Goal: Navigation & Orientation: Find specific page/section

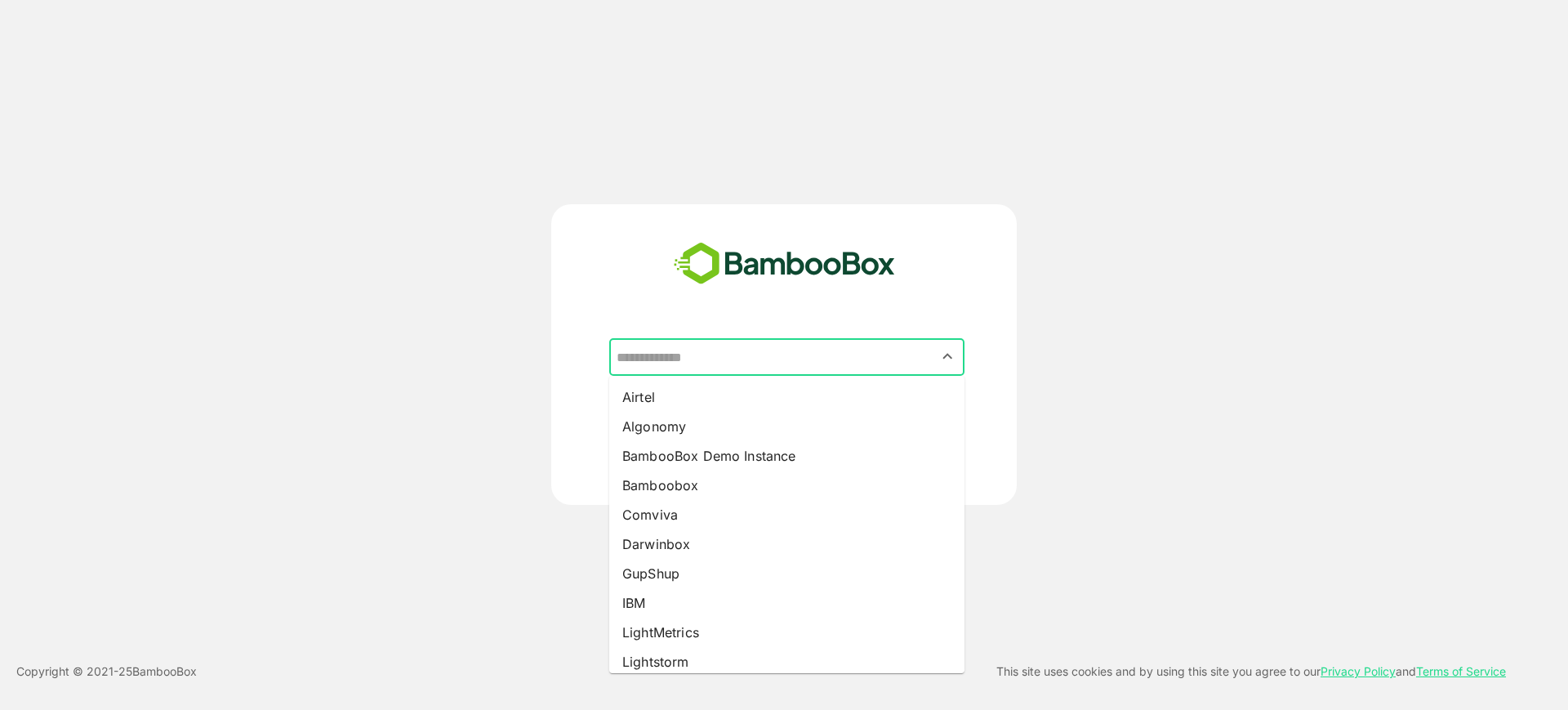
click at [837, 360] on input "text" at bounding box center [787, 357] width 349 height 31
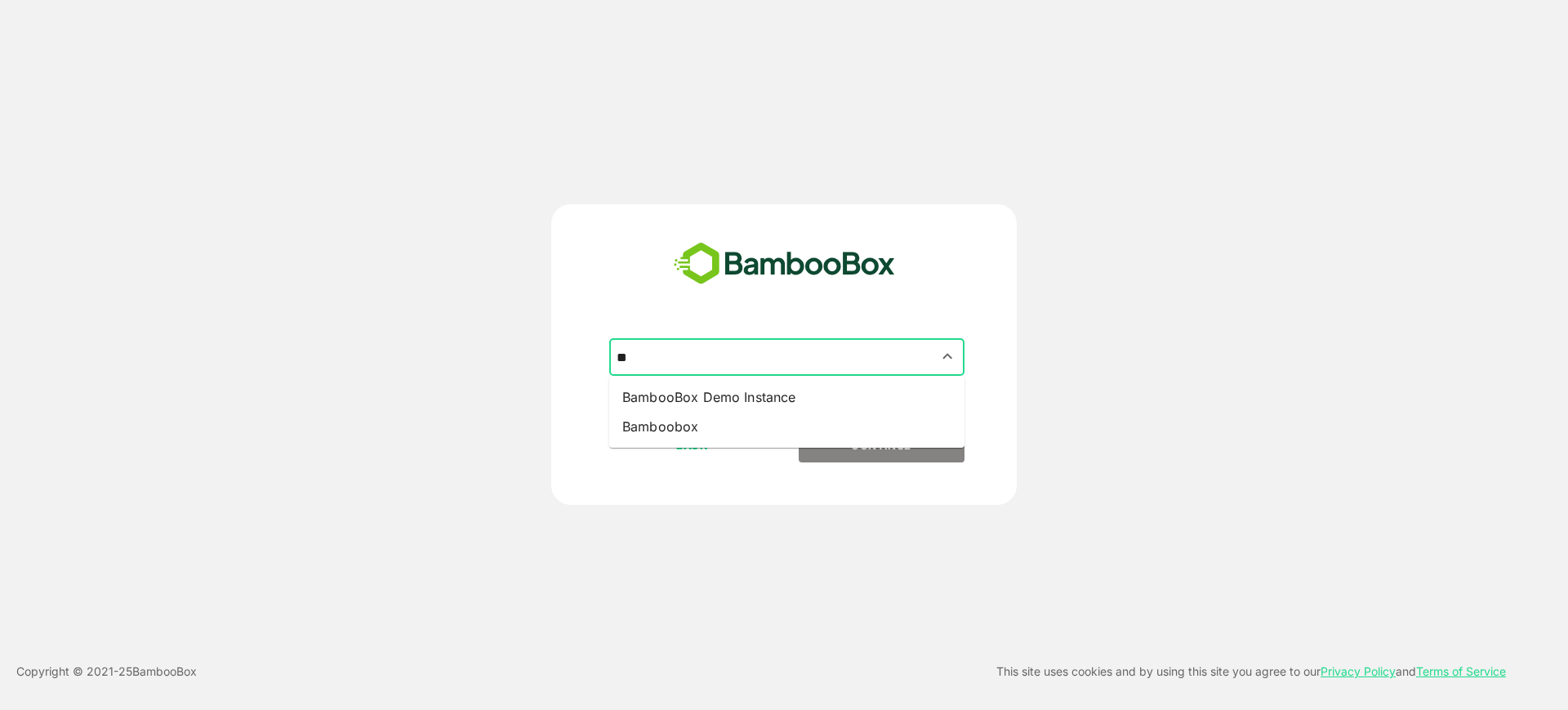
type input "*"
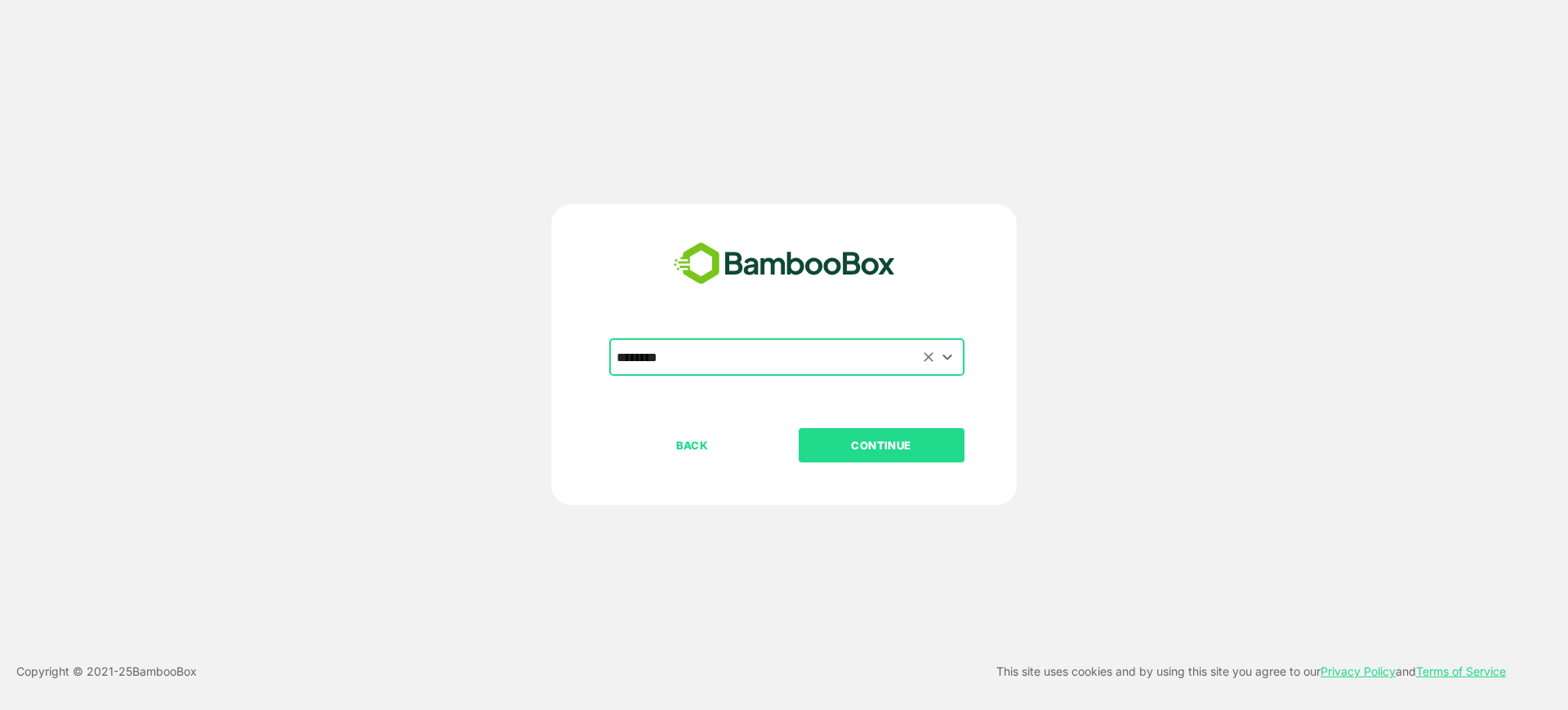
type input "********"
click at [799, 428] on button "CONTINUE" at bounding box center [881, 445] width 165 height 35
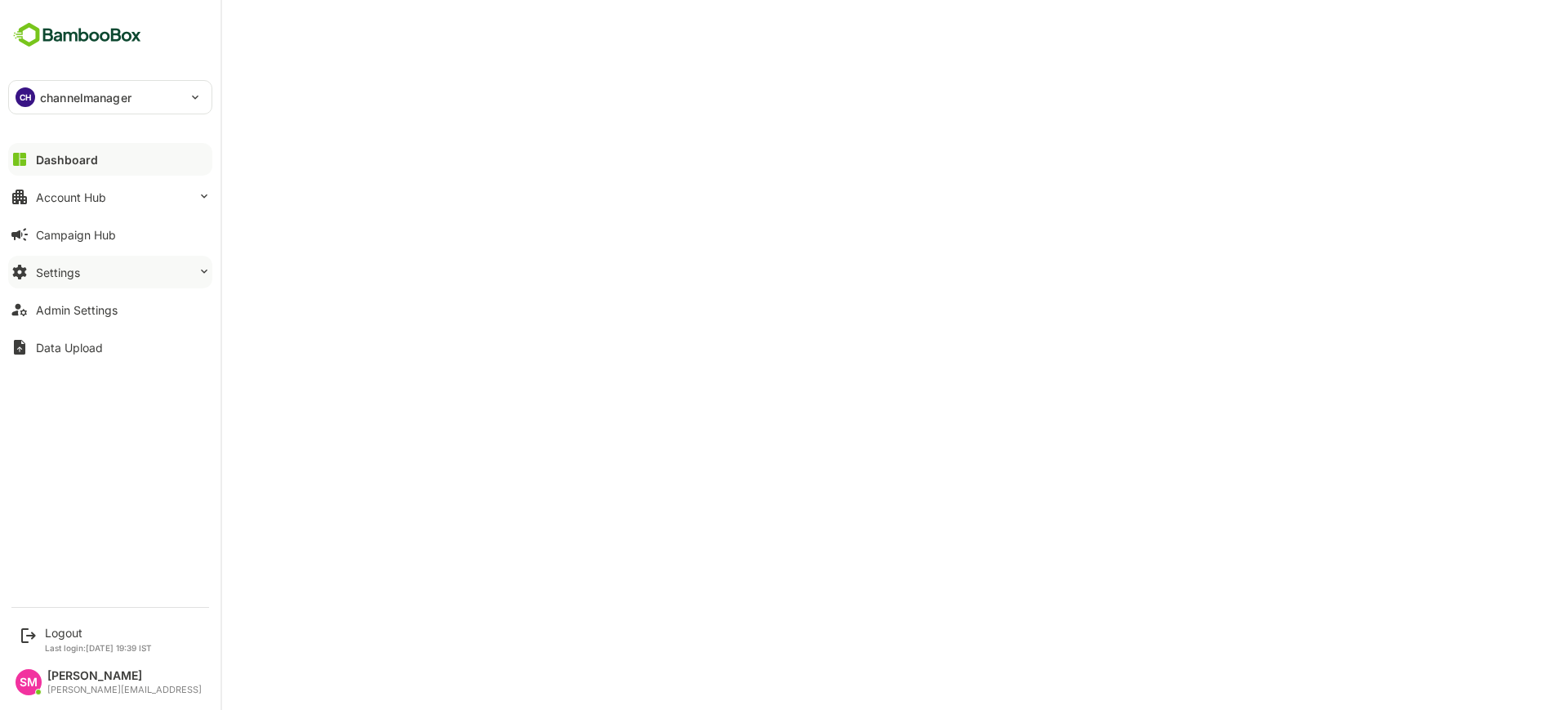
click at [154, 268] on button "Settings" at bounding box center [110, 272] width 204 height 33
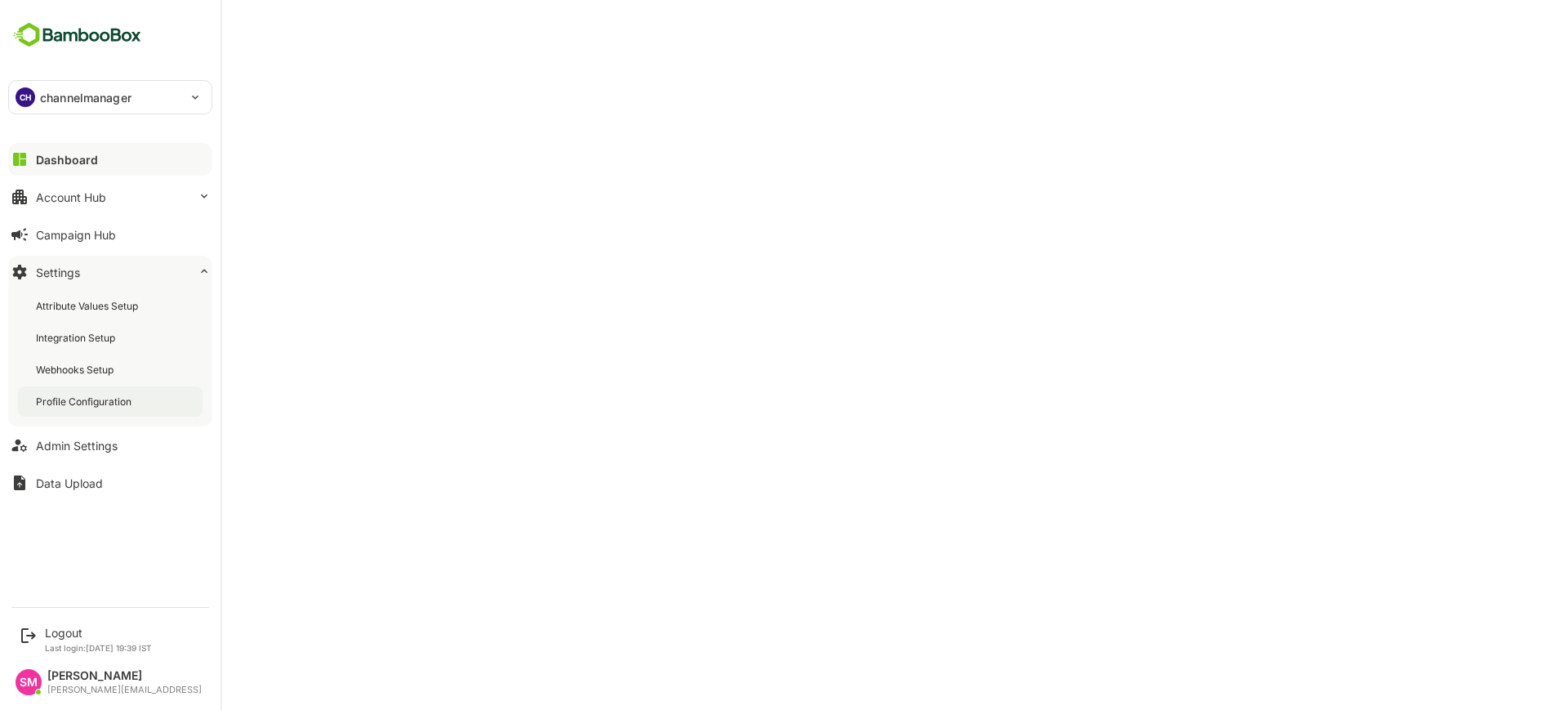
click at [109, 395] on div "Profile Configuration" at bounding box center [85, 401] width 99 height 14
click at [76, 150] on button "Dashboard" at bounding box center [110, 159] width 204 height 33
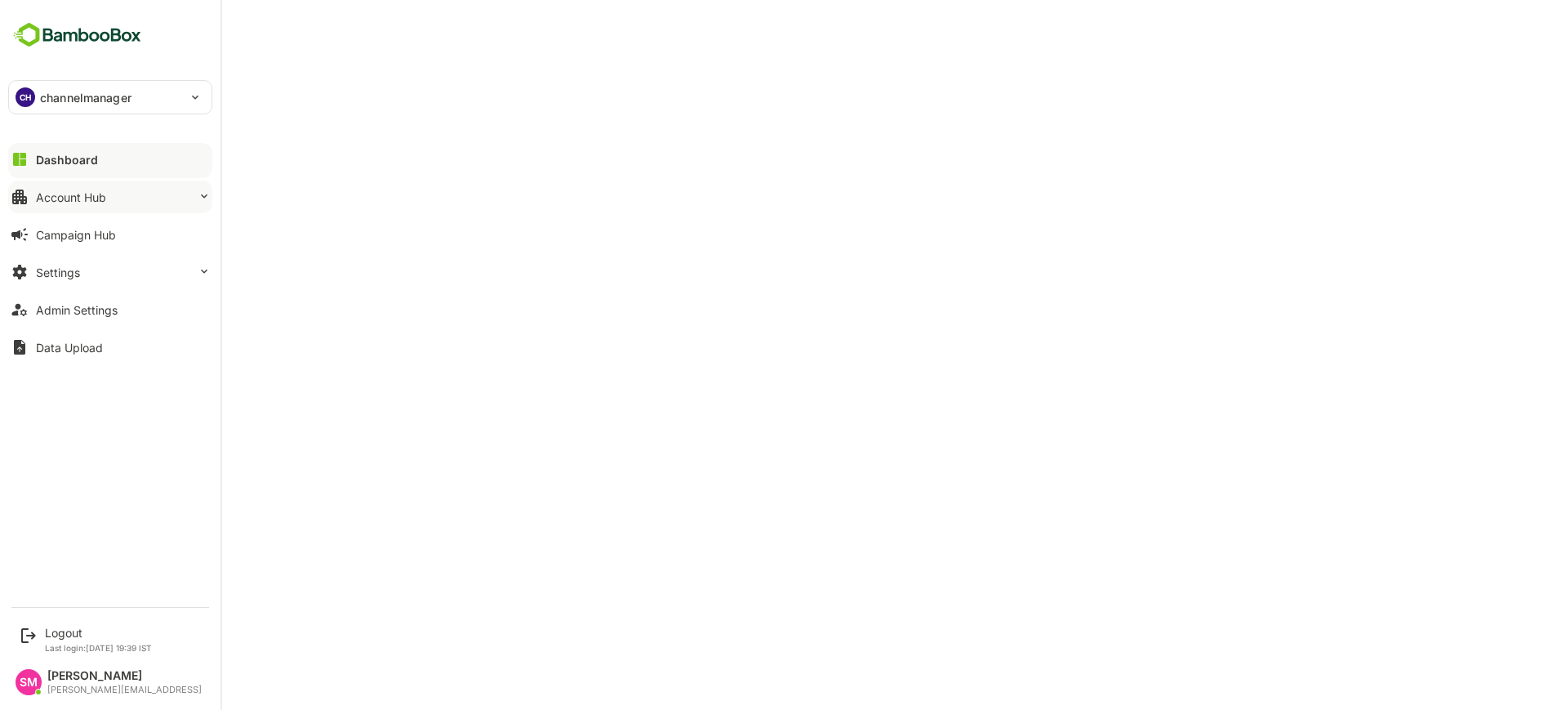
click at [86, 190] on div "Account Hub" at bounding box center [71, 196] width 70 height 14
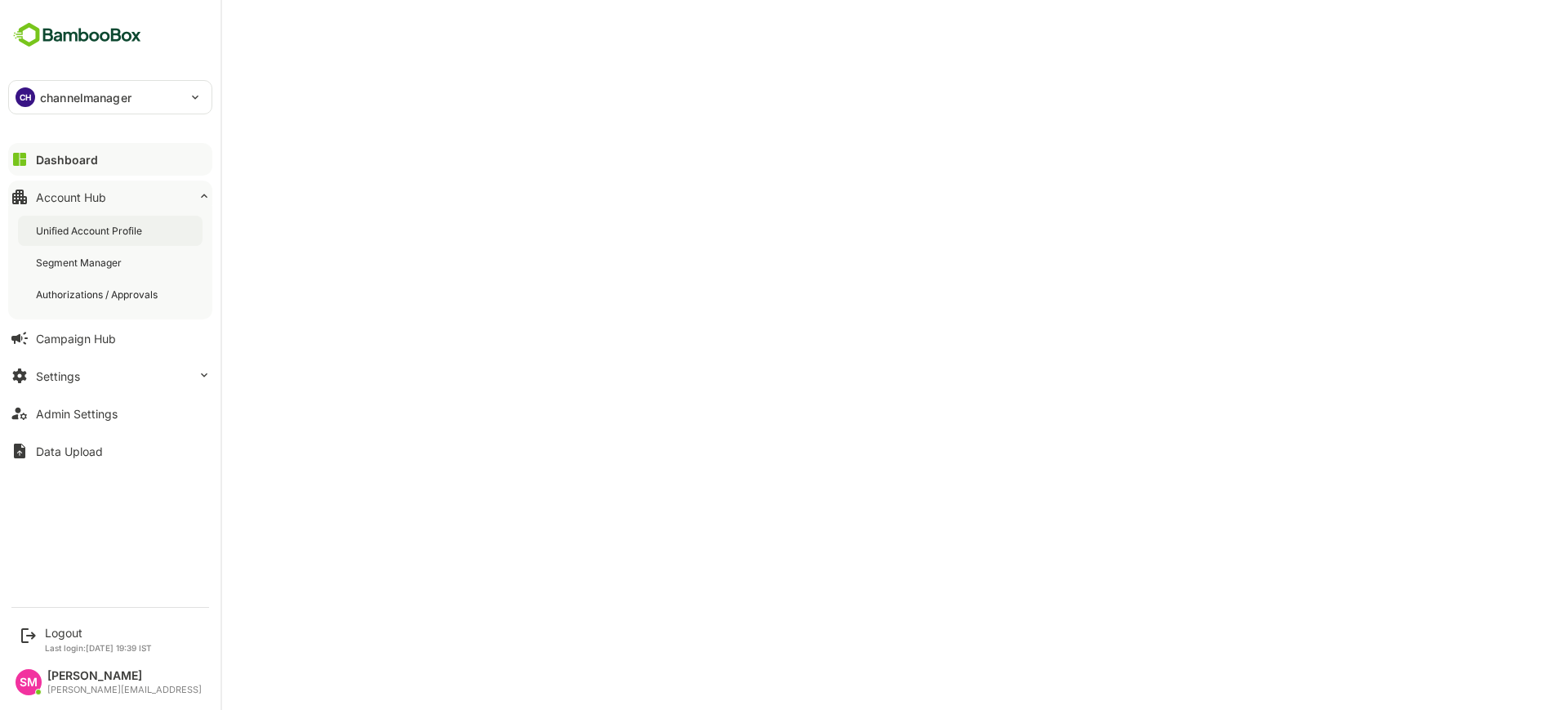
click at [109, 228] on div "Unified Account Profile" at bounding box center [91, 230] width 109 height 14
click at [94, 163] on button "Dashboard" at bounding box center [110, 159] width 204 height 33
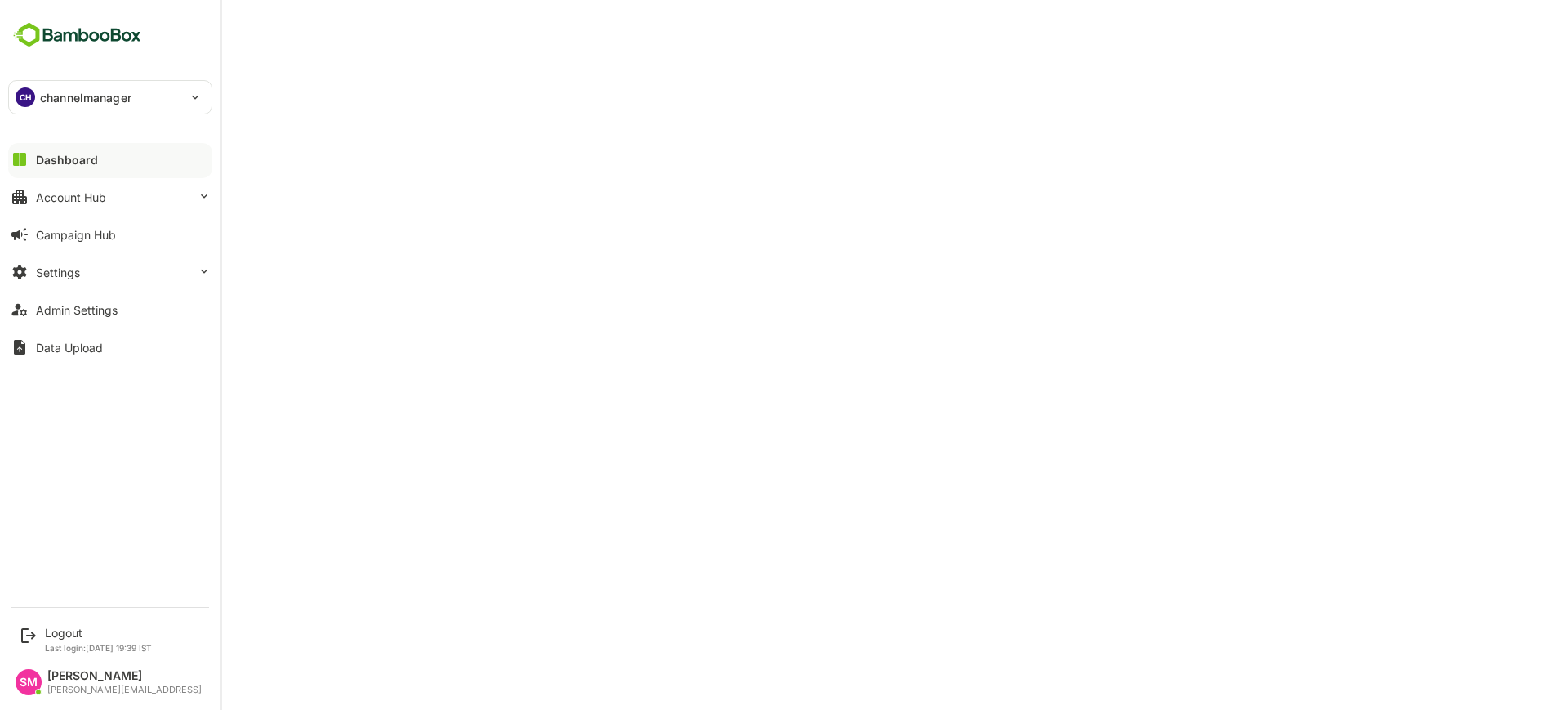
click at [92, 86] on div "CH channelmanager" at bounding box center [100, 97] width 183 height 33
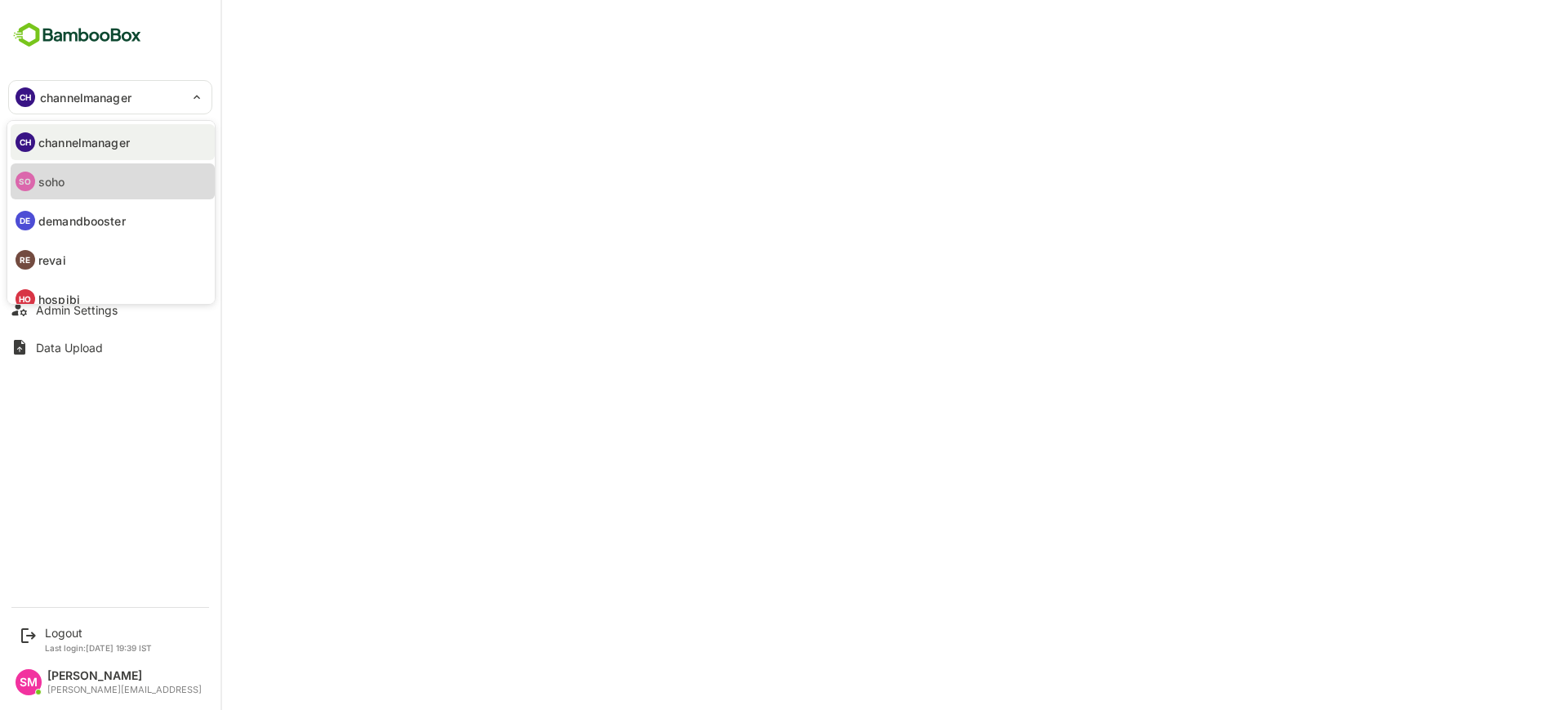
click at [53, 168] on li "SO soho" at bounding box center [113, 182] width 204 height 36
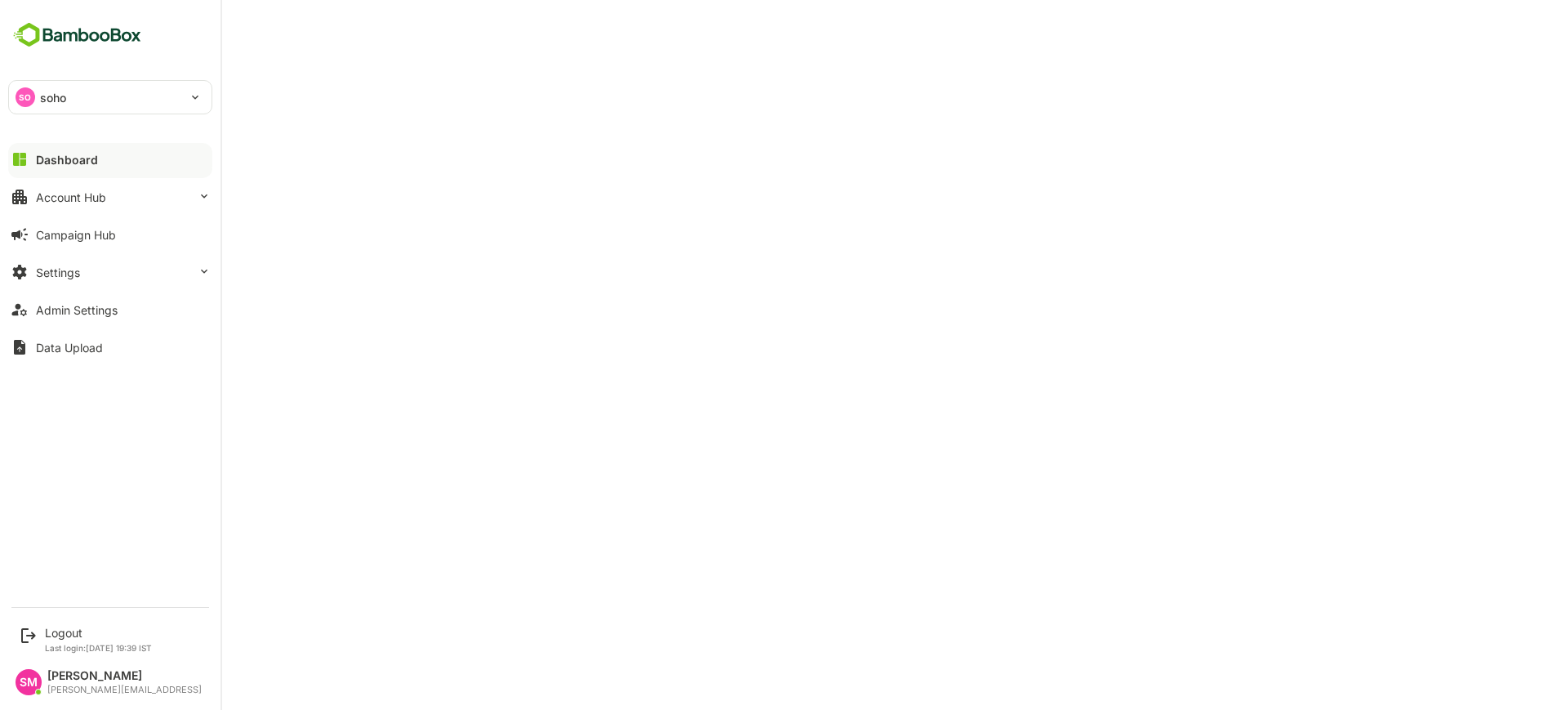
click at [109, 78] on div "SO soho **** Dashboard Account Hub Campaign Hub Settings Admin Settings Data Up…" at bounding box center [110, 298] width 221 height 597
click at [139, 84] on div "SO soho" at bounding box center [100, 97] width 183 height 33
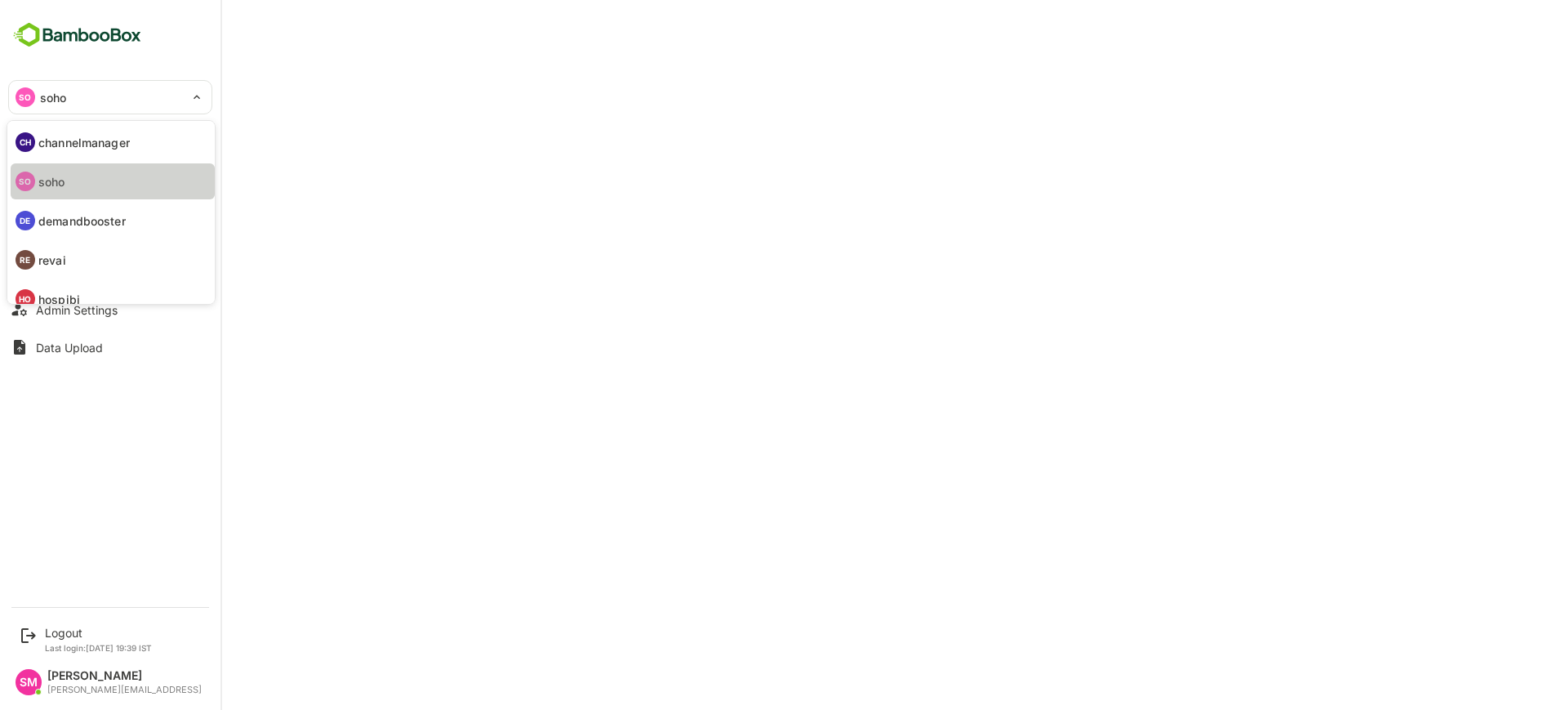
click at [106, 180] on li "SO soho" at bounding box center [113, 182] width 204 height 36
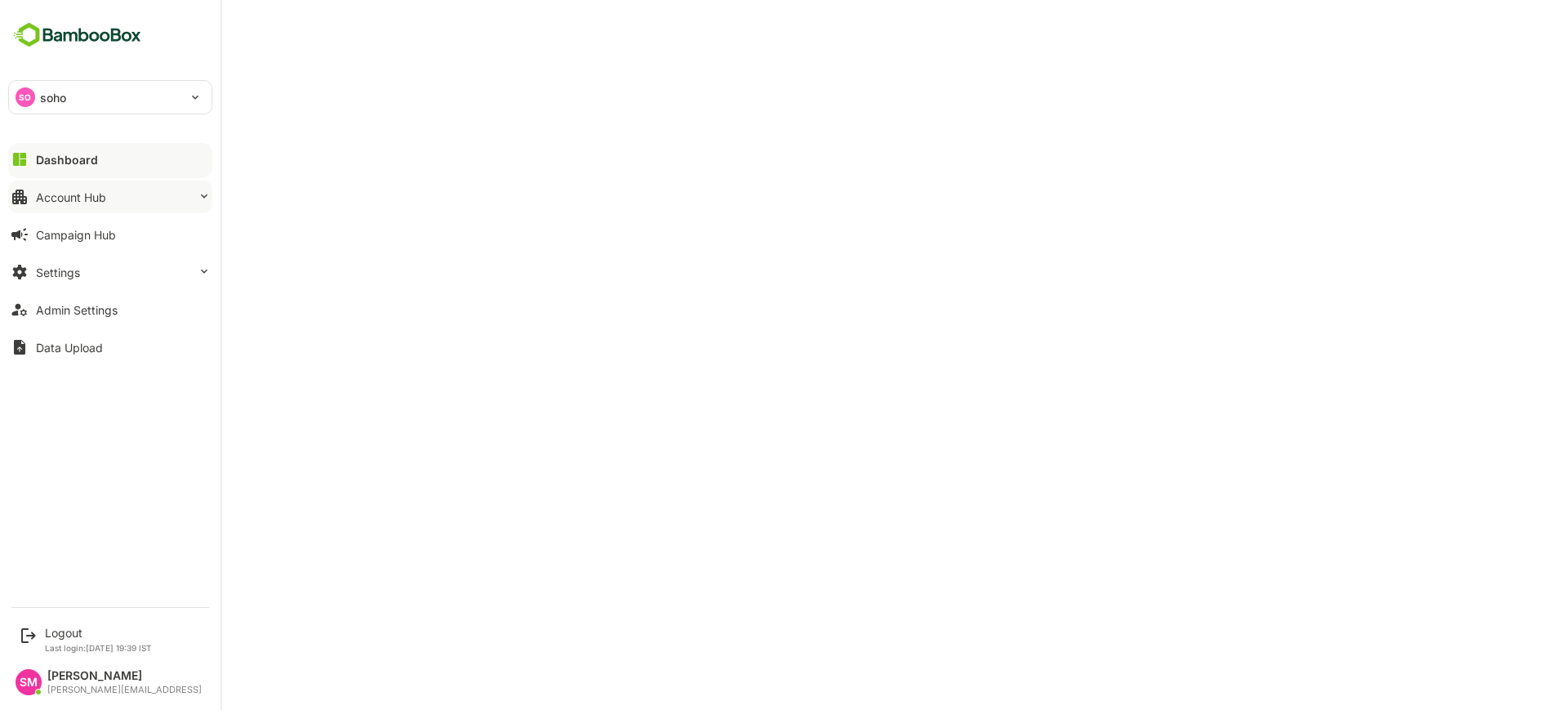
click at [136, 193] on button "Account Hub" at bounding box center [110, 197] width 204 height 33
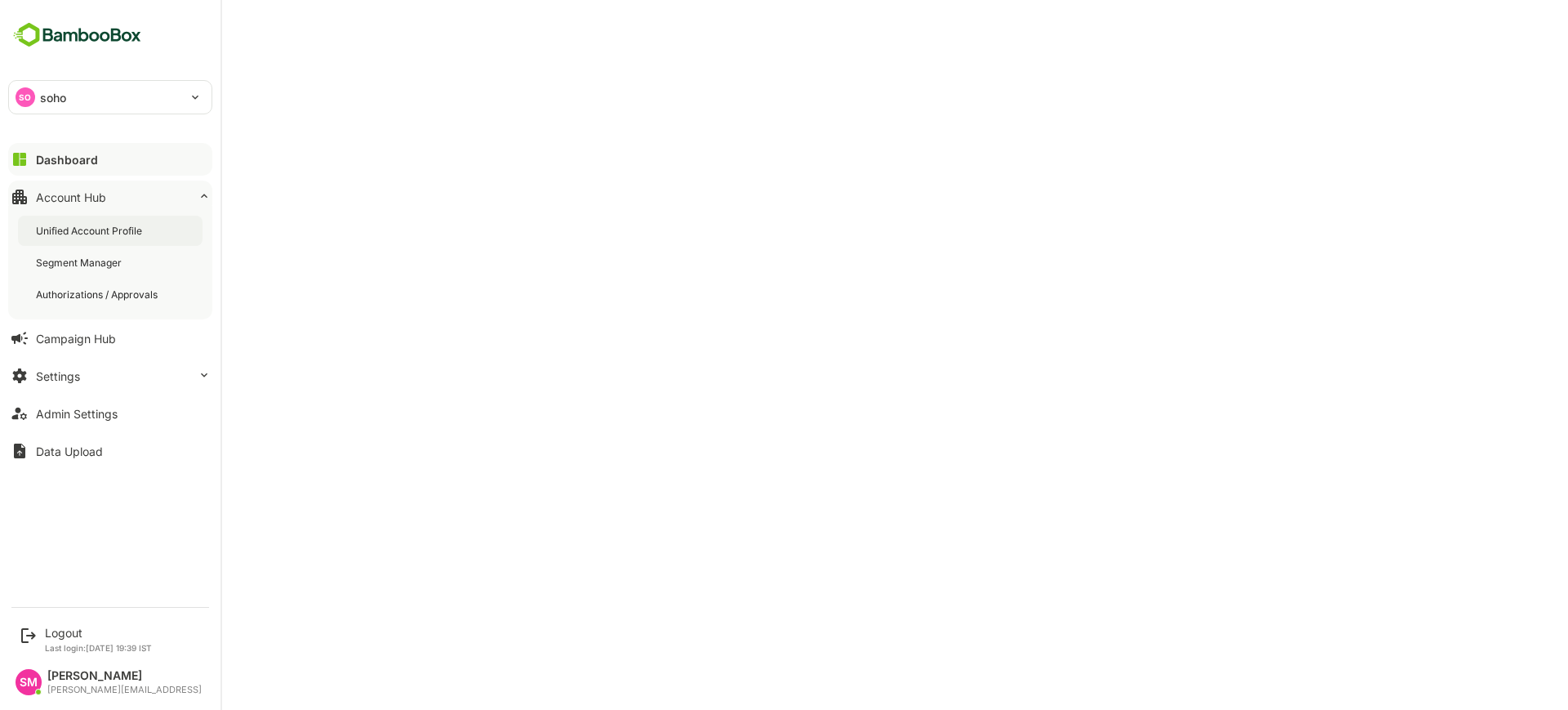
click at [144, 227] on div "Unified Account Profile" at bounding box center [91, 230] width 109 height 14
click at [65, 153] on div "Dashboard" at bounding box center [65, 159] width 59 height 14
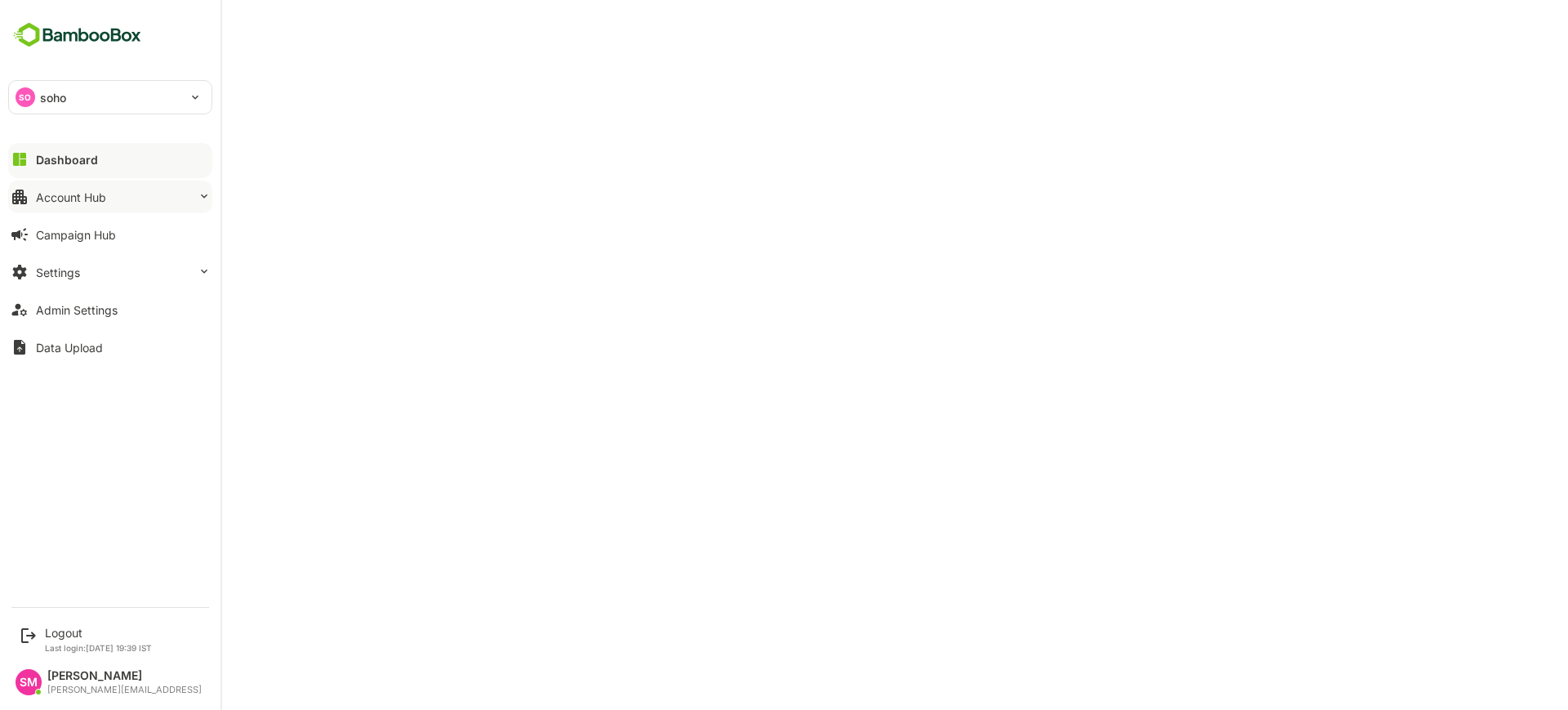
click at [83, 195] on div "Account Hub" at bounding box center [71, 196] width 70 height 14
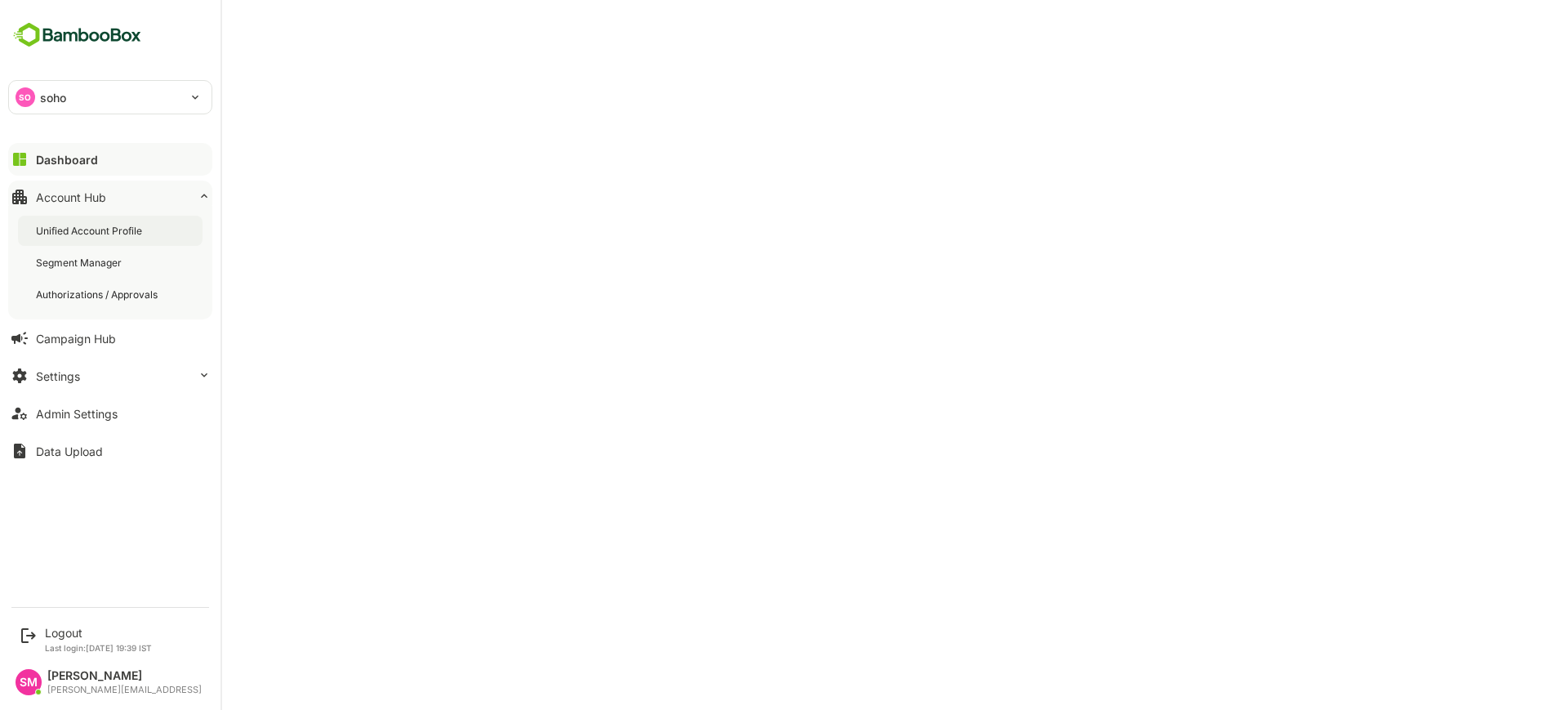
click at [101, 221] on div "Unified Account Profile" at bounding box center [110, 230] width 184 height 30
click at [76, 157] on div "Dashboard" at bounding box center [65, 159] width 59 height 14
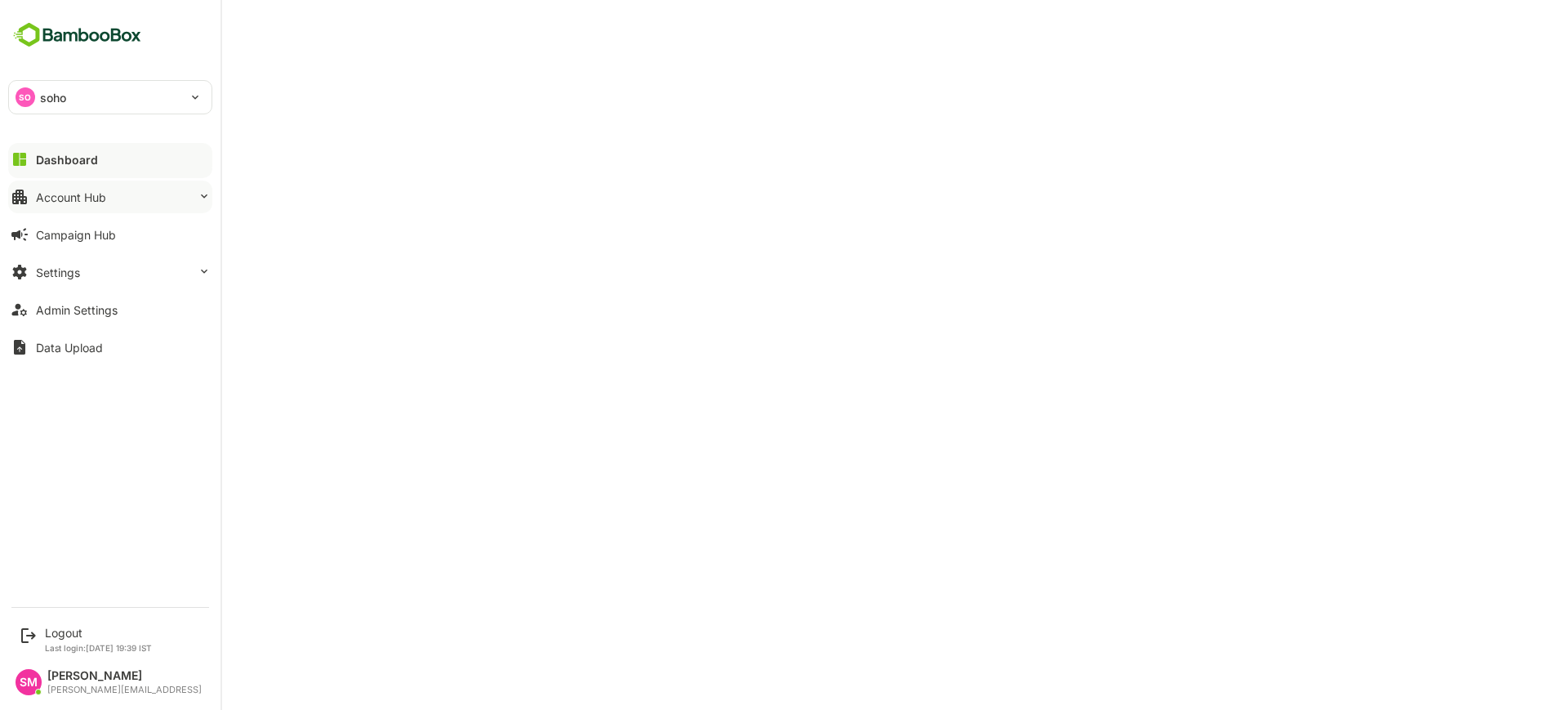
click at [77, 190] on div "Account Hub" at bounding box center [71, 196] width 70 height 14
click at [78, 201] on div "Account Hub" at bounding box center [71, 196] width 70 height 14
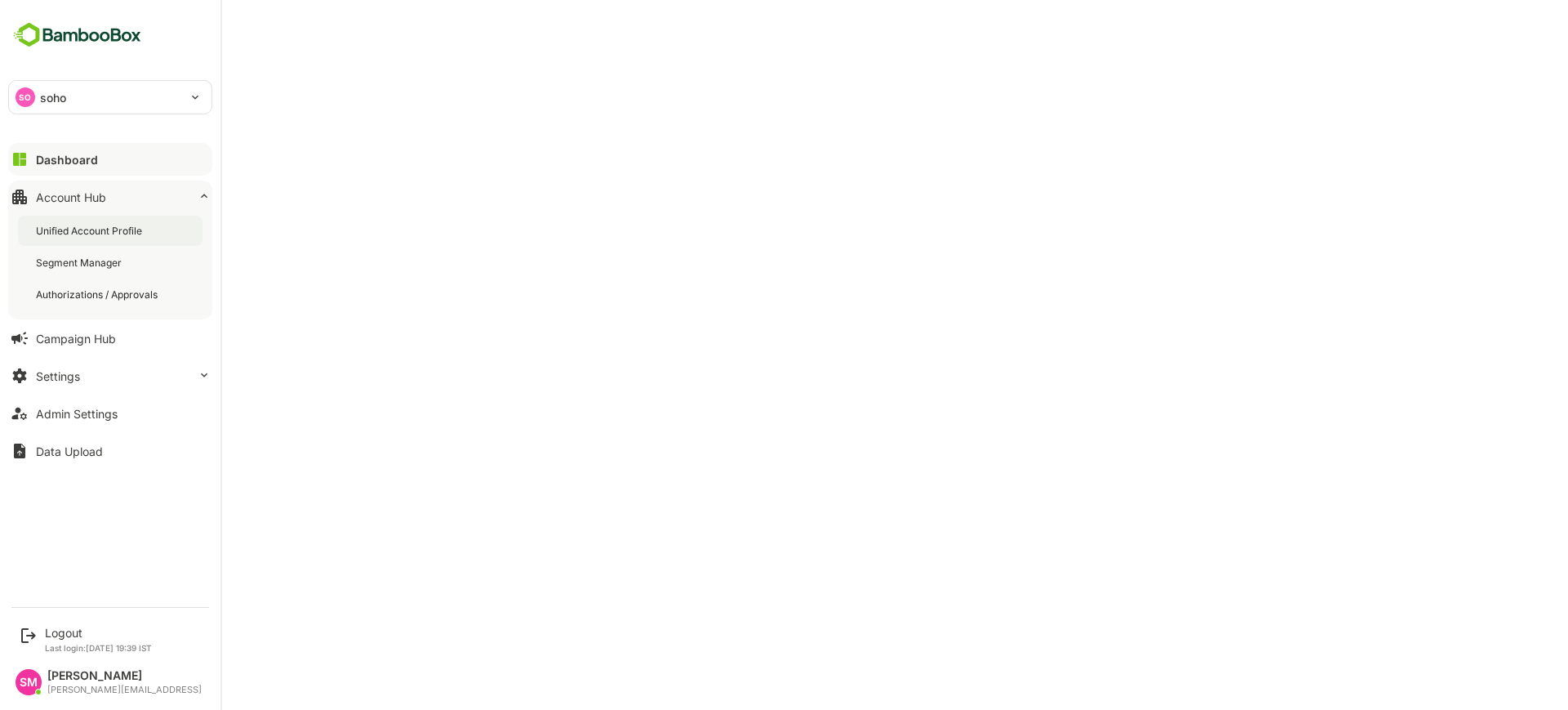
click at [95, 230] on div "Unified Account Profile" at bounding box center [91, 230] width 109 height 14
click at [49, 158] on div "Dashboard" at bounding box center [65, 159] width 59 height 14
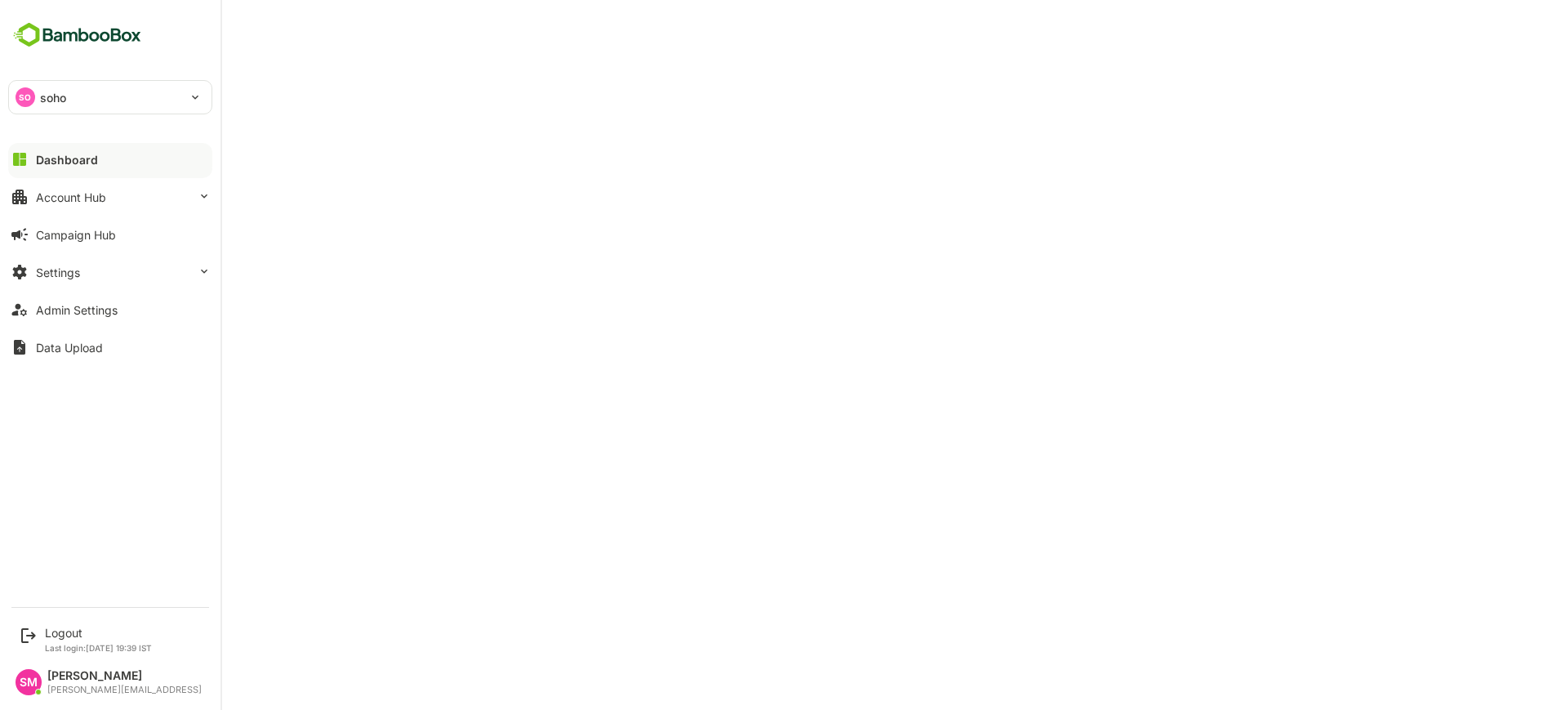
click at [78, 102] on div "SO soho" at bounding box center [100, 97] width 183 height 33
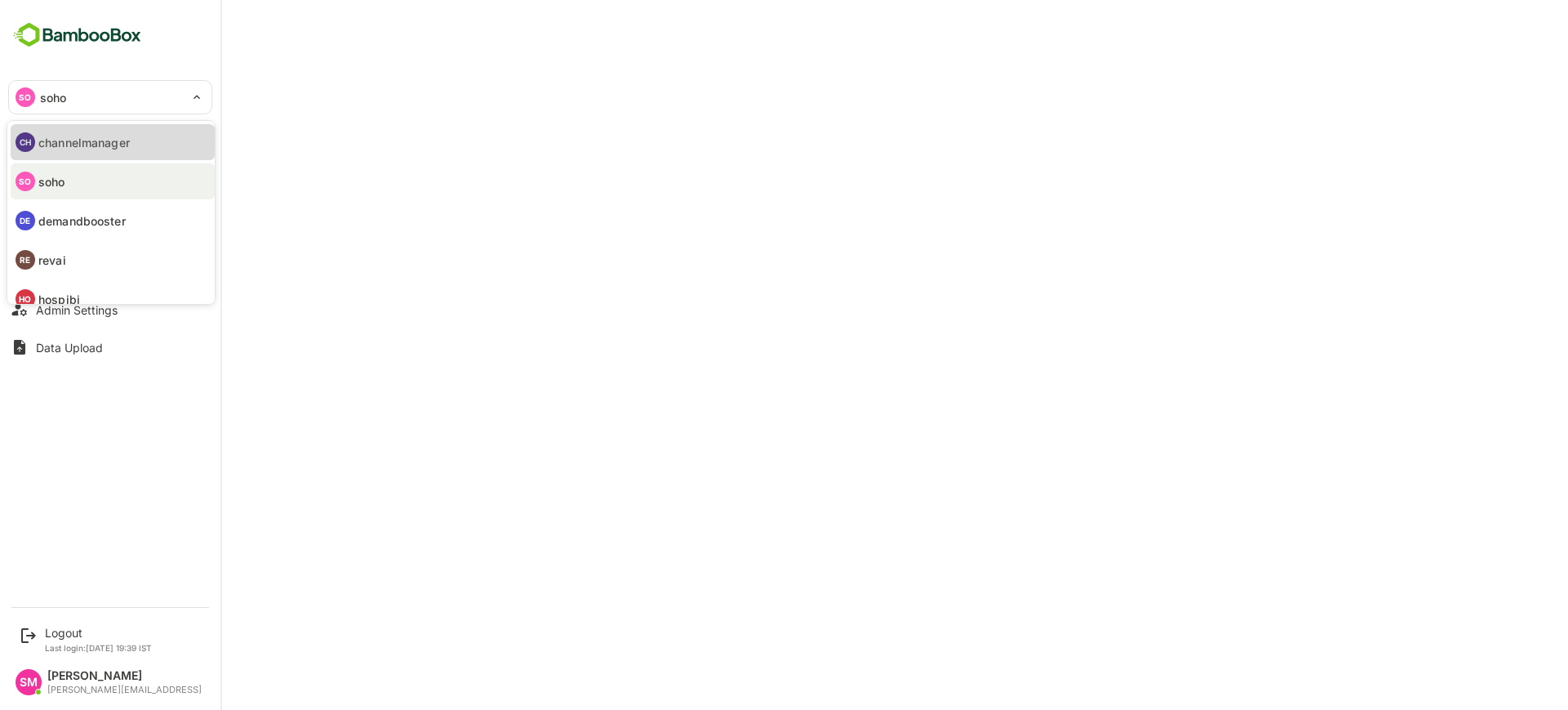
click at [106, 142] on p "channelmanager" at bounding box center [84, 142] width 92 height 17
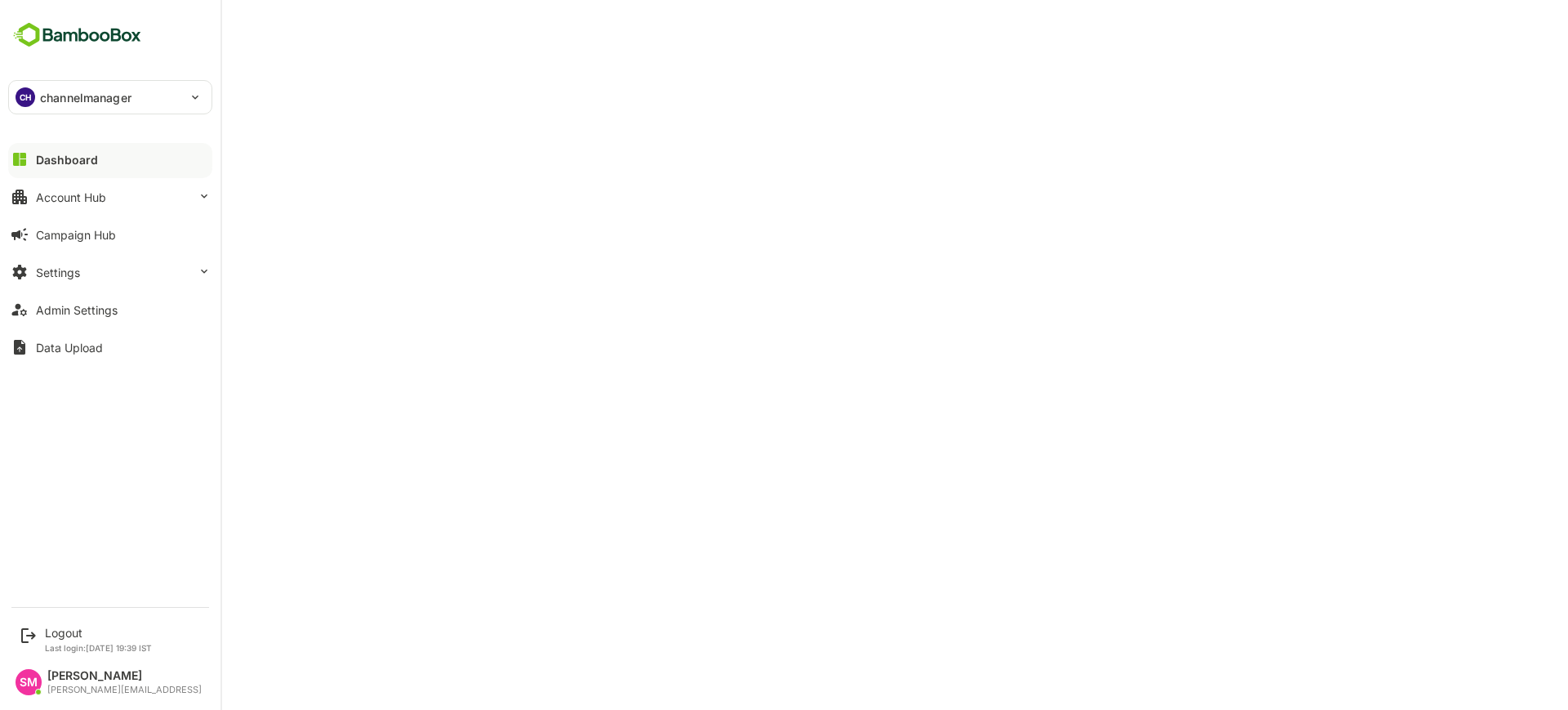
click at [43, 95] on p "channelmanager" at bounding box center [85, 97] width 92 height 17
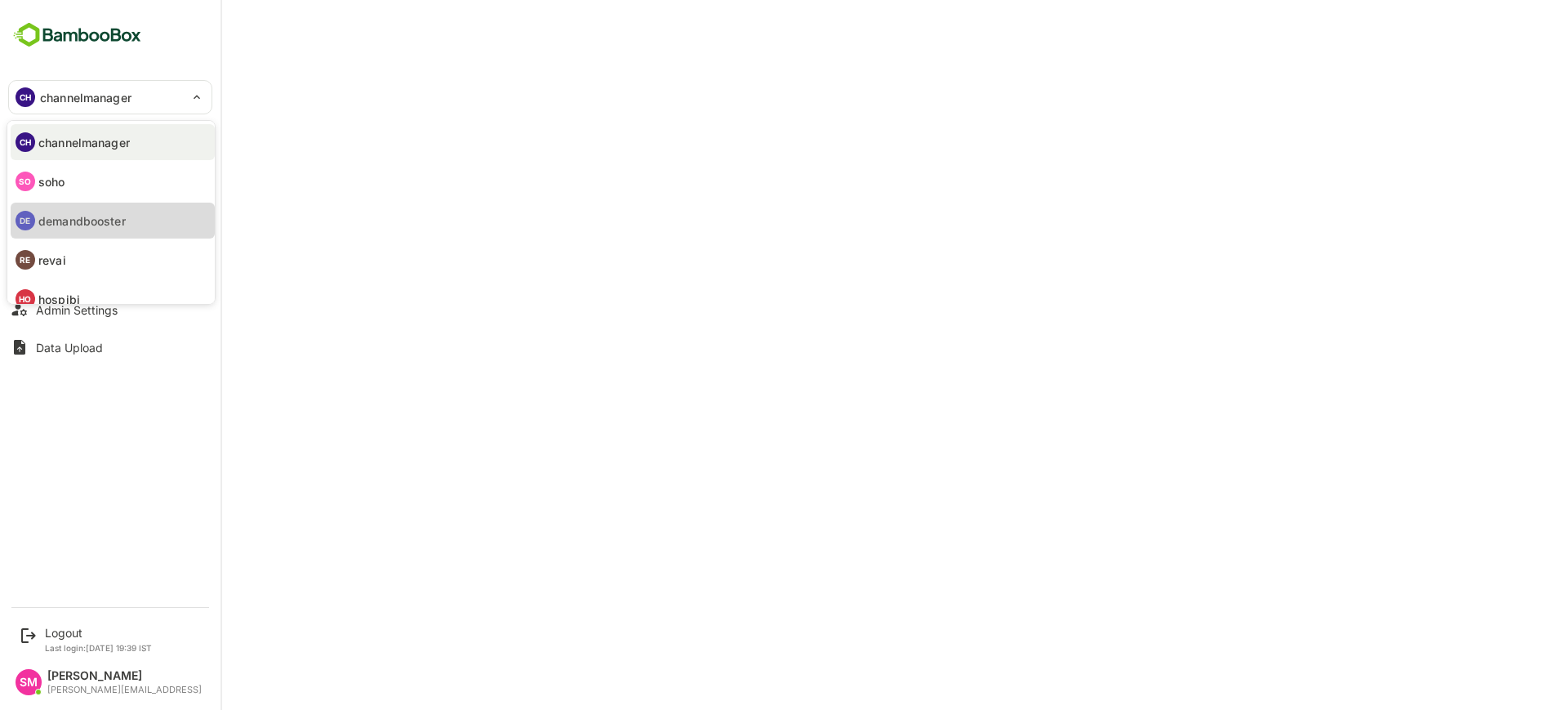
click at [101, 222] on p "demandbooster" at bounding box center [82, 221] width 87 height 17
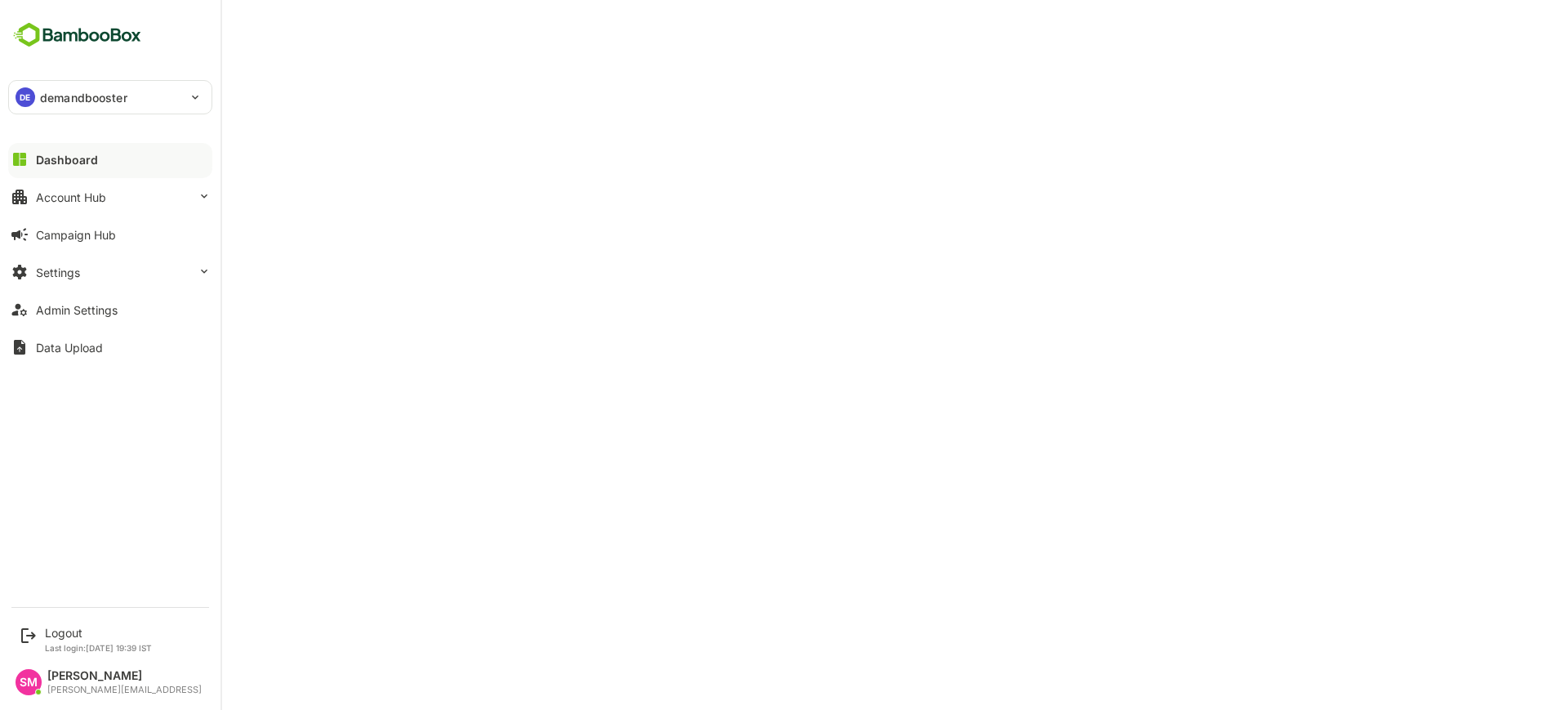
click at [94, 106] on div "DE demandbooster" at bounding box center [100, 97] width 183 height 33
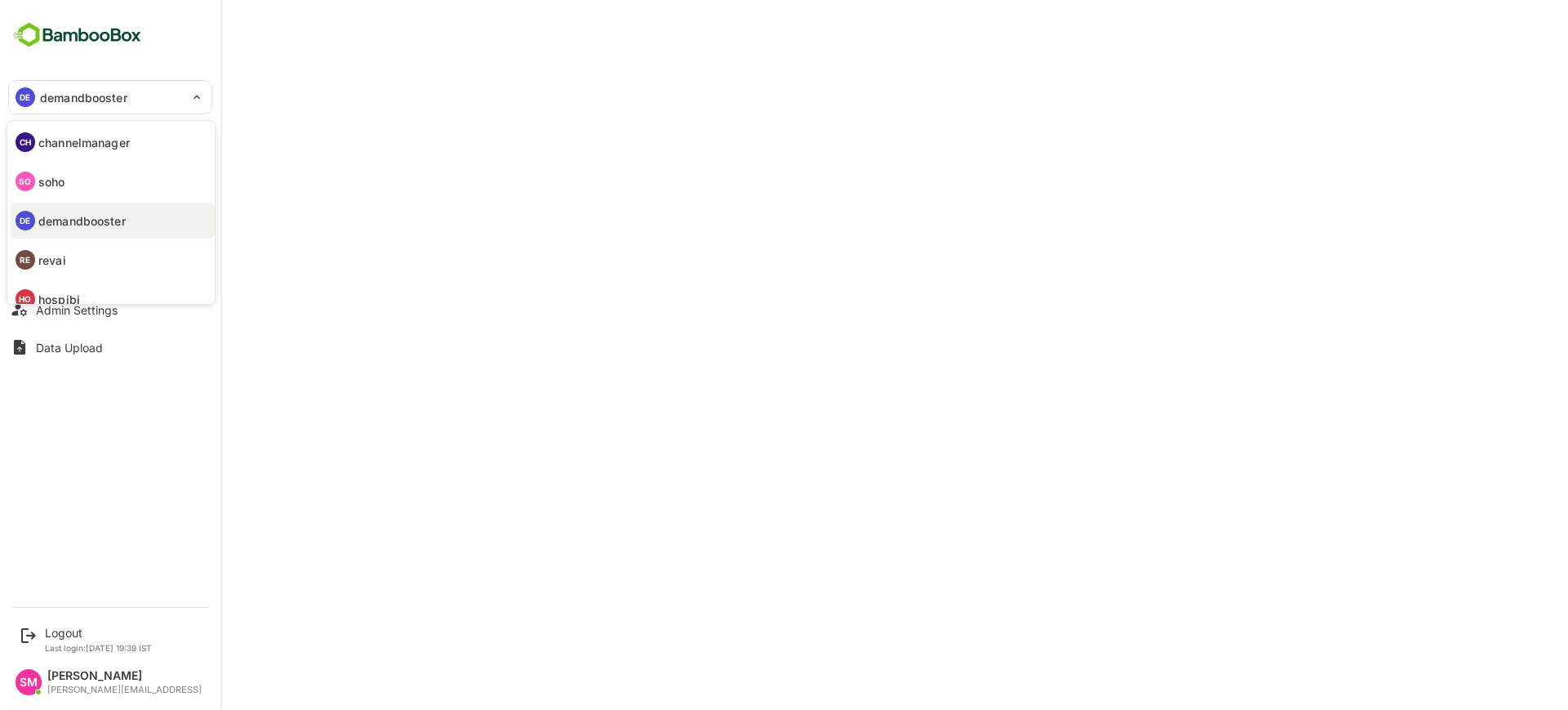
scroll to position [45, 0]
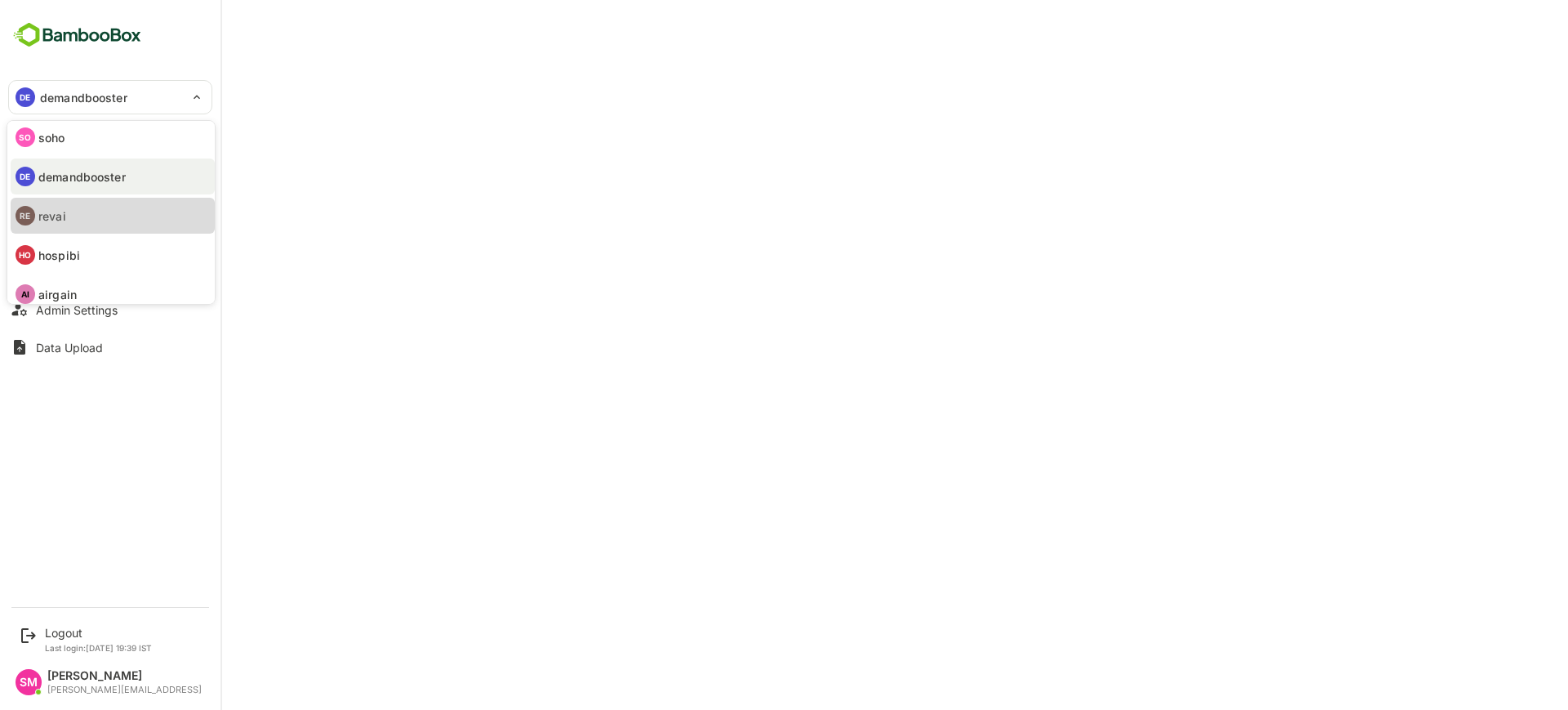
click at [78, 212] on li "RE revai" at bounding box center [113, 216] width 204 height 36
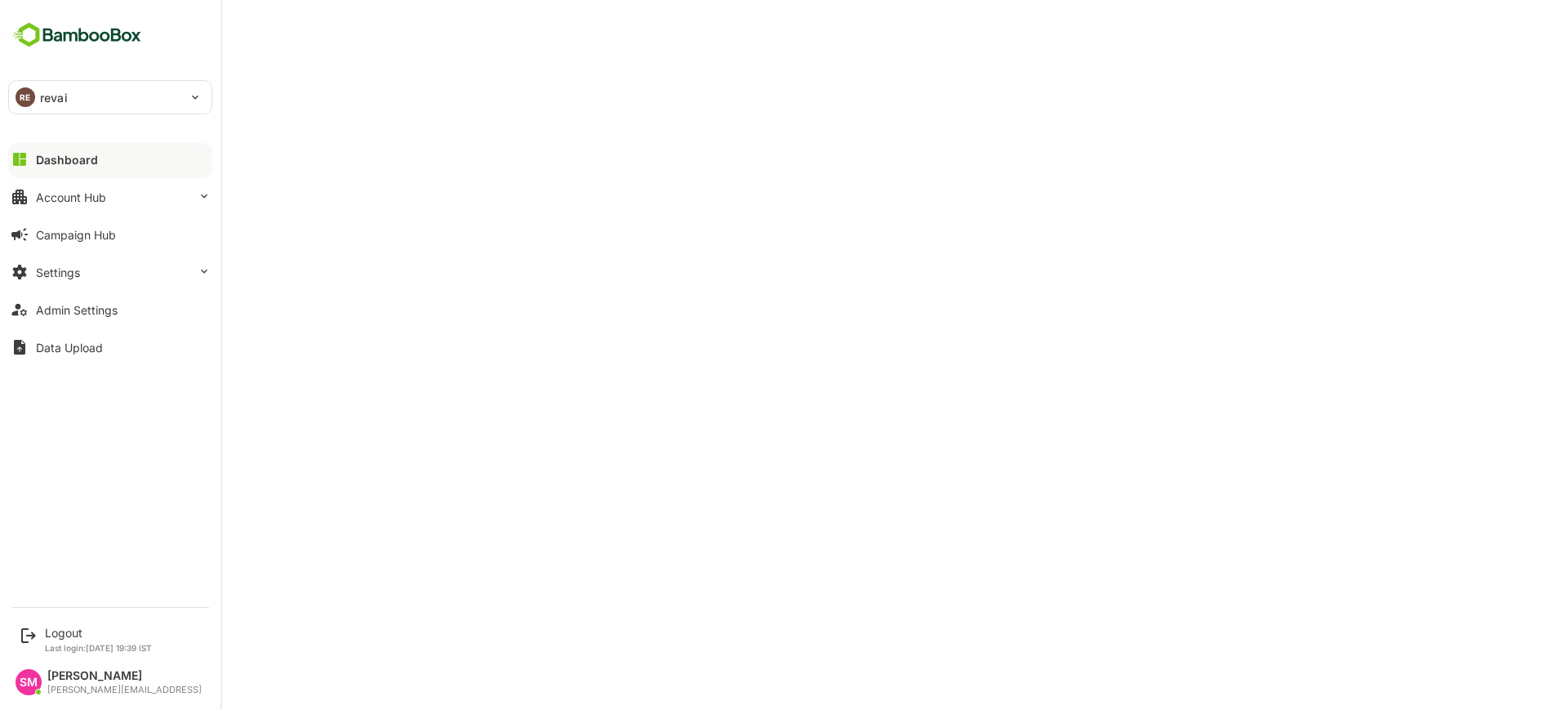
click at [43, 98] on p "revai" at bounding box center [54, 97] width 28 height 17
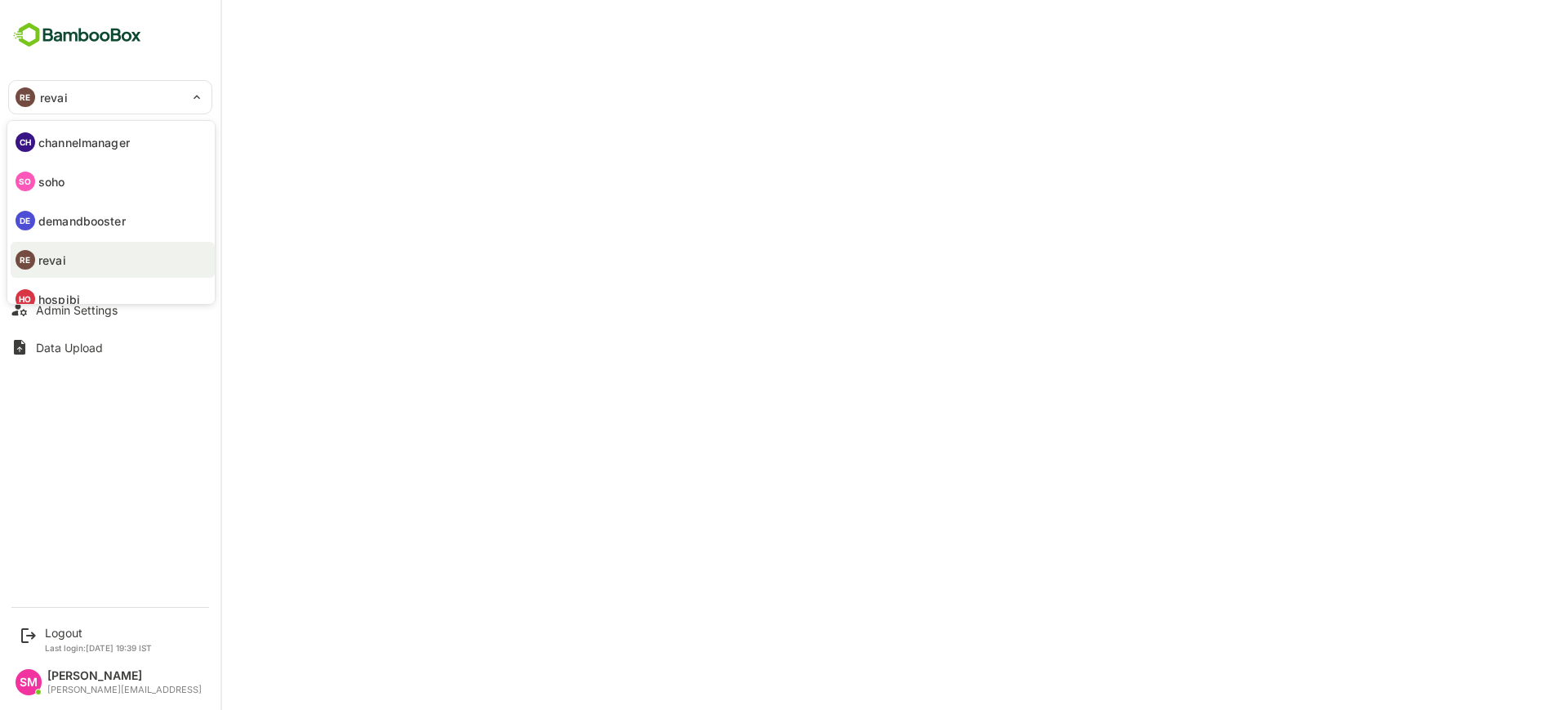
scroll to position [55, 0]
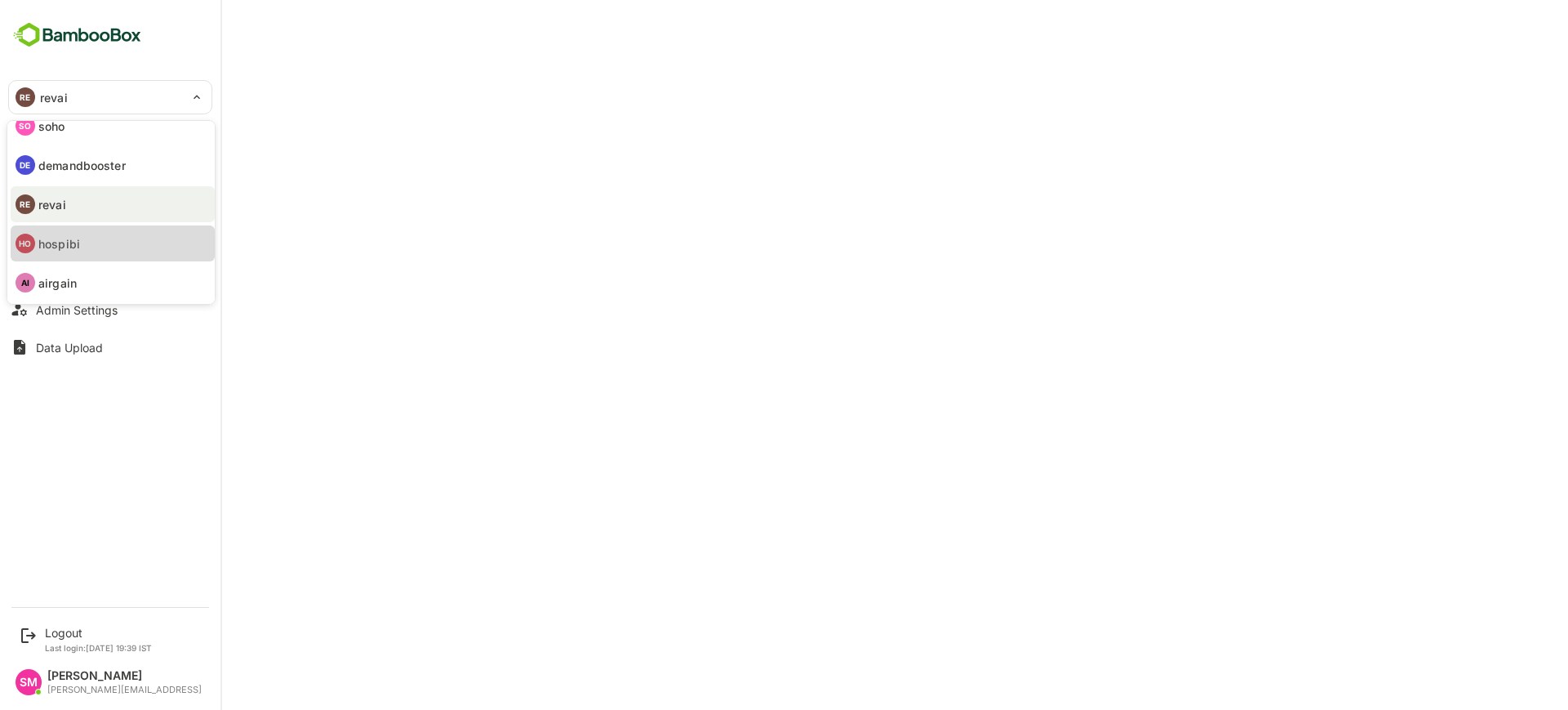
click at [73, 238] on p "hospibi" at bounding box center [59, 244] width 42 height 17
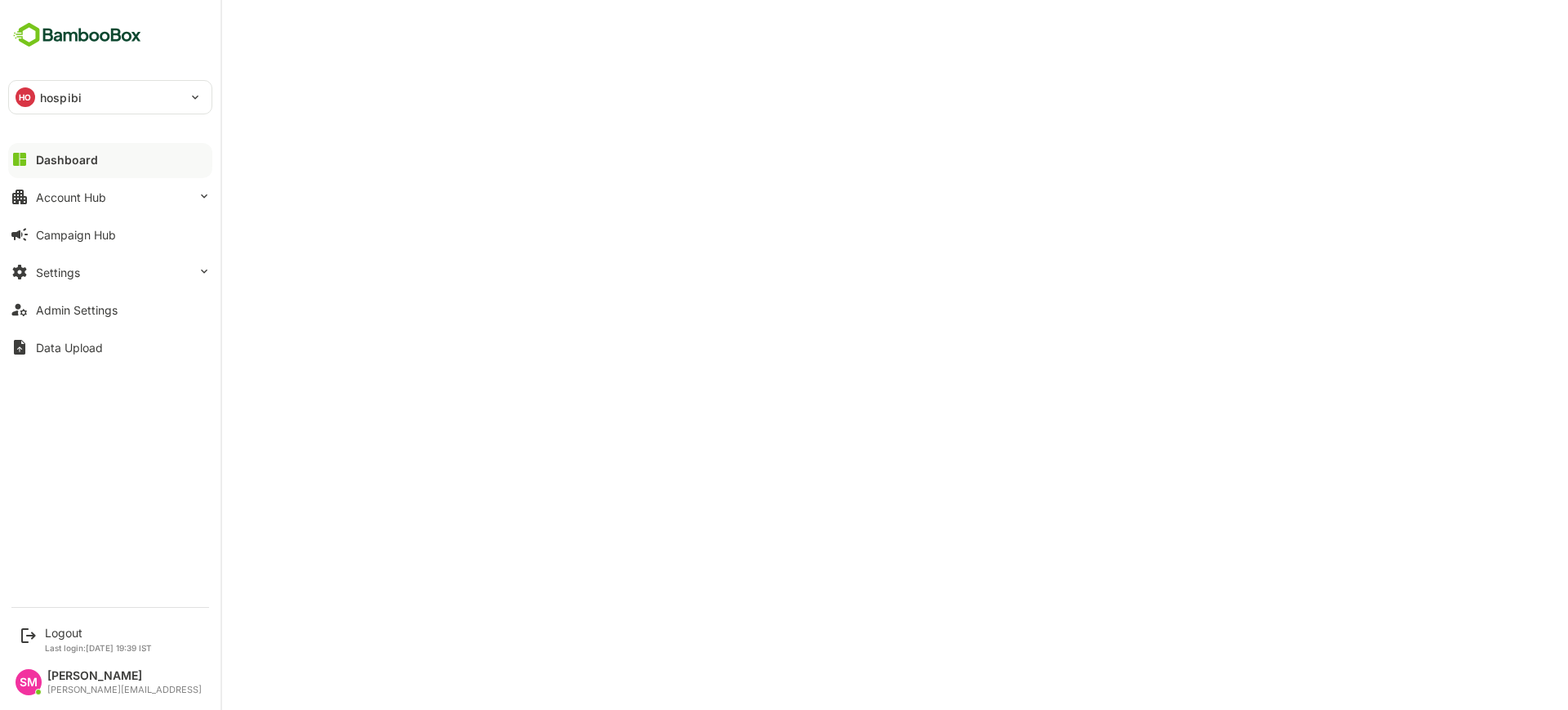
click at [61, 89] on p "hospibi" at bounding box center [61, 97] width 42 height 17
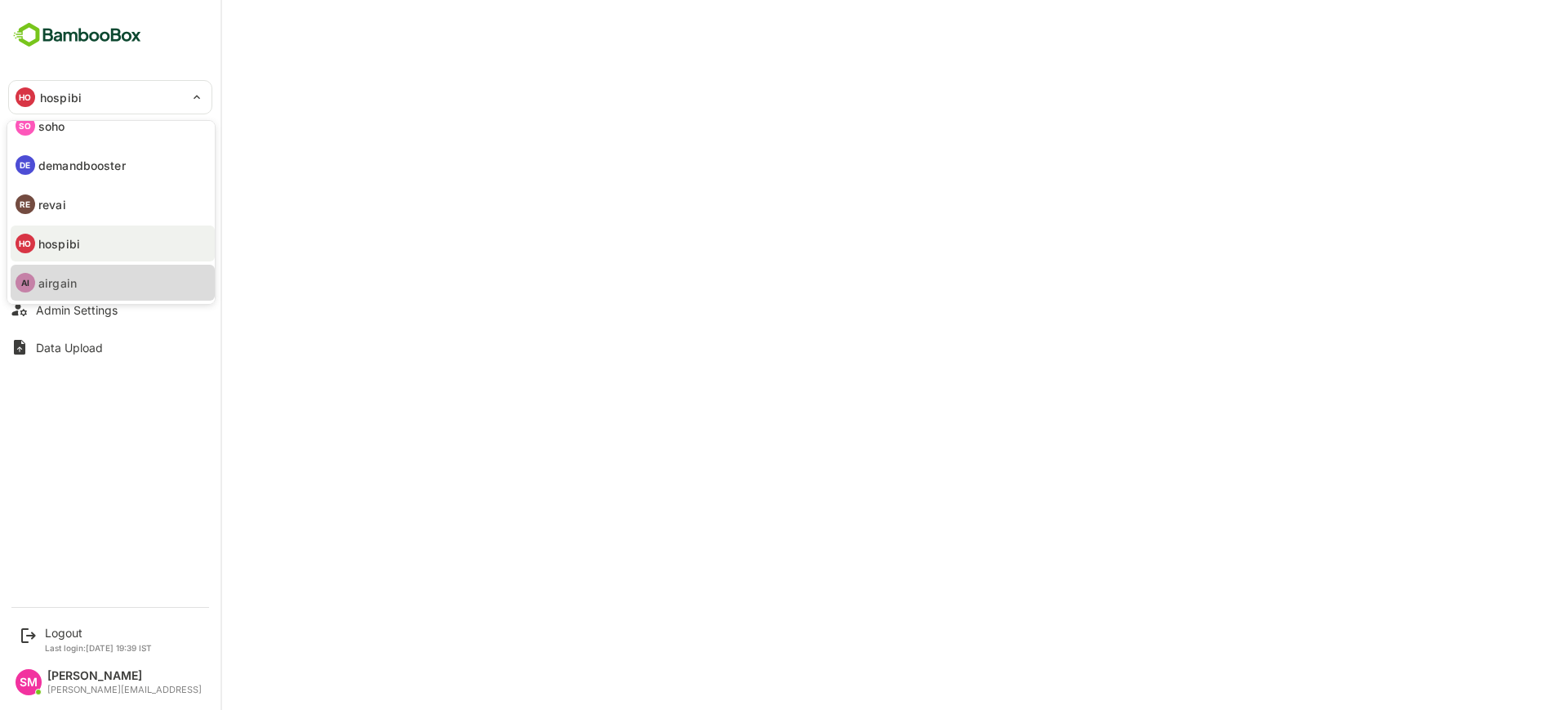
click at [70, 275] on p "airgain" at bounding box center [57, 283] width 38 height 17
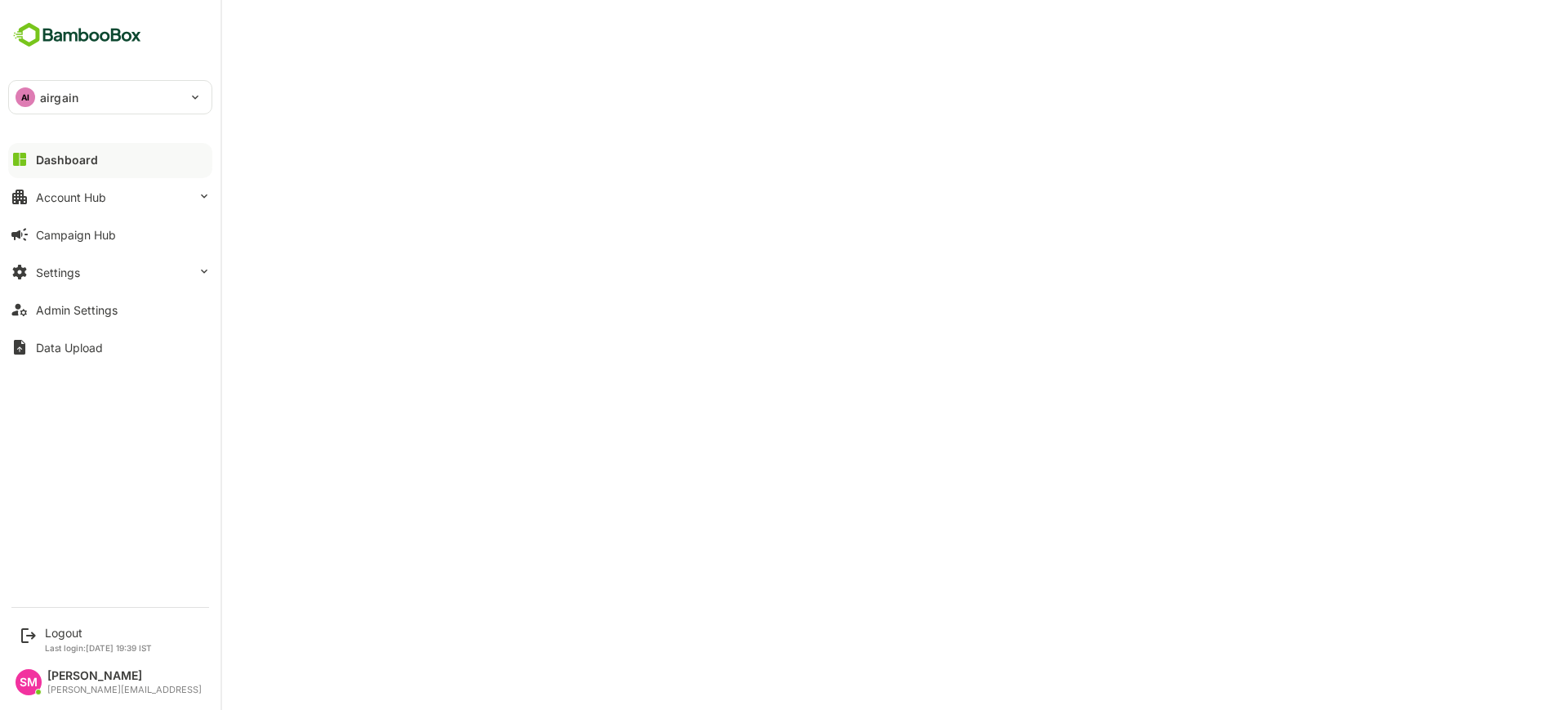
click at [108, 85] on div "AI airgain" at bounding box center [100, 97] width 183 height 33
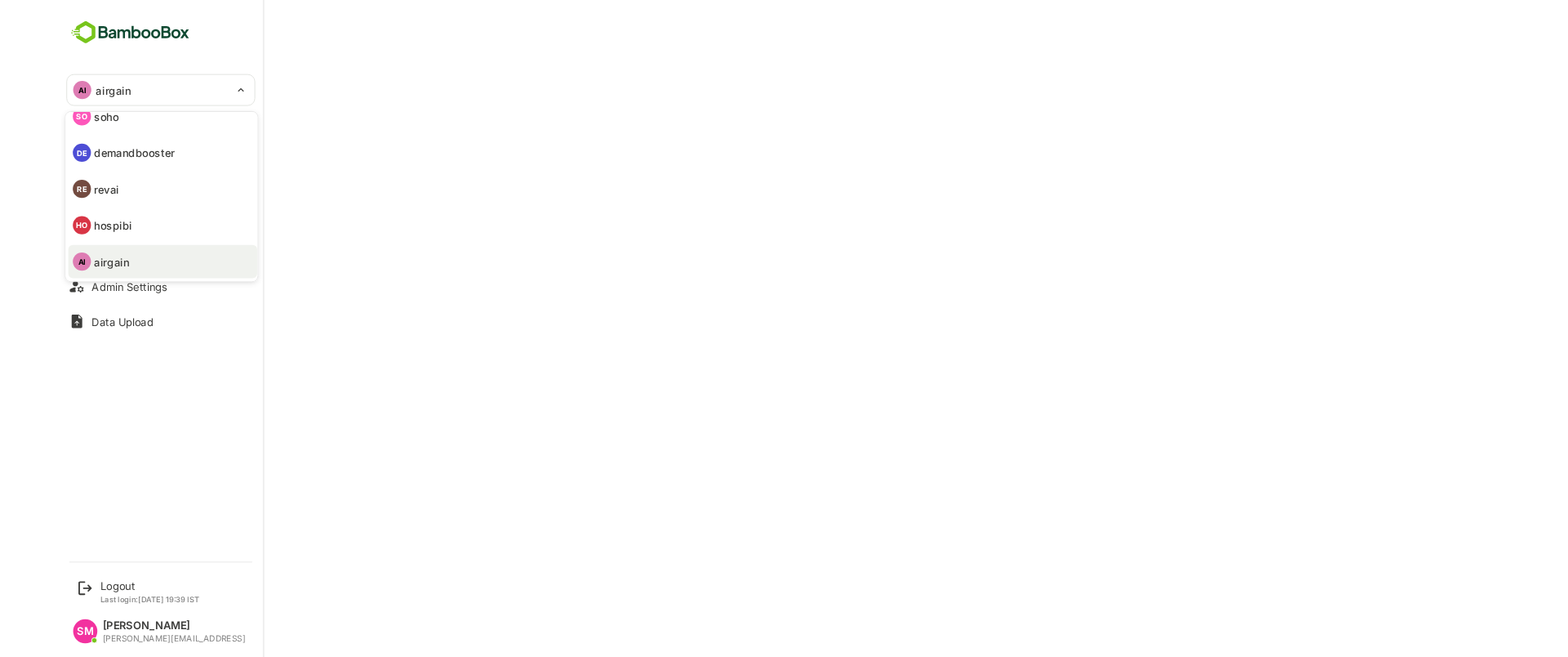
scroll to position [0, 0]
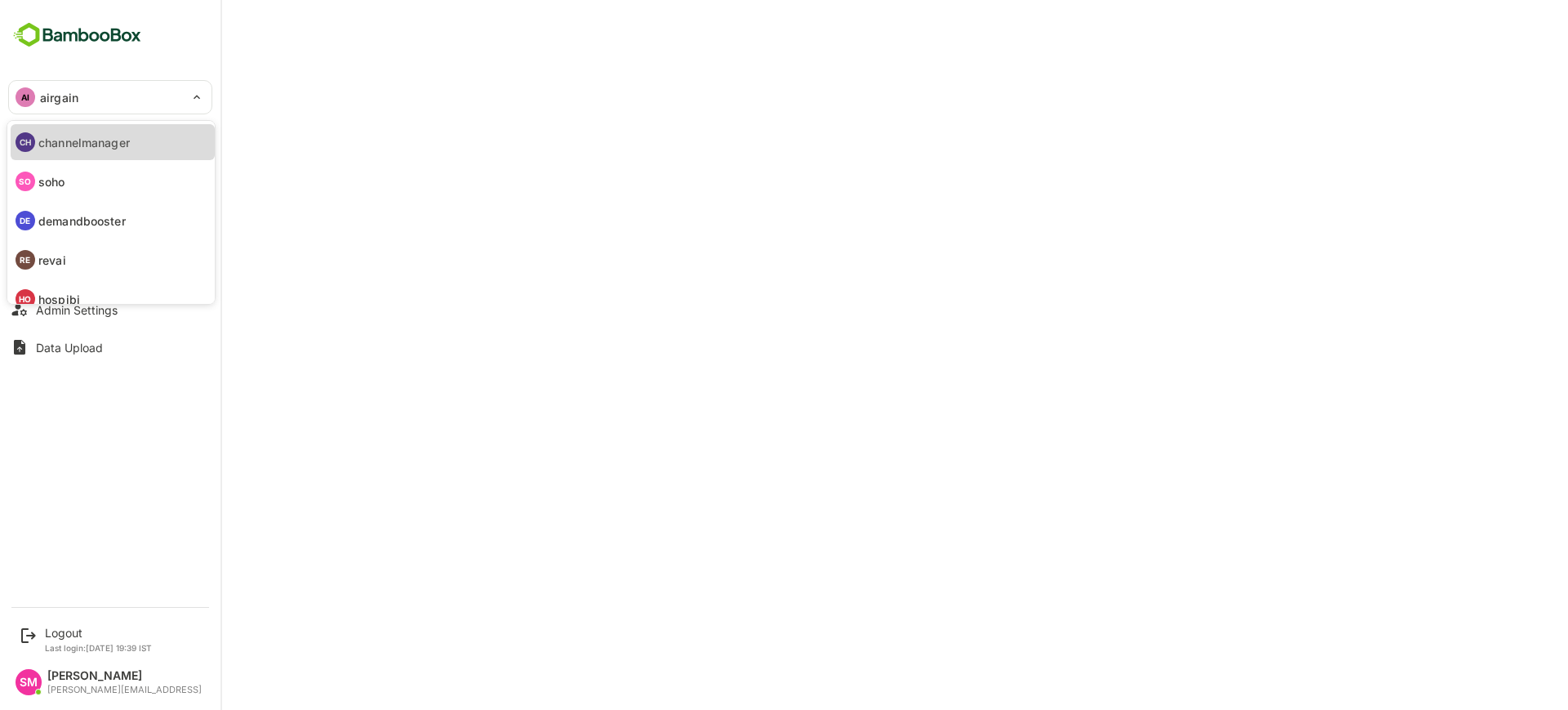
click at [101, 155] on li "CH channelmanager" at bounding box center [113, 143] width 204 height 36
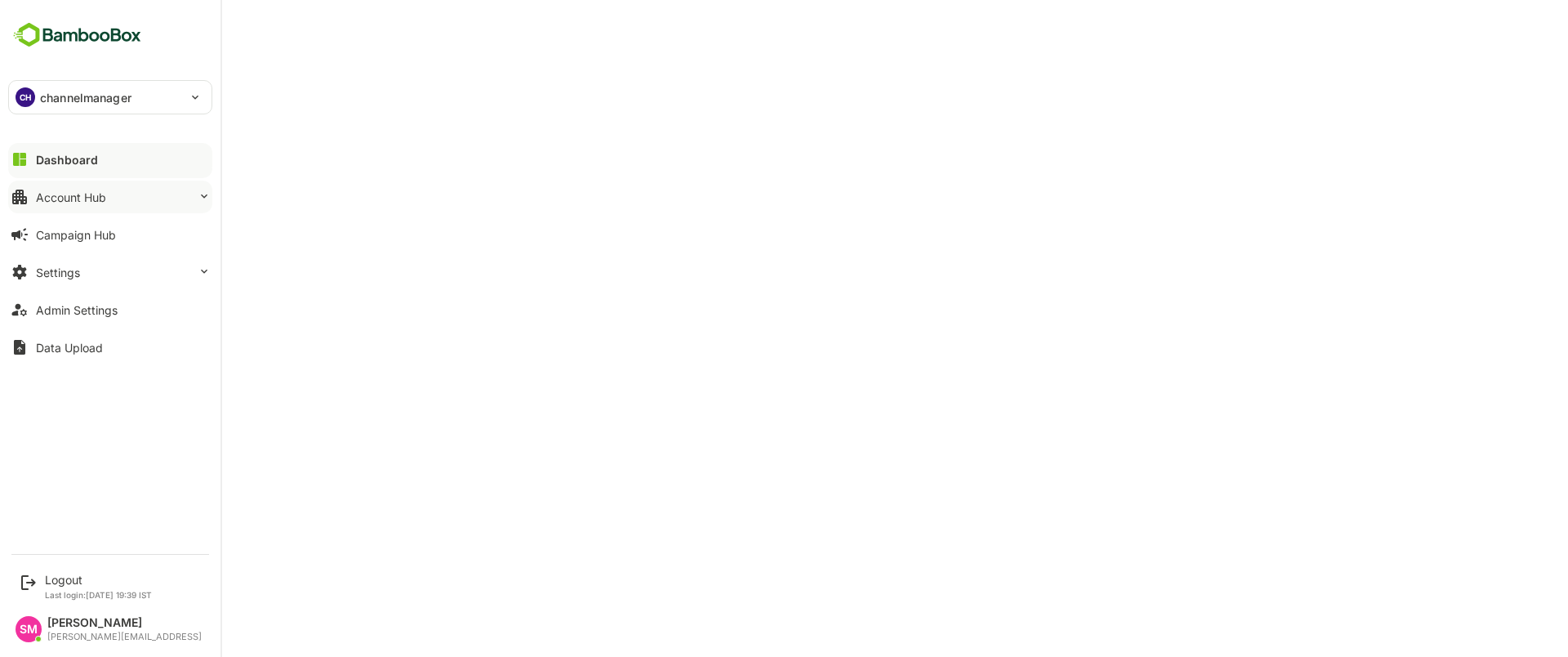
click at [109, 191] on button "Account Hub" at bounding box center [110, 197] width 204 height 33
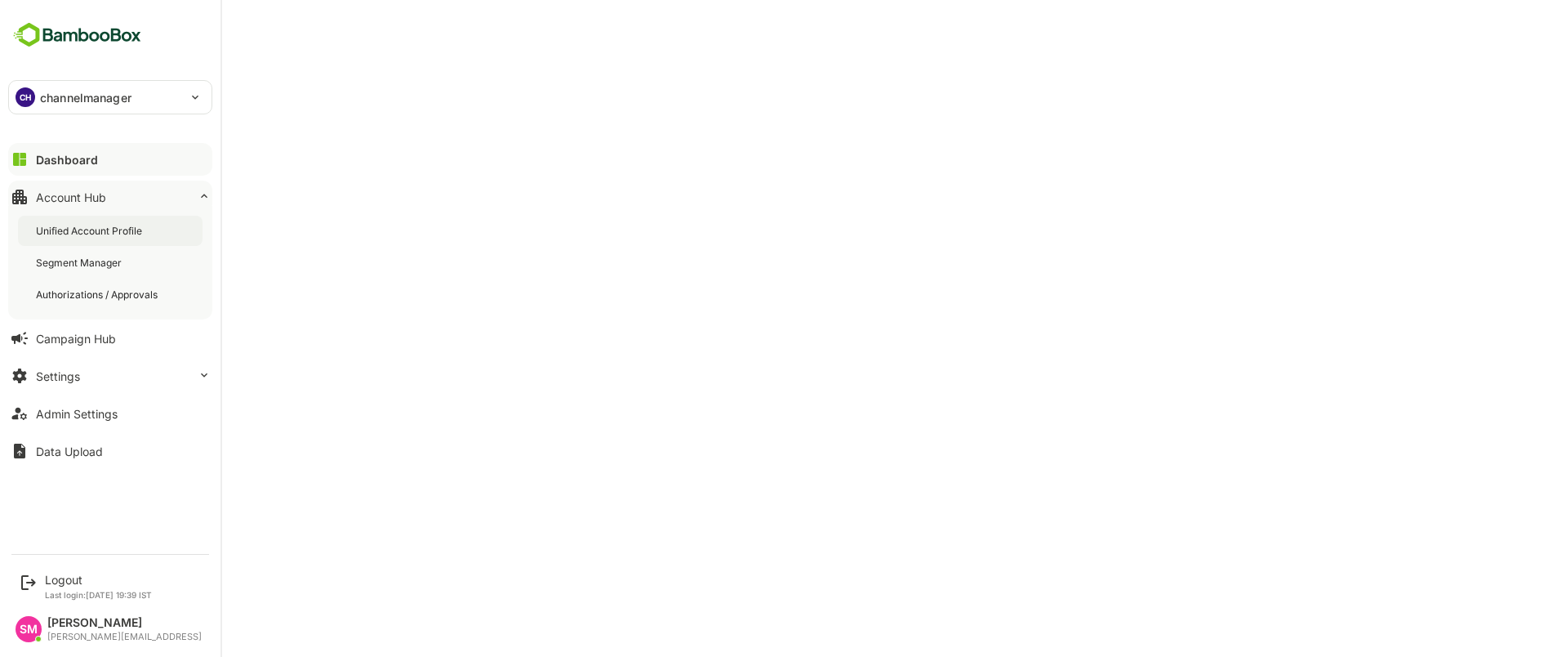
click at [120, 222] on div "Unified Account Profile" at bounding box center [110, 230] width 184 height 30
click at [58, 162] on div "Dashboard" at bounding box center [65, 159] width 59 height 14
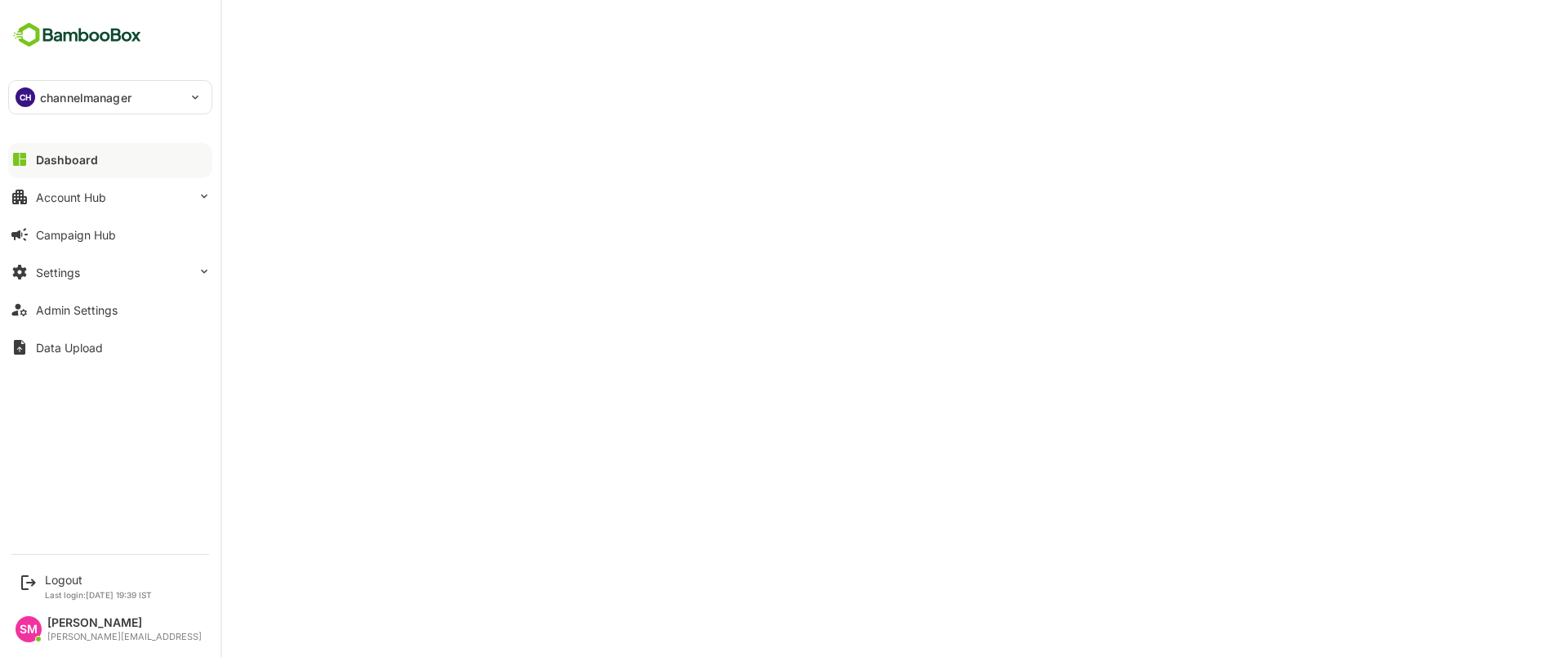
click at [35, 95] on div "CH channelmanager" at bounding box center [100, 97] width 183 height 33
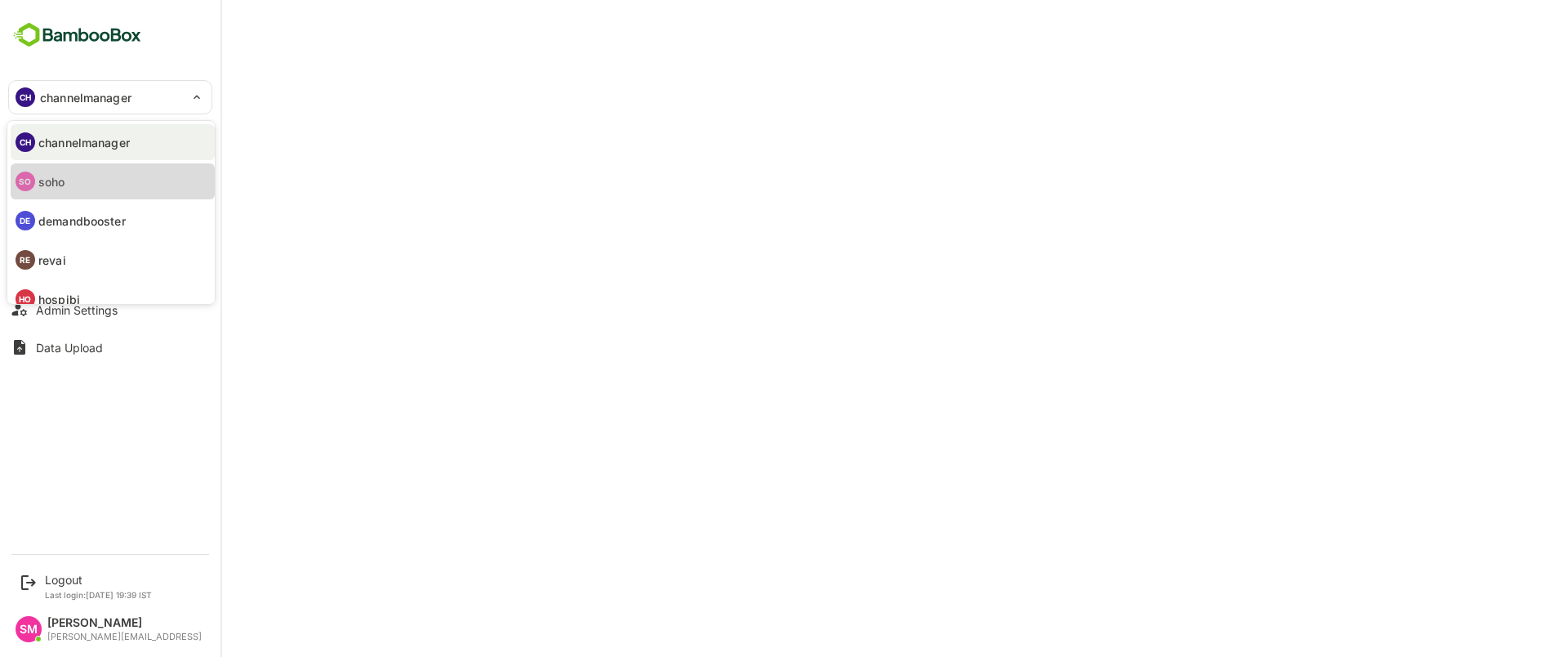
click at [66, 180] on li "SO soho" at bounding box center [113, 182] width 204 height 36
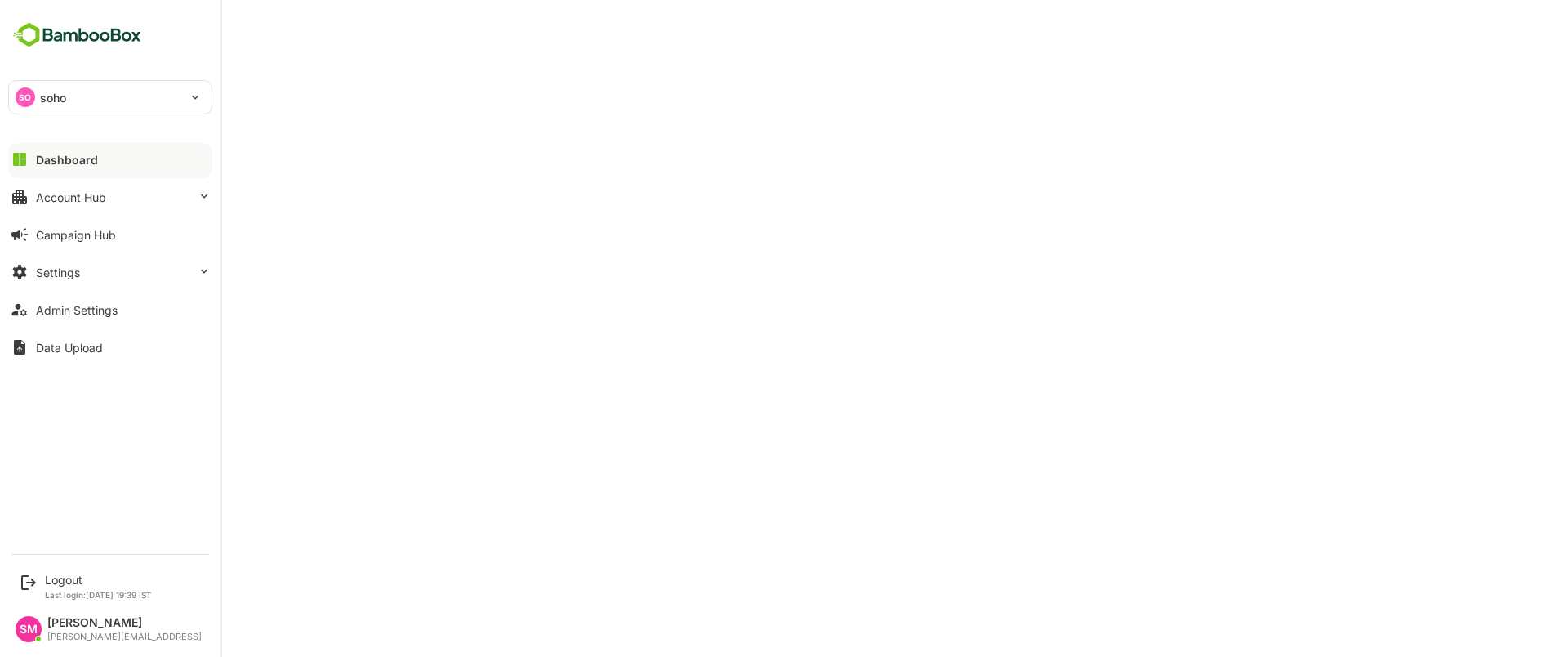
click at [129, 105] on div "SO soho" at bounding box center [100, 97] width 183 height 33
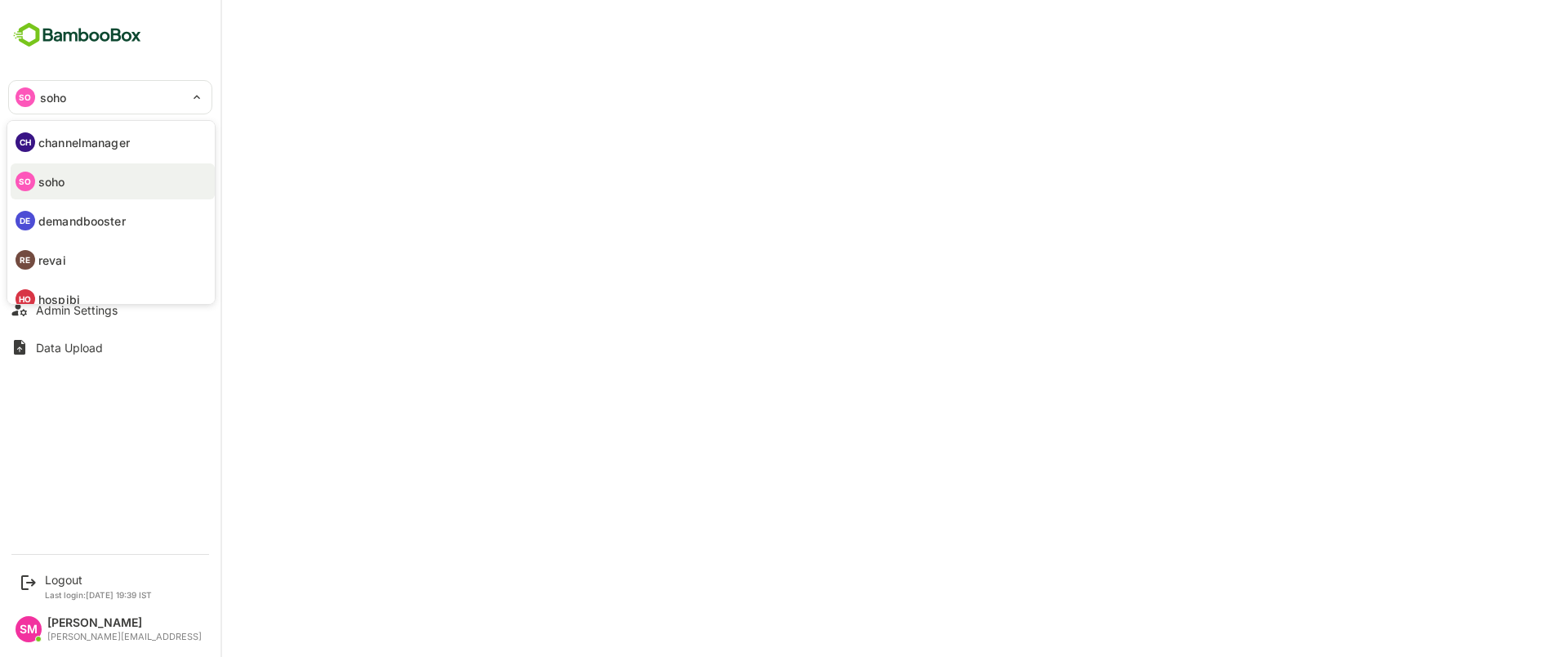
click at [351, 319] on div at bounding box center [784, 328] width 1568 height 657
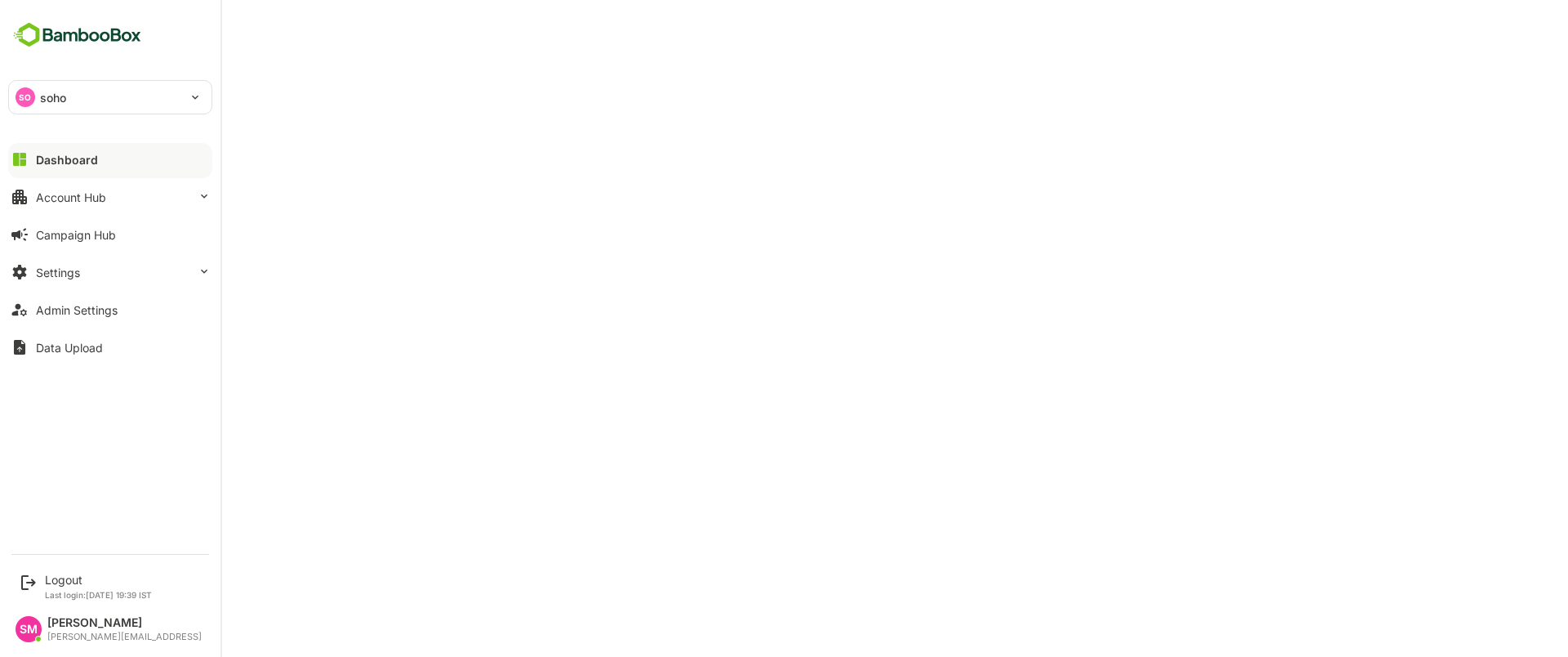
click at [118, 89] on div "SO soho" at bounding box center [100, 97] width 183 height 33
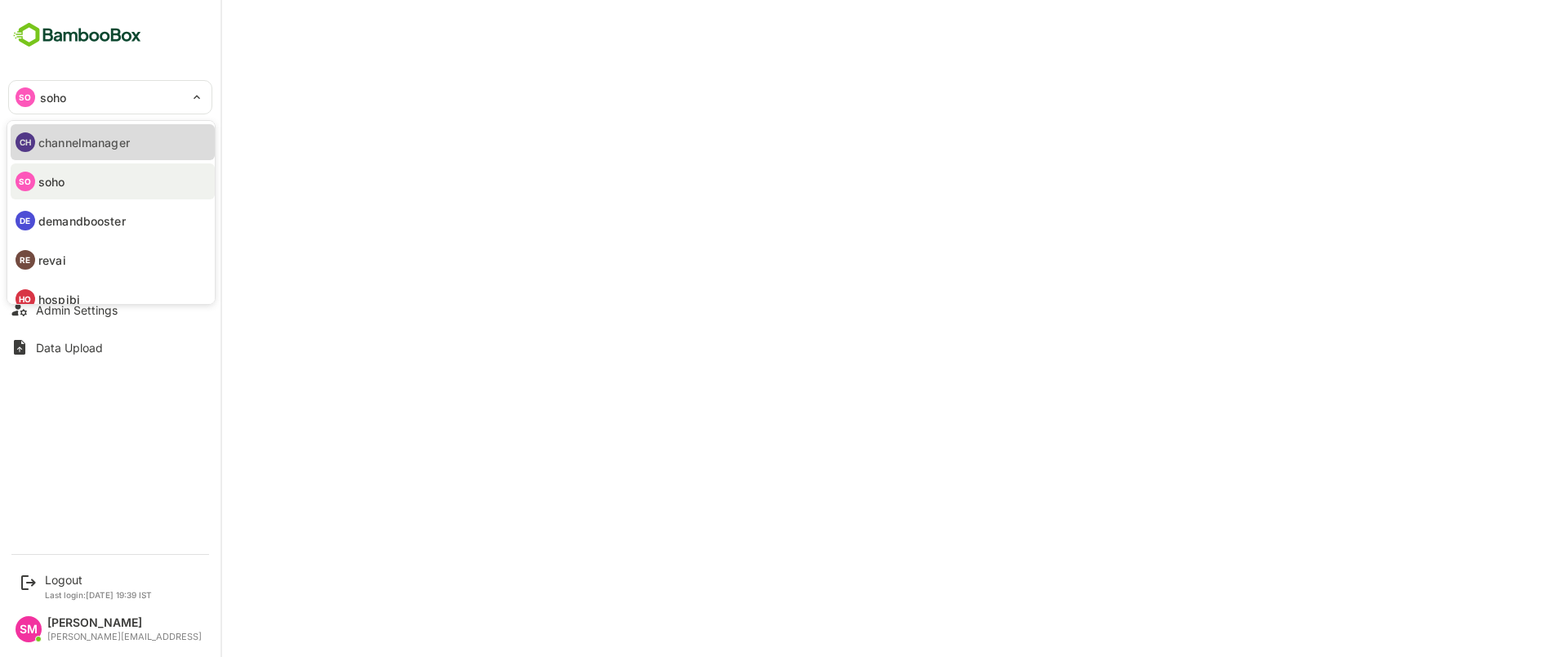
click at [114, 142] on p "channelmanager" at bounding box center [84, 142] width 92 height 17
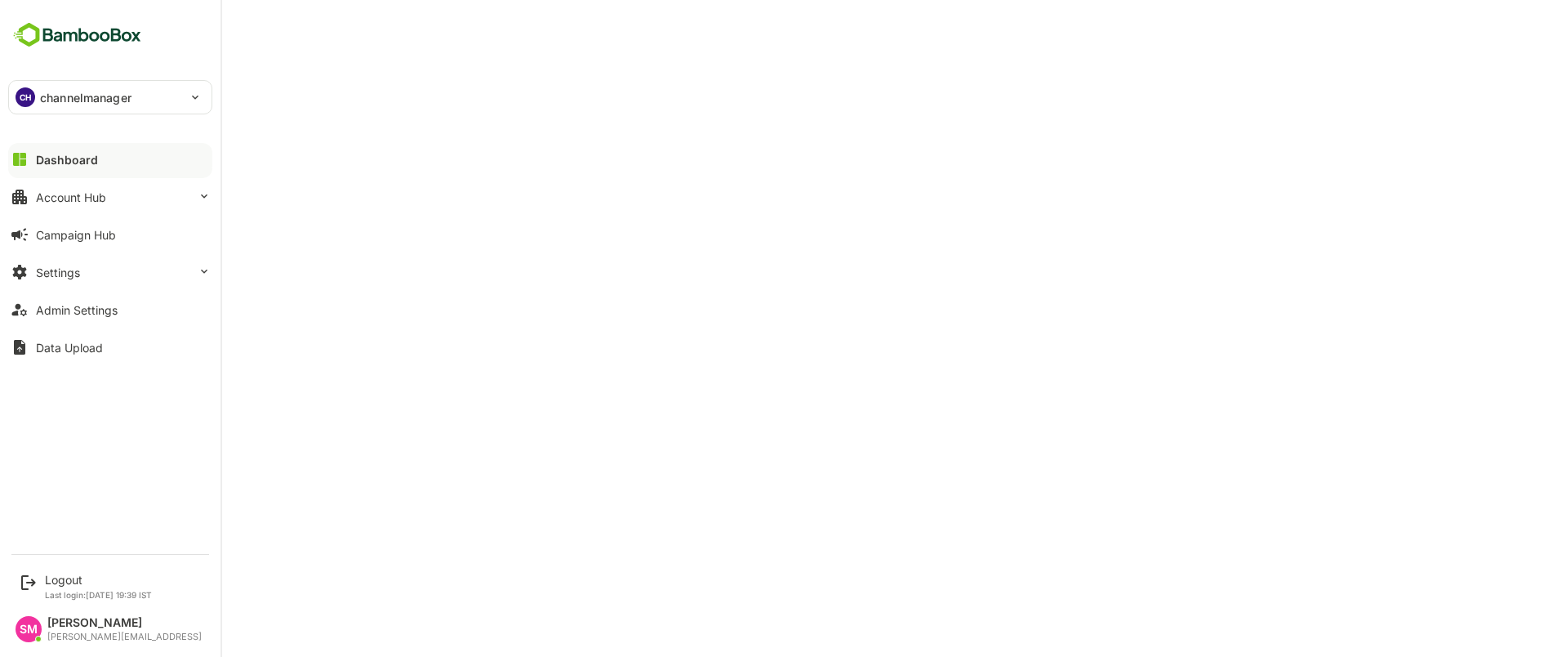
click at [95, 89] on p "channelmanager" at bounding box center [85, 97] width 92 height 17
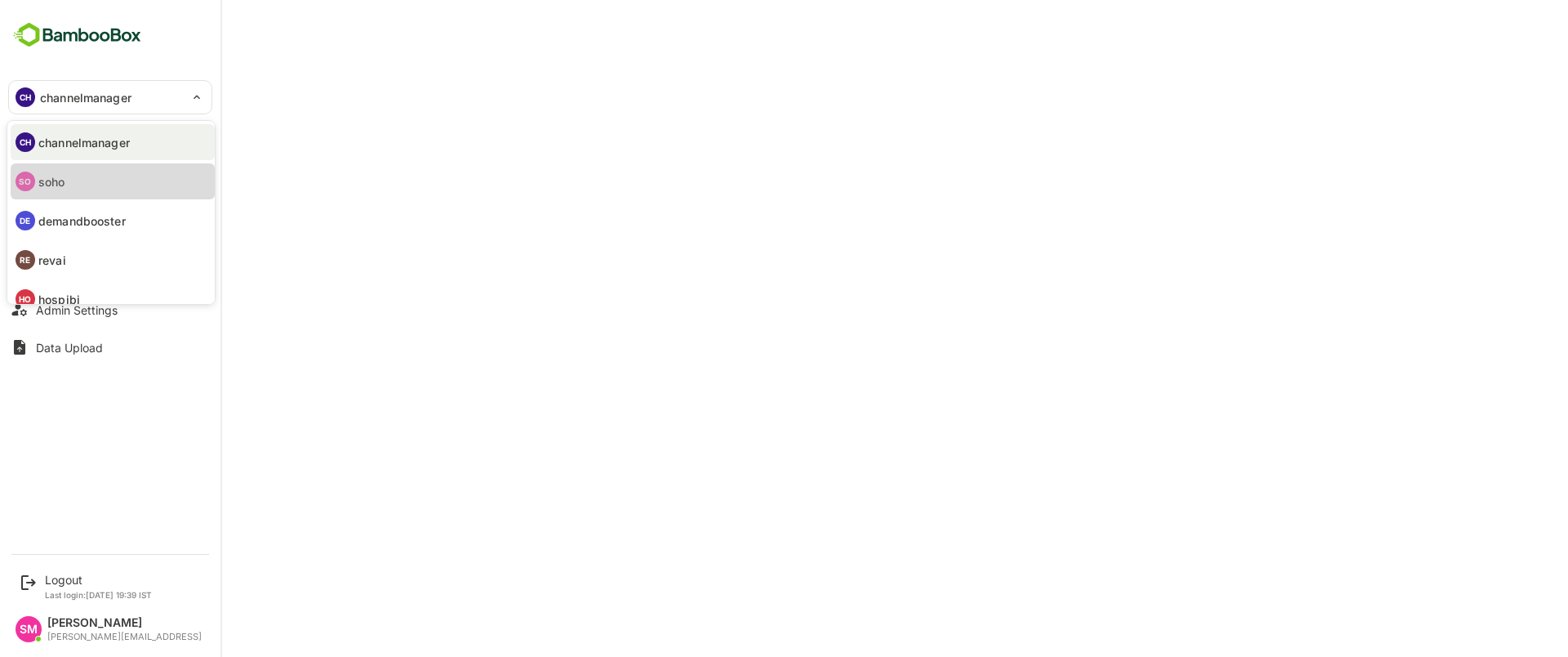
click at [69, 179] on li "SO soho" at bounding box center [113, 182] width 204 height 36
type input "****"
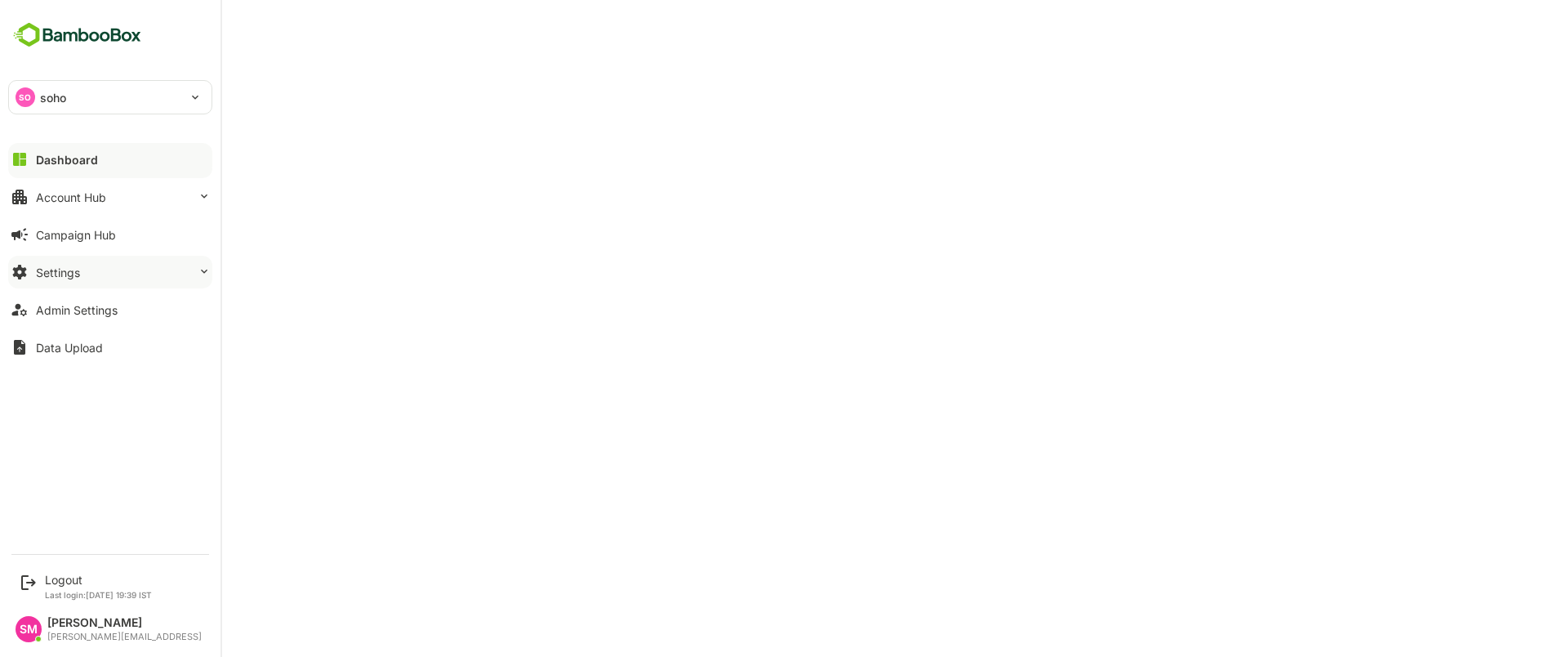
click at [120, 278] on button "Settings" at bounding box center [110, 272] width 204 height 33
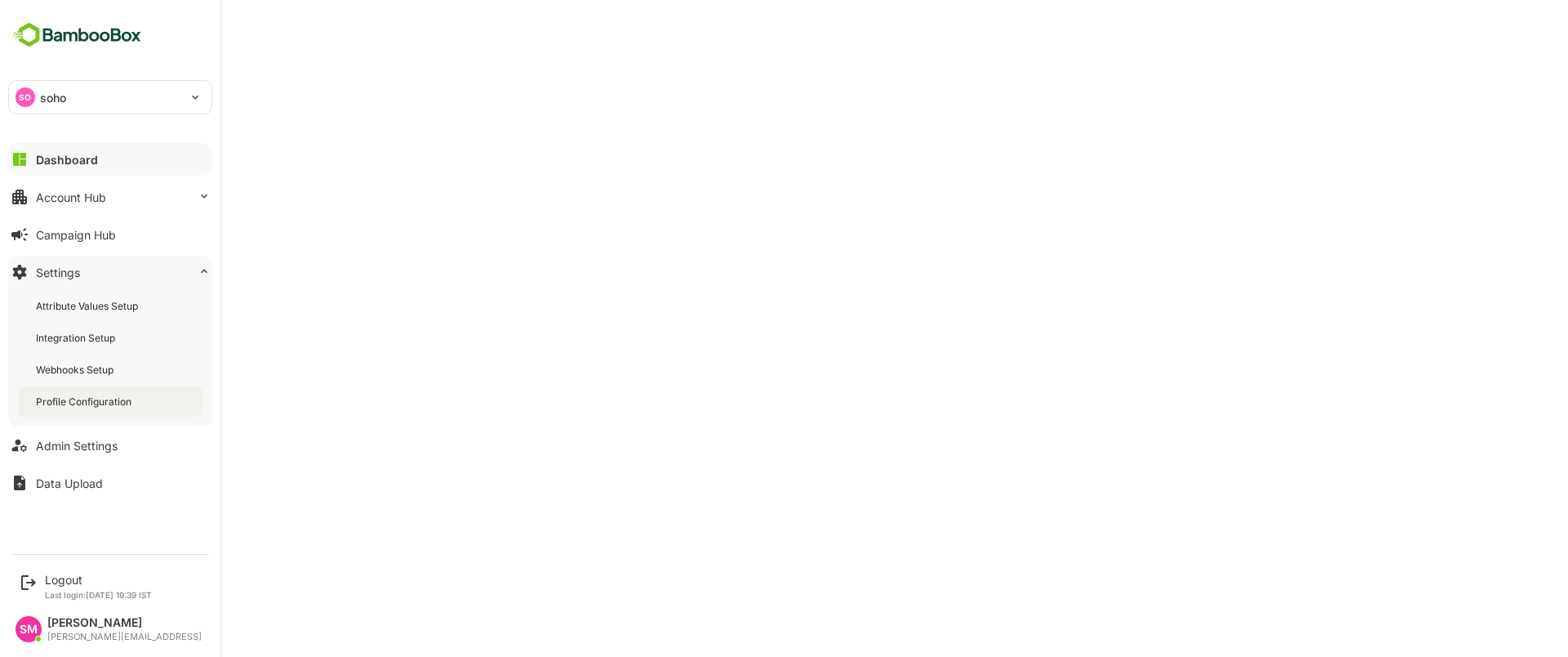
click at [98, 391] on div "Profile Configuration" at bounding box center [110, 401] width 184 height 30
click at [129, 153] on button "Dashboard" at bounding box center [110, 159] width 204 height 33
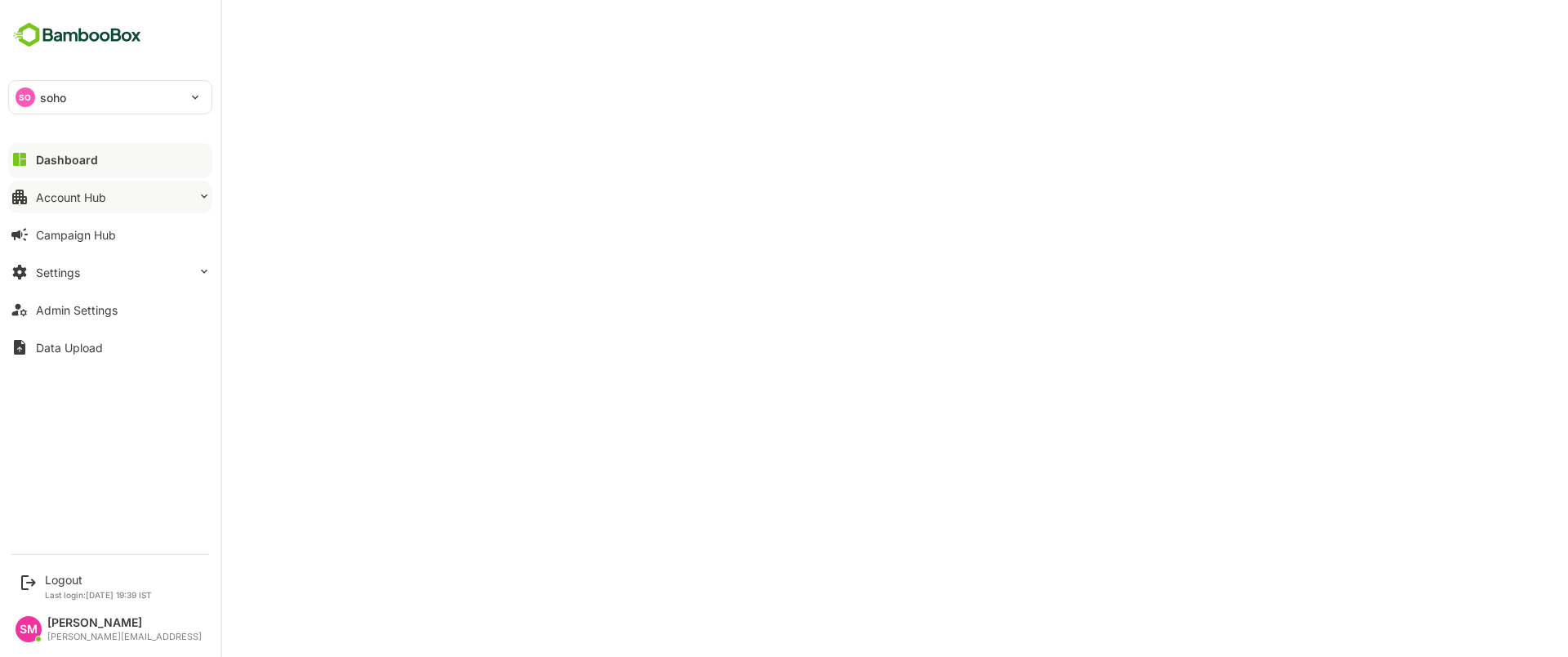
click at [151, 190] on button "Account Hub" at bounding box center [110, 197] width 204 height 33
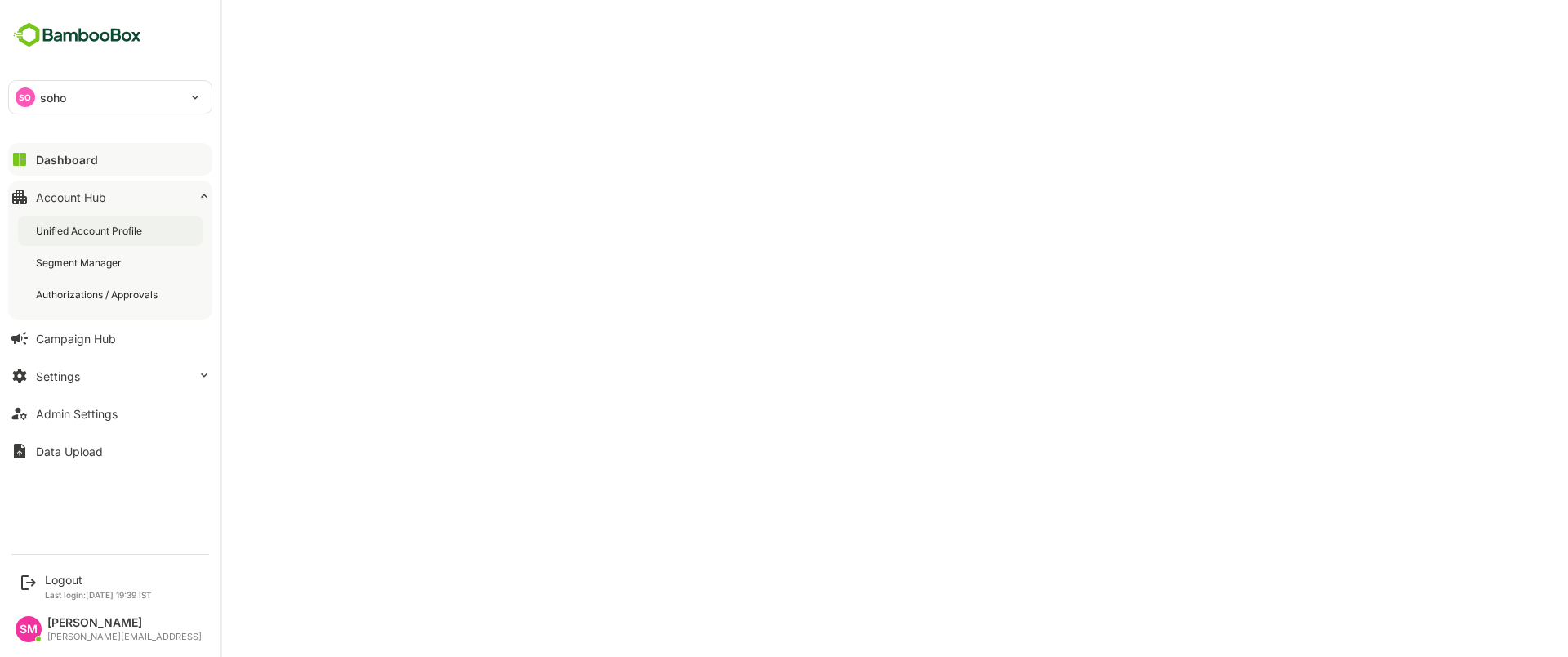
click at [160, 230] on div "Unified Account Profile" at bounding box center [110, 230] width 184 height 30
click at [78, 98] on div "SO soho" at bounding box center [100, 97] width 183 height 33
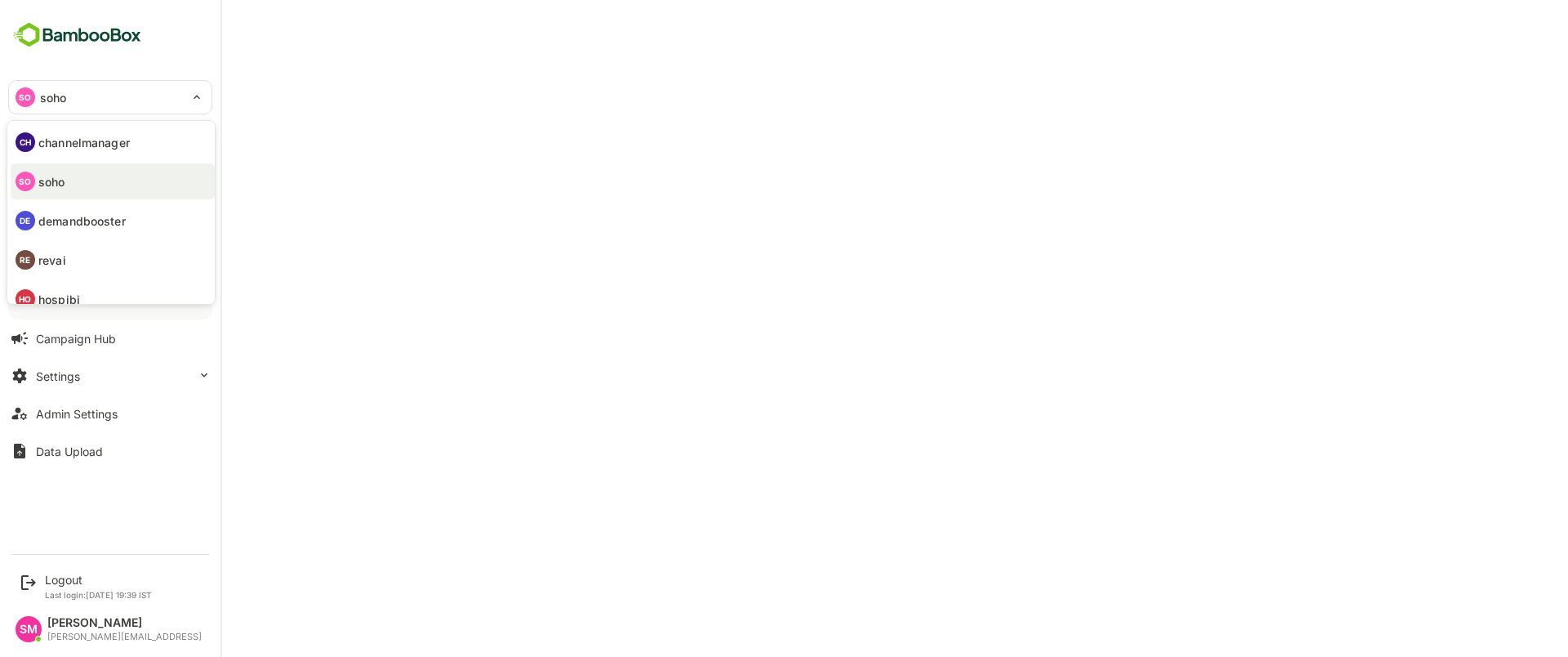
click at [104, 144] on p "channelmanager" at bounding box center [84, 142] width 92 height 17
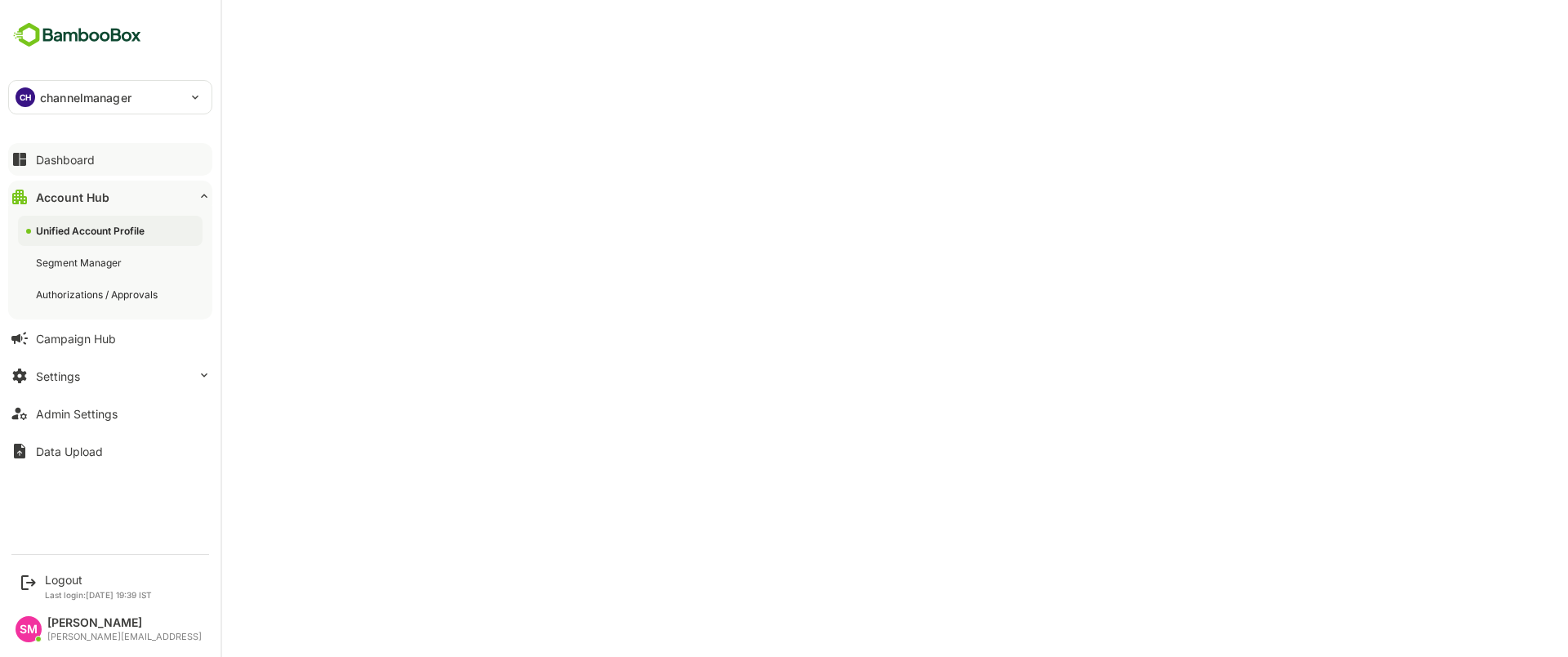
click at [59, 159] on div "Dashboard" at bounding box center [65, 159] width 59 height 14
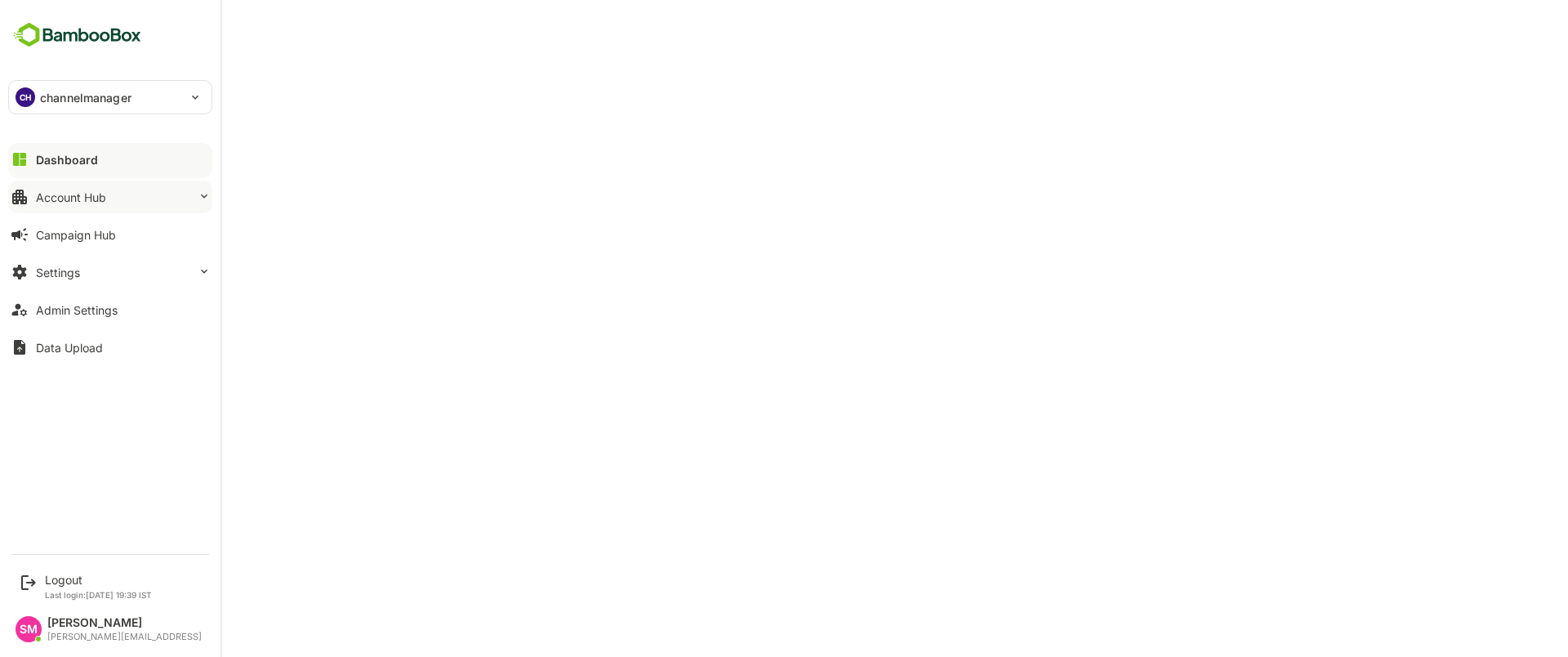
click at [106, 190] on button "Account Hub" at bounding box center [110, 197] width 204 height 33
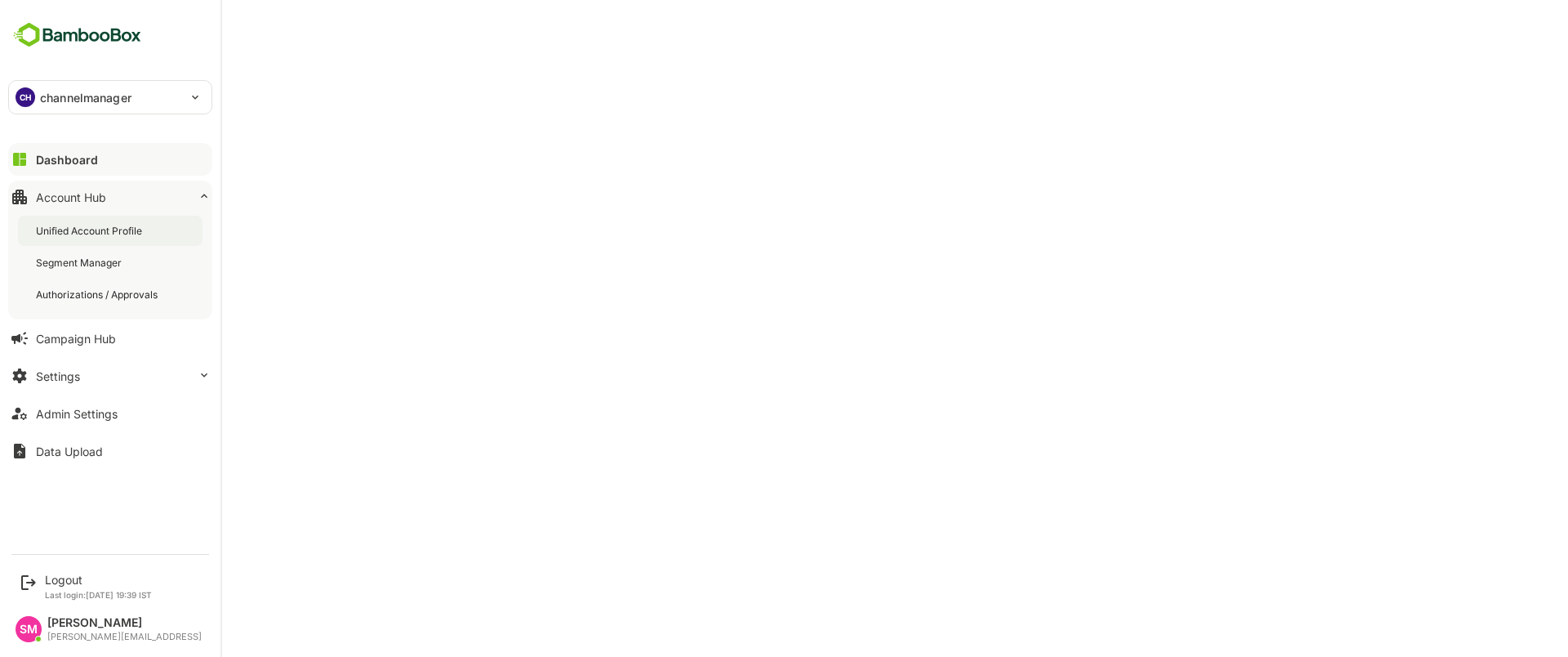
click at [121, 226] on div "Unified Account Profile" at bounding box center [91, 230] width 109 height 14
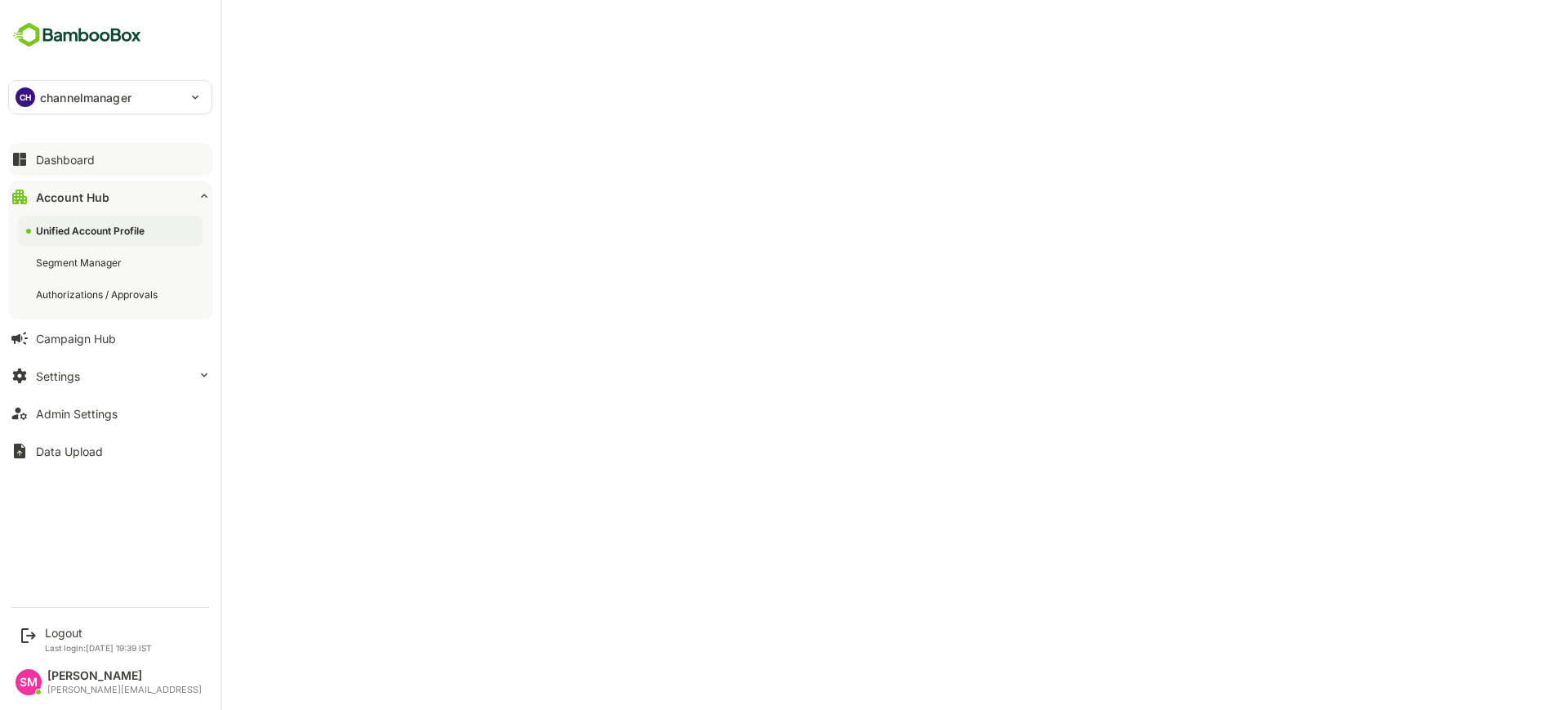
click at [147, 93] on div "CH channelmanager" at bounding box center [100, 97] width 183 height 33
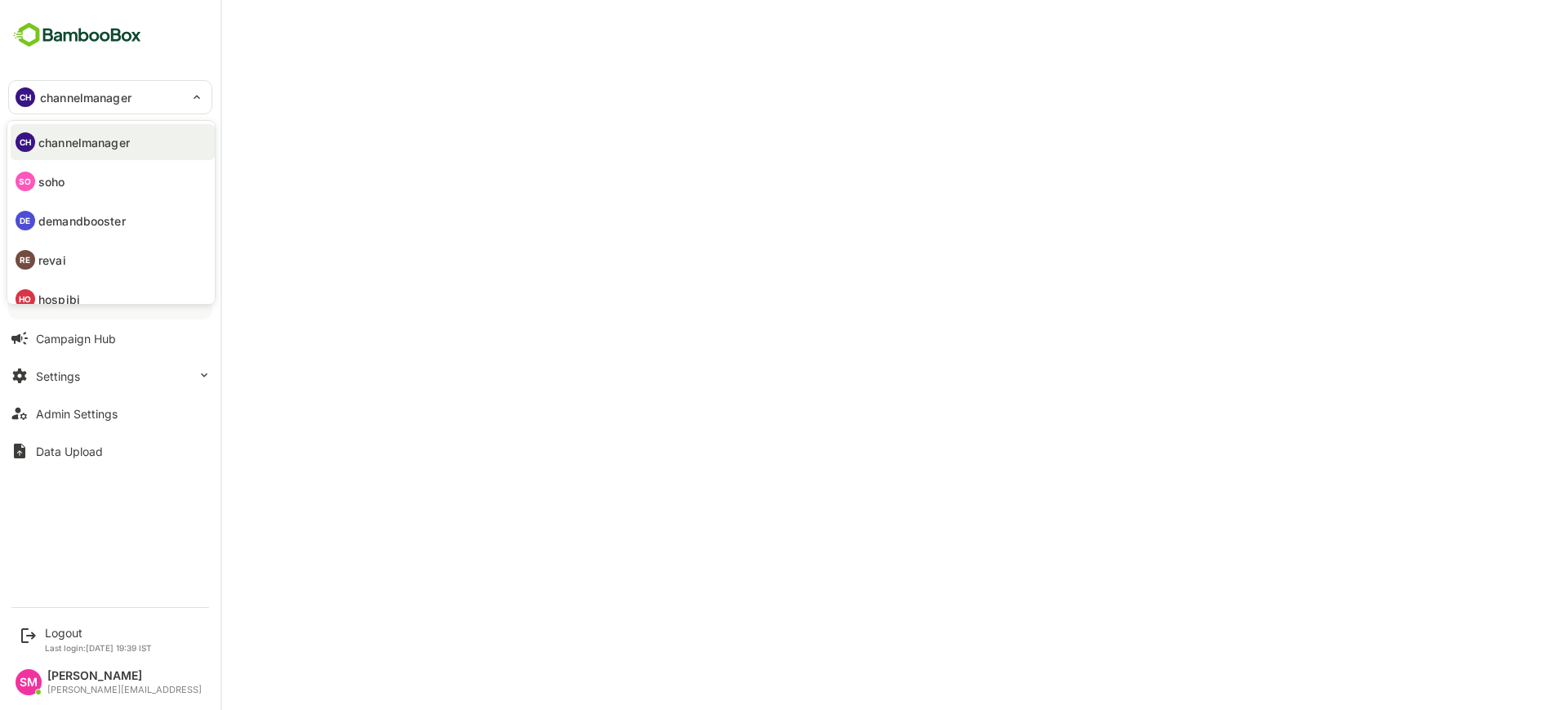
scroll to position [52, 0]
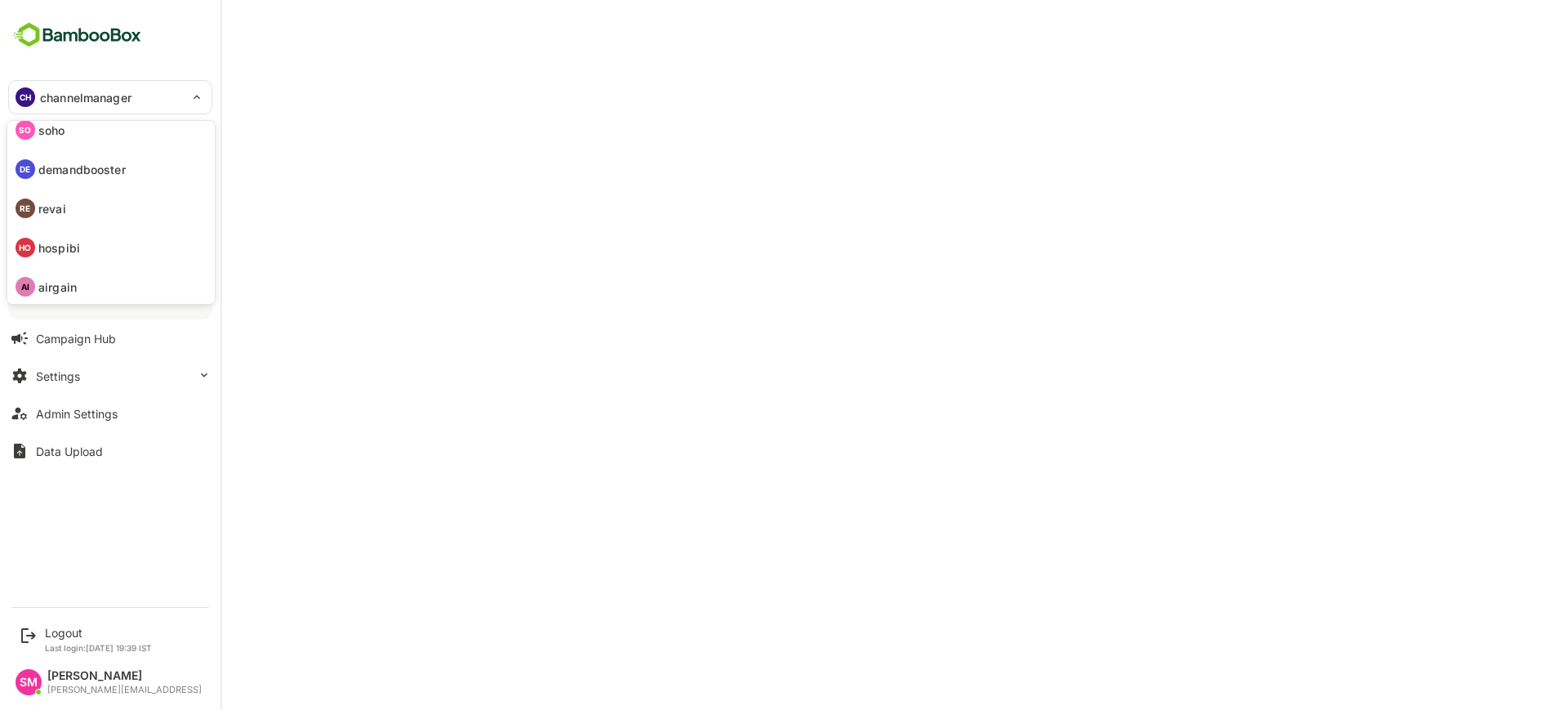
click at [76, 206] on li "RE revai" at bounding box center [113, 208] width 204 height 36
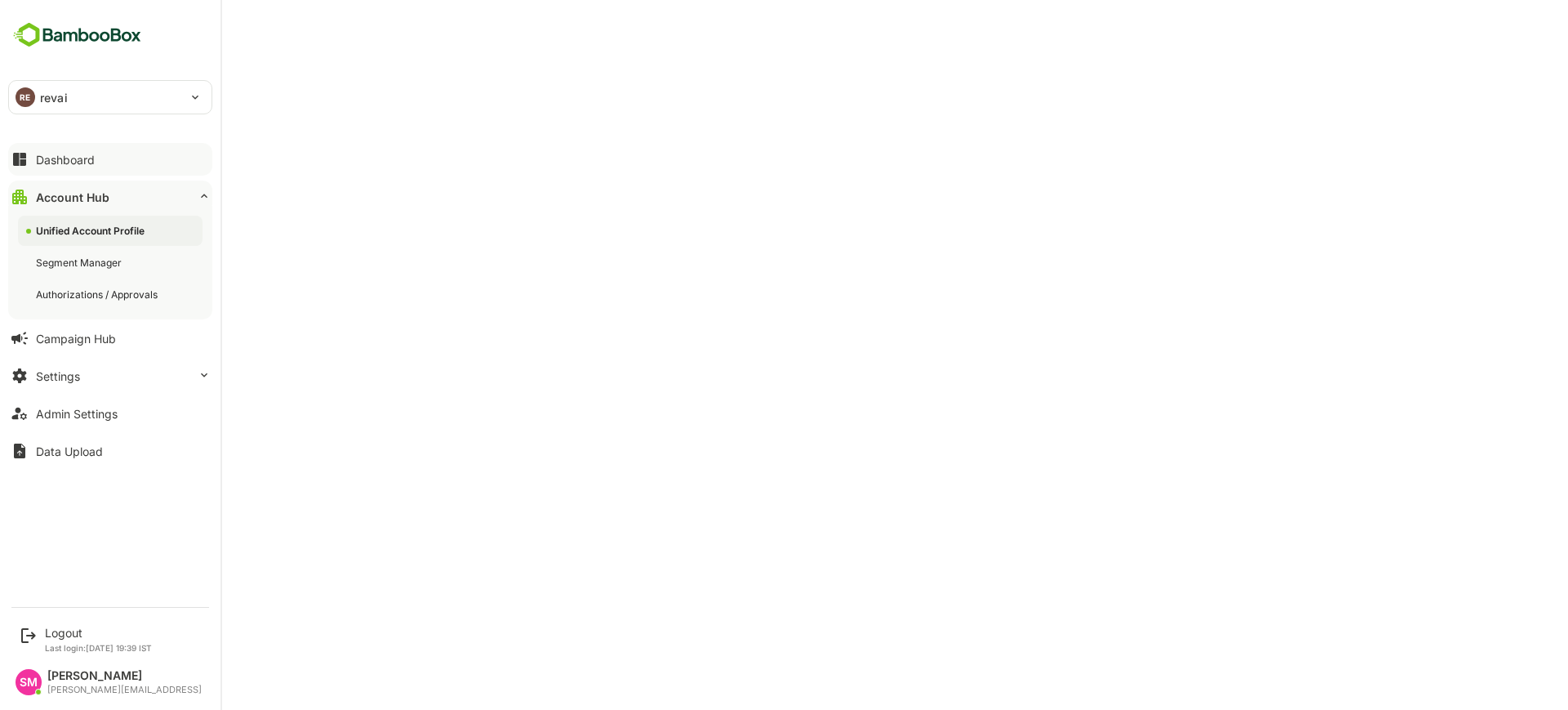
click at [73, 155] on div "Dashboard" at bounding box center [65, 159] width 59 height 14
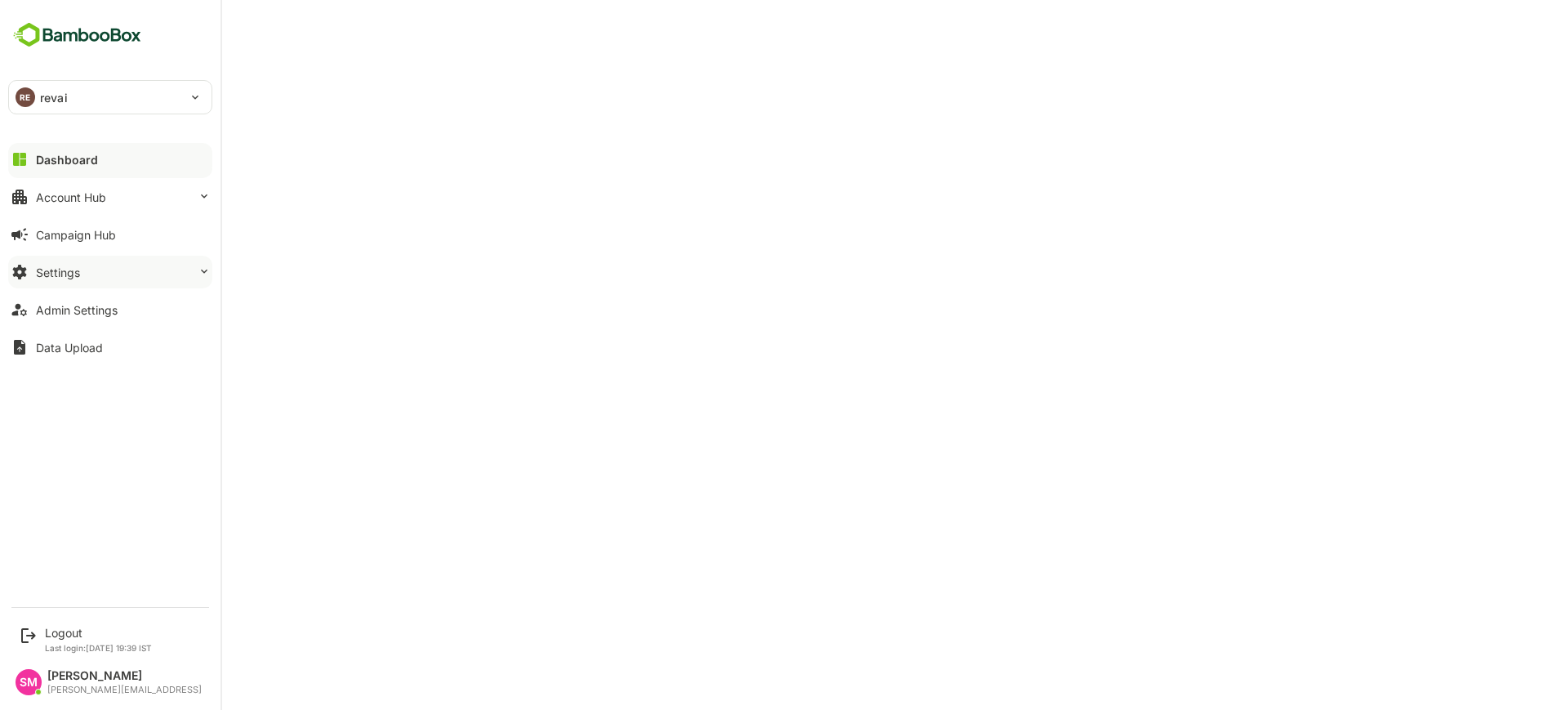
click at [158, 265] on button "Settings" at bounding box center [110, 272] width 204 height 33
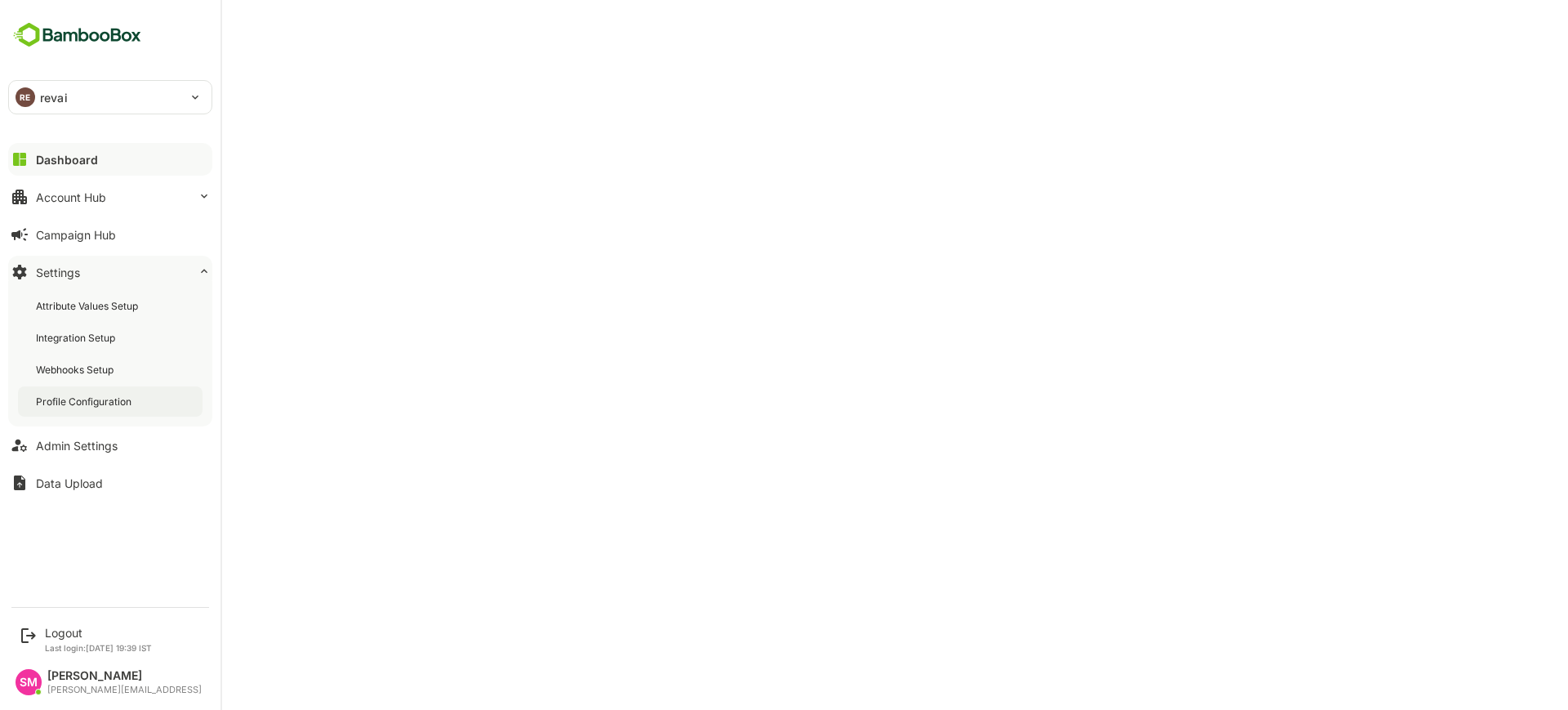
click at [114, 404] on div "Profile Configuration" at bounding box center [85, 401] width 99 height 14
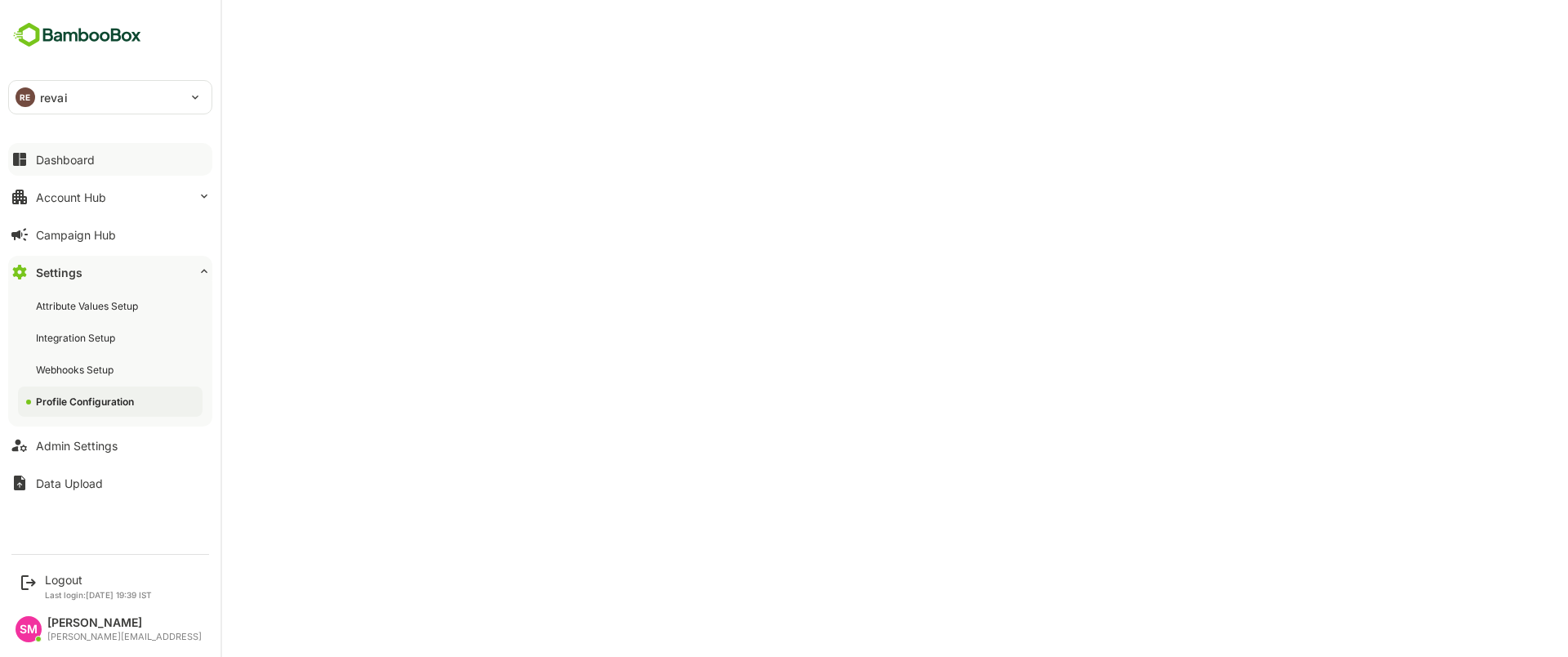
click at [90, 153] on div "Dashboard" at bounding box center [65, 159] width 59 height 14
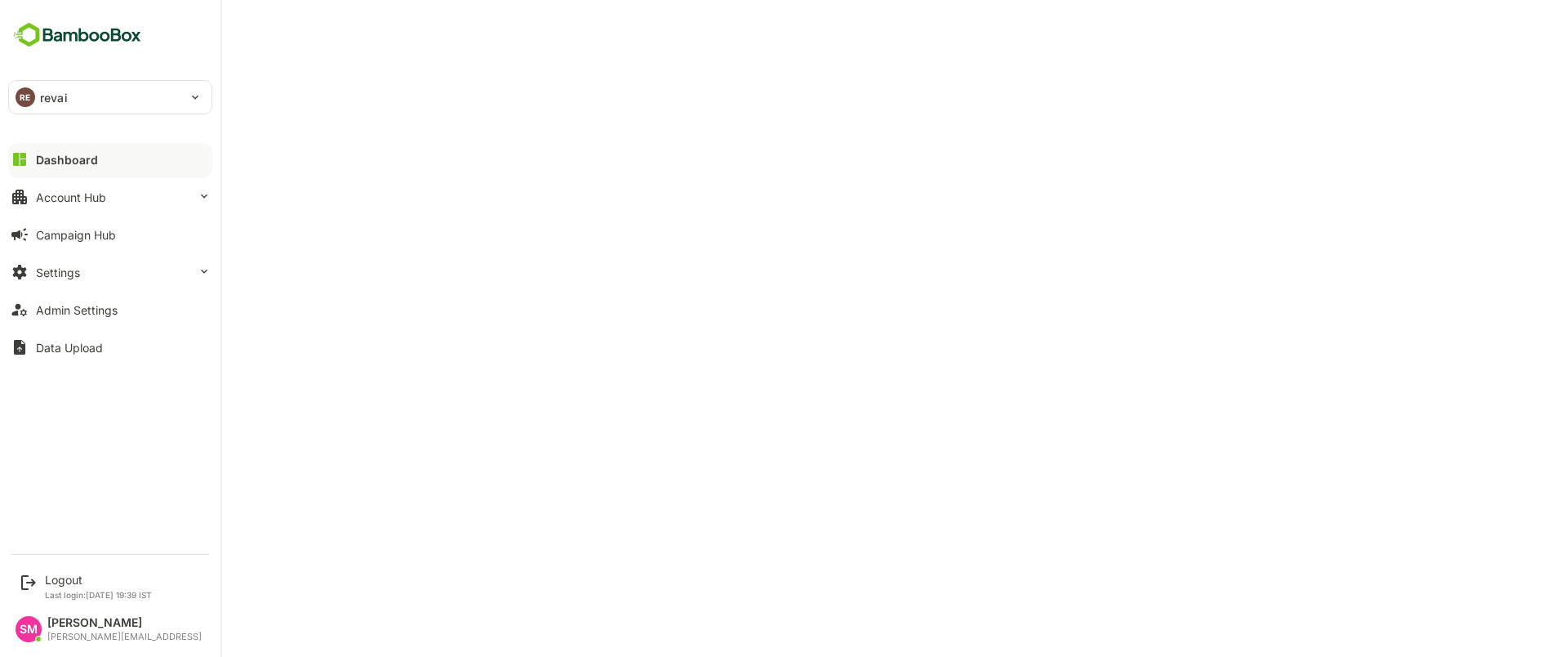
click at [190, 98] on div "RE revai" at bounding box center [100, 97] width 183 height 33
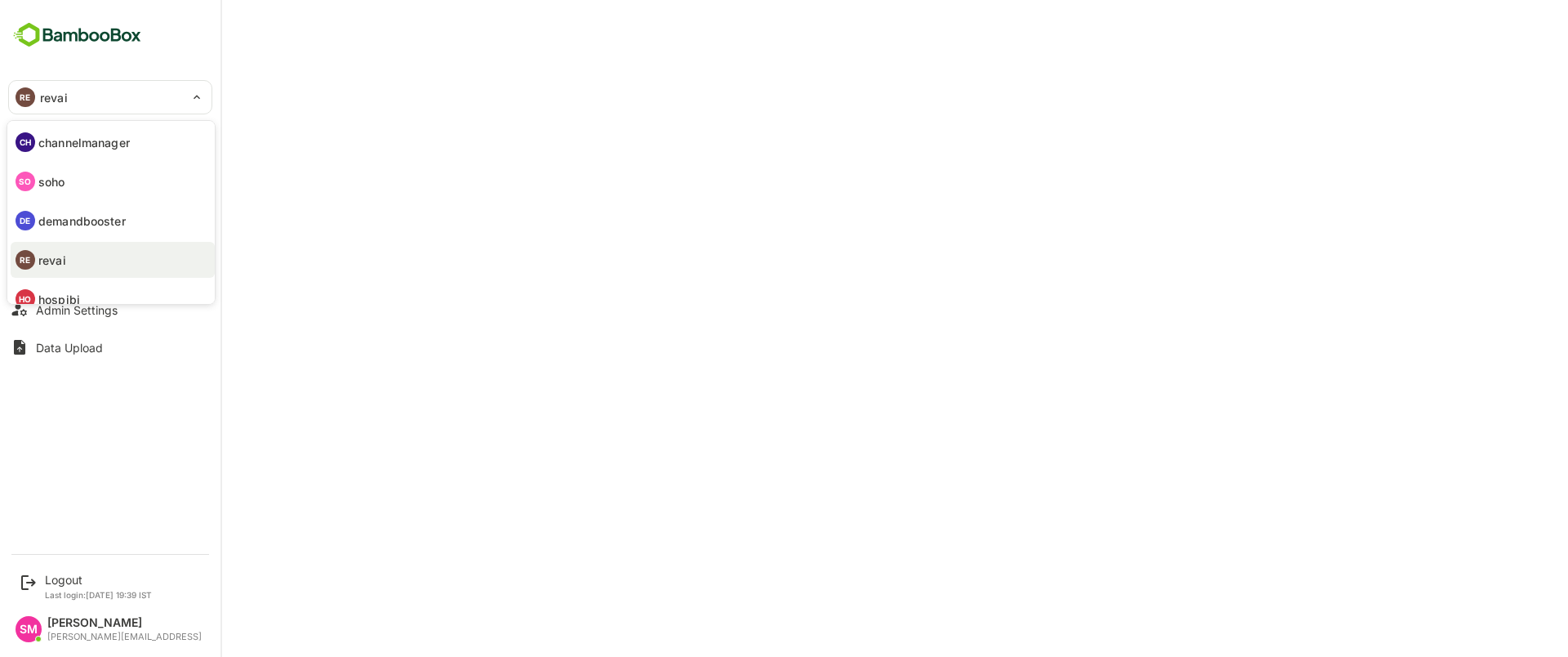
click at [108, 143] on p "channelmanager" at bounding box center [84, 142] width 92 height 17
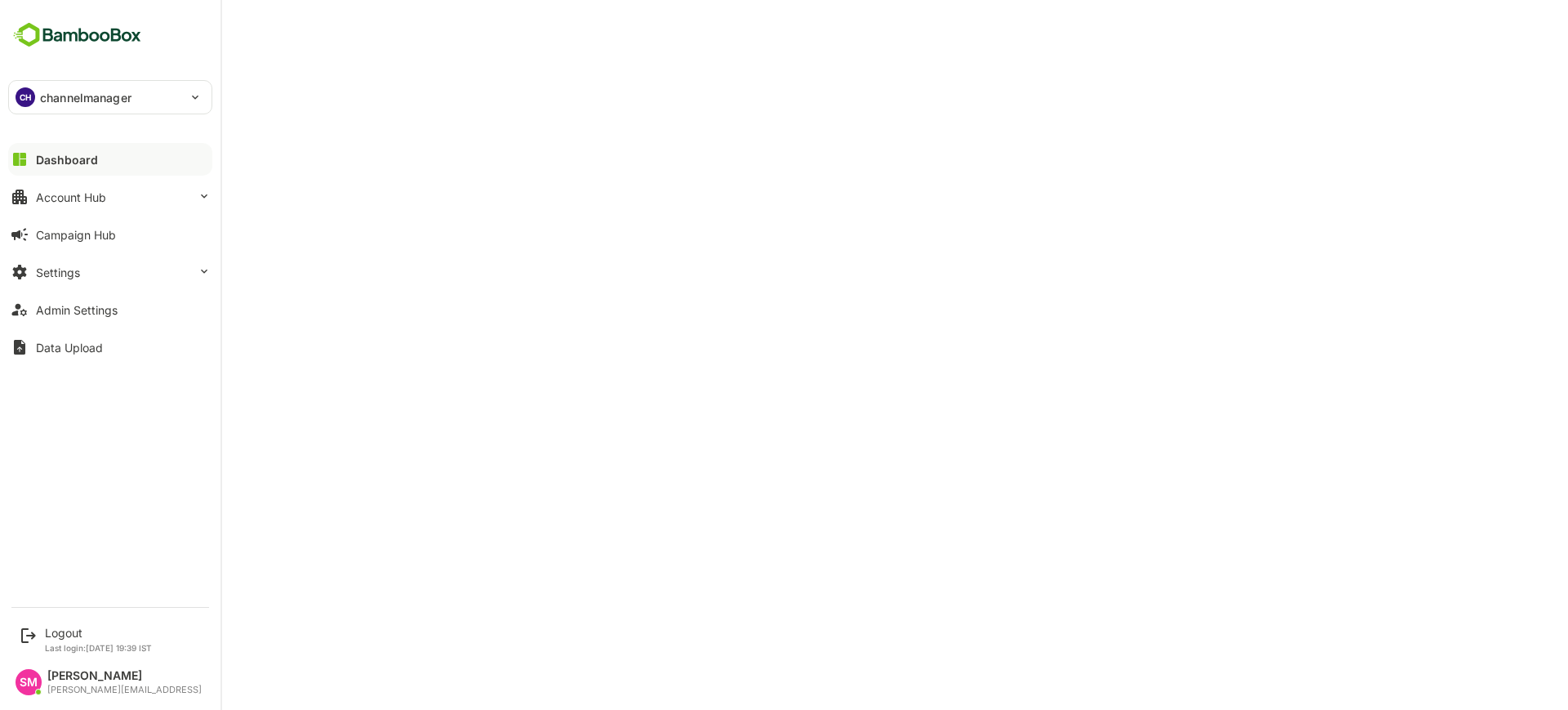
click at [68, 156] on div "Dashboard" at bounding box center [67, 159] width 62 height 14
click at [147, 100] on div "CH channelmanager" at bounding box center [100, 97] width 183 height 33
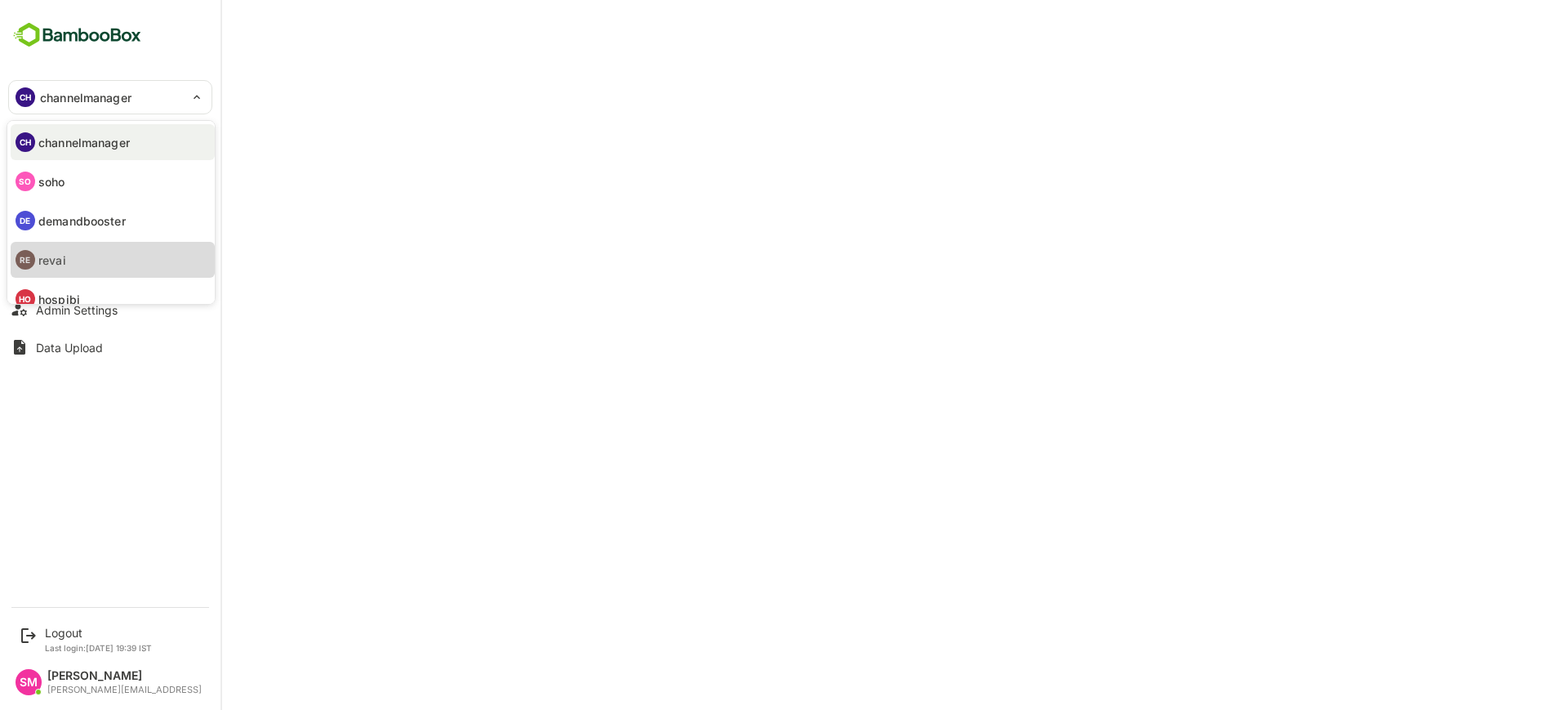
click at [84, 262] on li "RE revai" at bounding box center [113, 260] width 204 height 36
type input "*****"
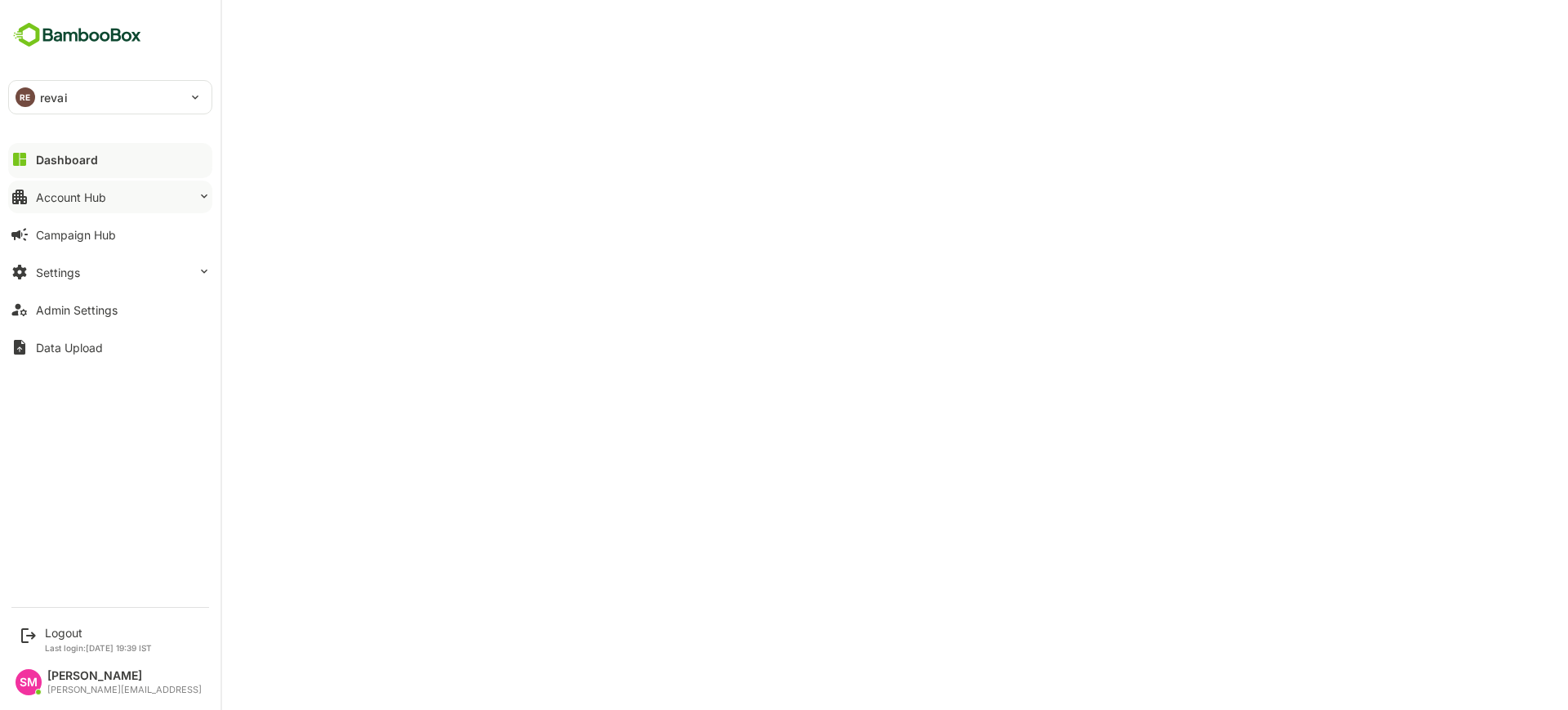
click at [135, 199] on button "Account Hub" at bounding box center [110, 197] width 204 height 33
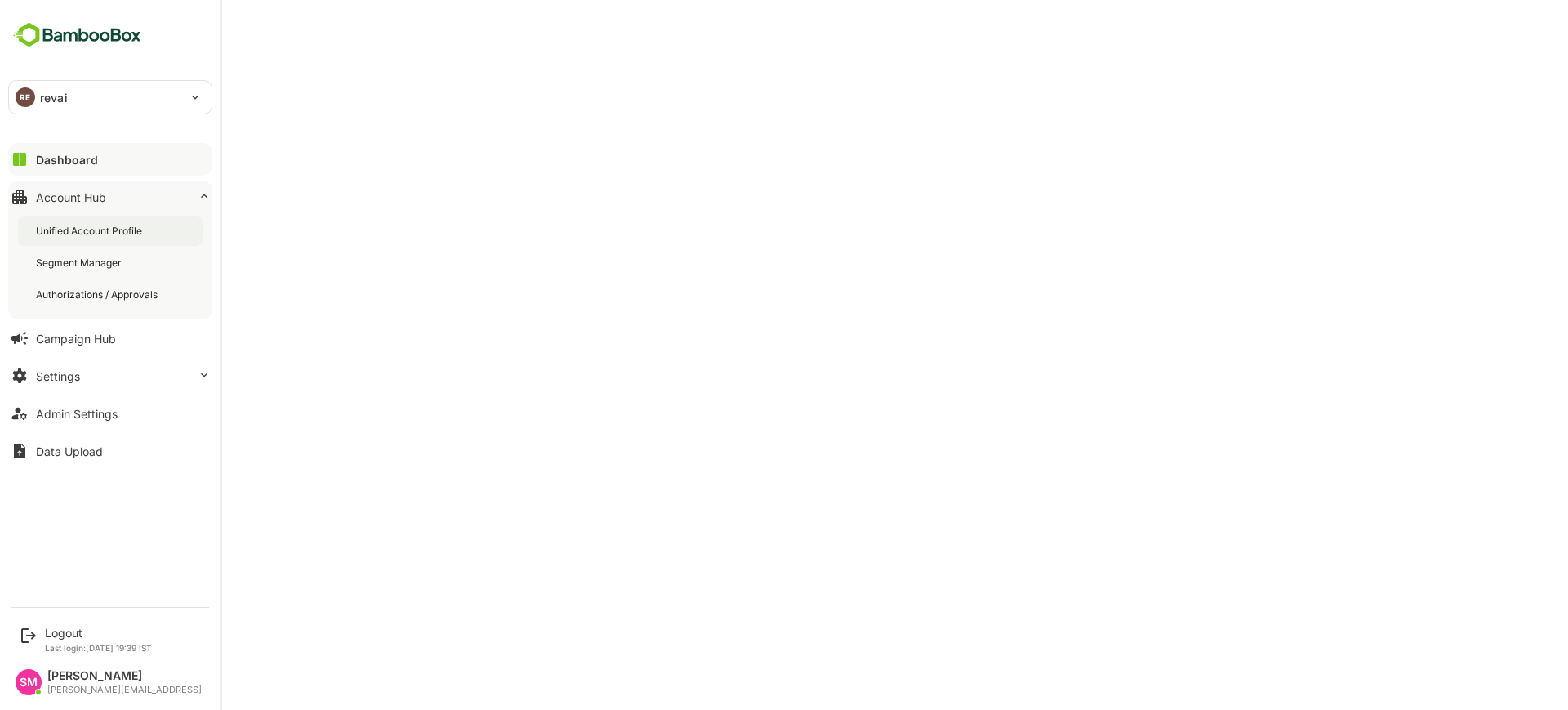
click at [152, 231] on div "Unified Account Profile" at bounding box center [110, 230] width 184 height 30
click at [94, 165] on button "Dashboard" at bounding box center [110, 159] width 204 height 33
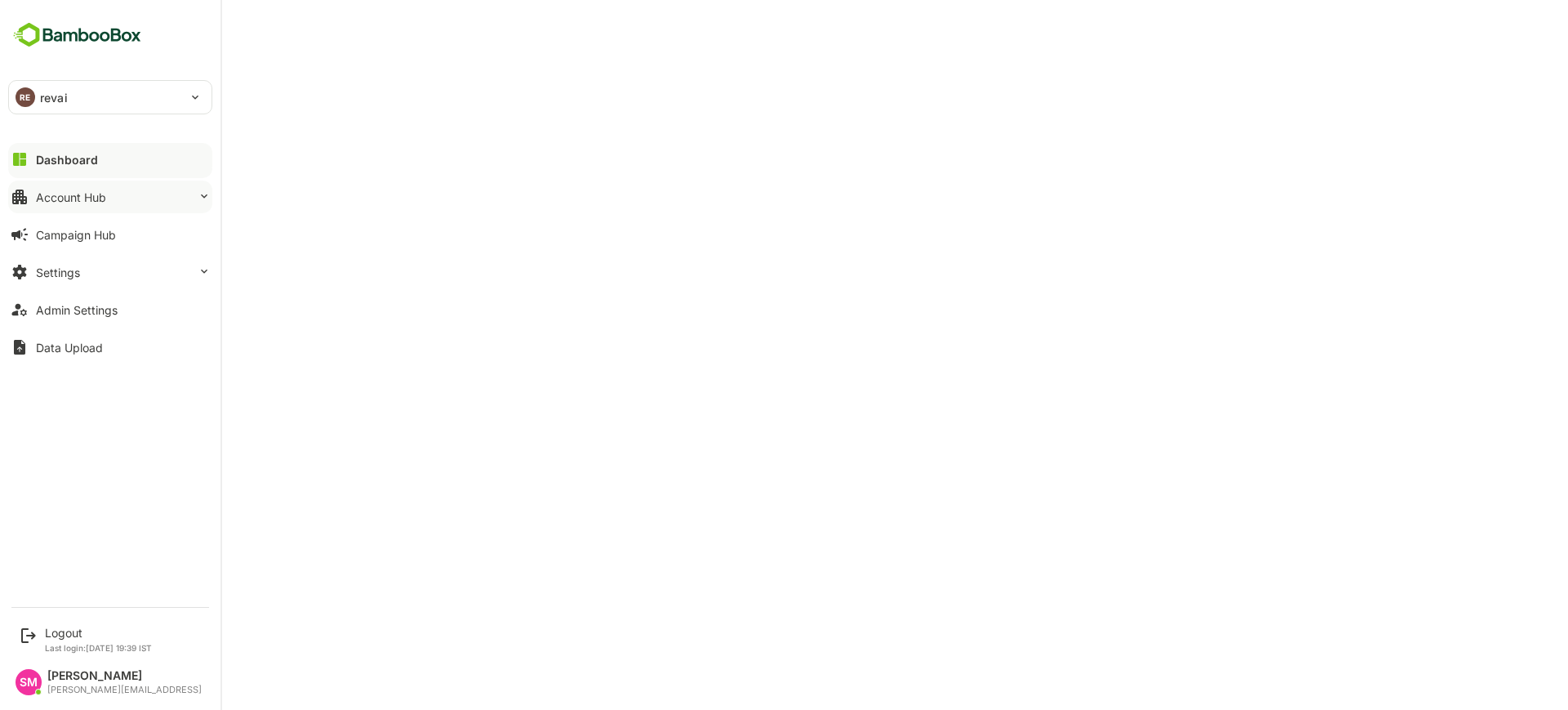
click at [125, 198] on button "Account Hub" at bounding box center [110, 197] width 204 height 33
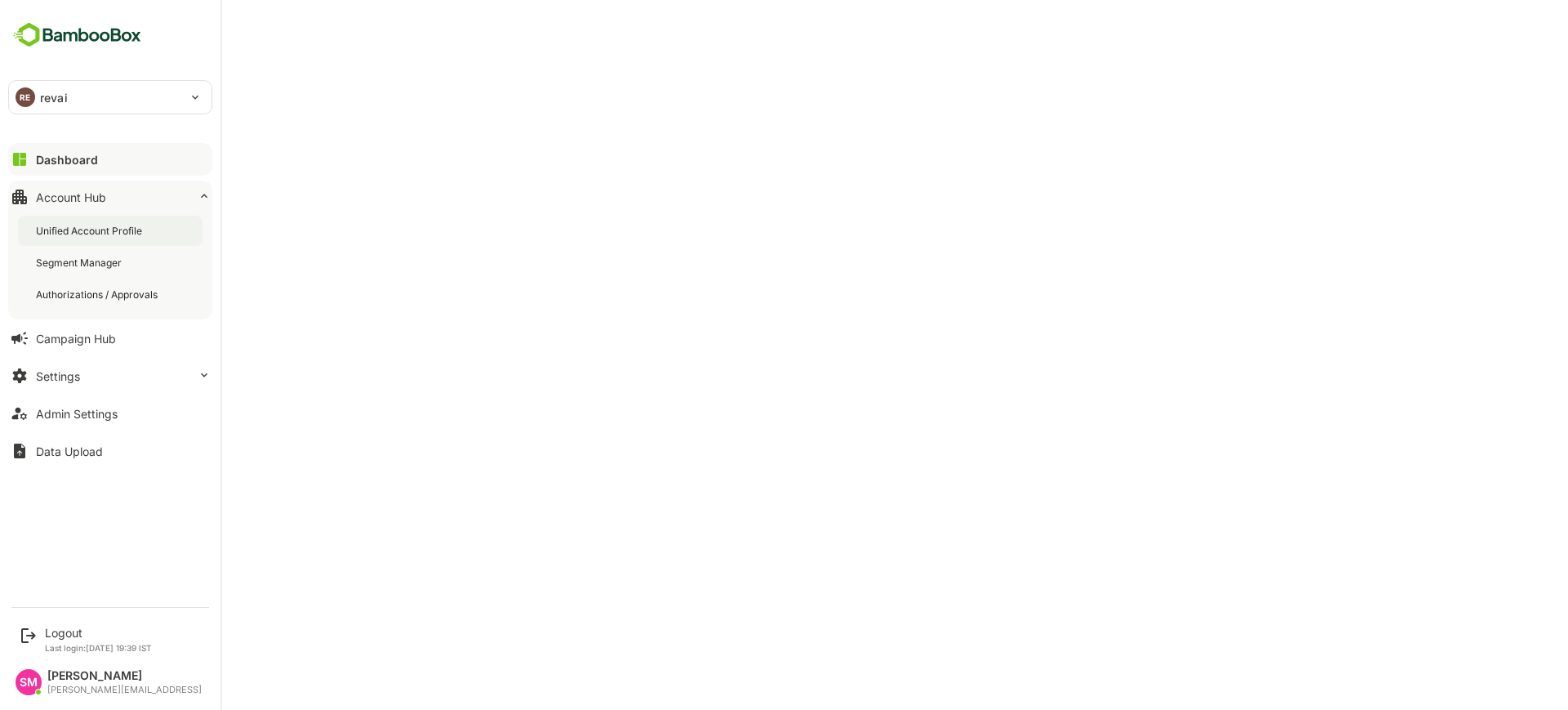
click at [131, 244] on div "Unified Account Profile" at bounding box center [110, 230] width 184 height 30
click at [38, 94] on div "RE revai" at bounding box center [100, 97] width 183 height 33
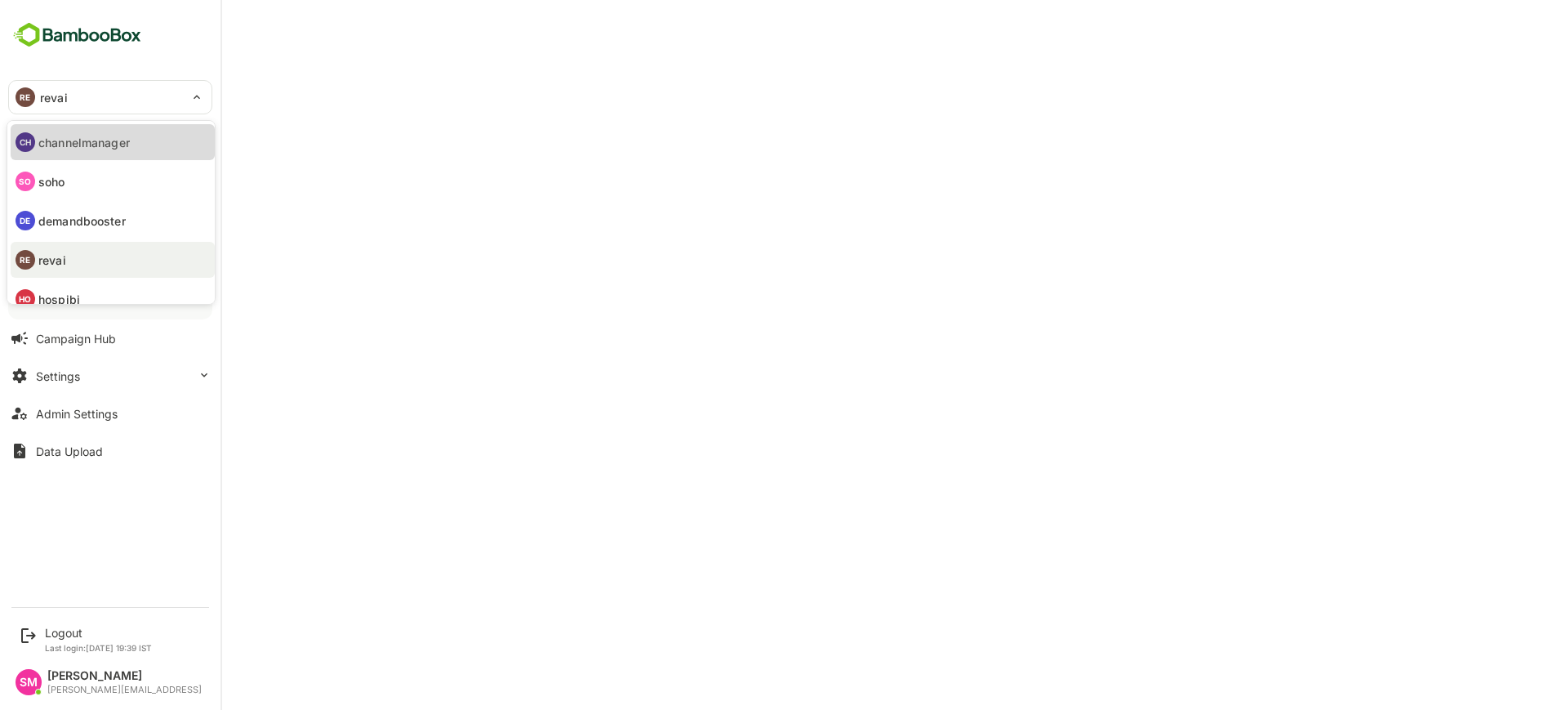
click at [110, 152] on li "CH channelmanager" at bounding box center [113, 143] width 204 height 36
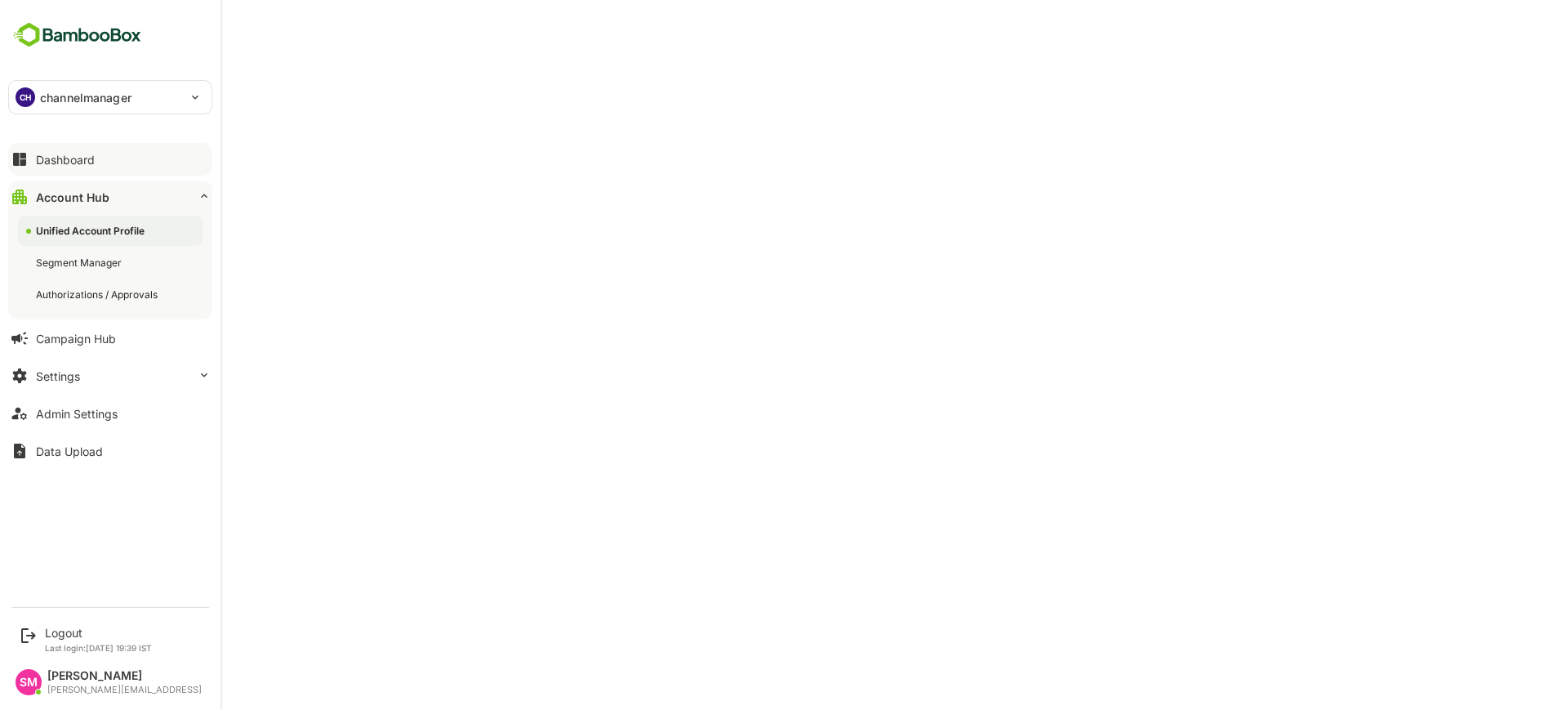
click at [55, 158] on div "Dashboard" at bounding box center [65, 159] width 59 height 14
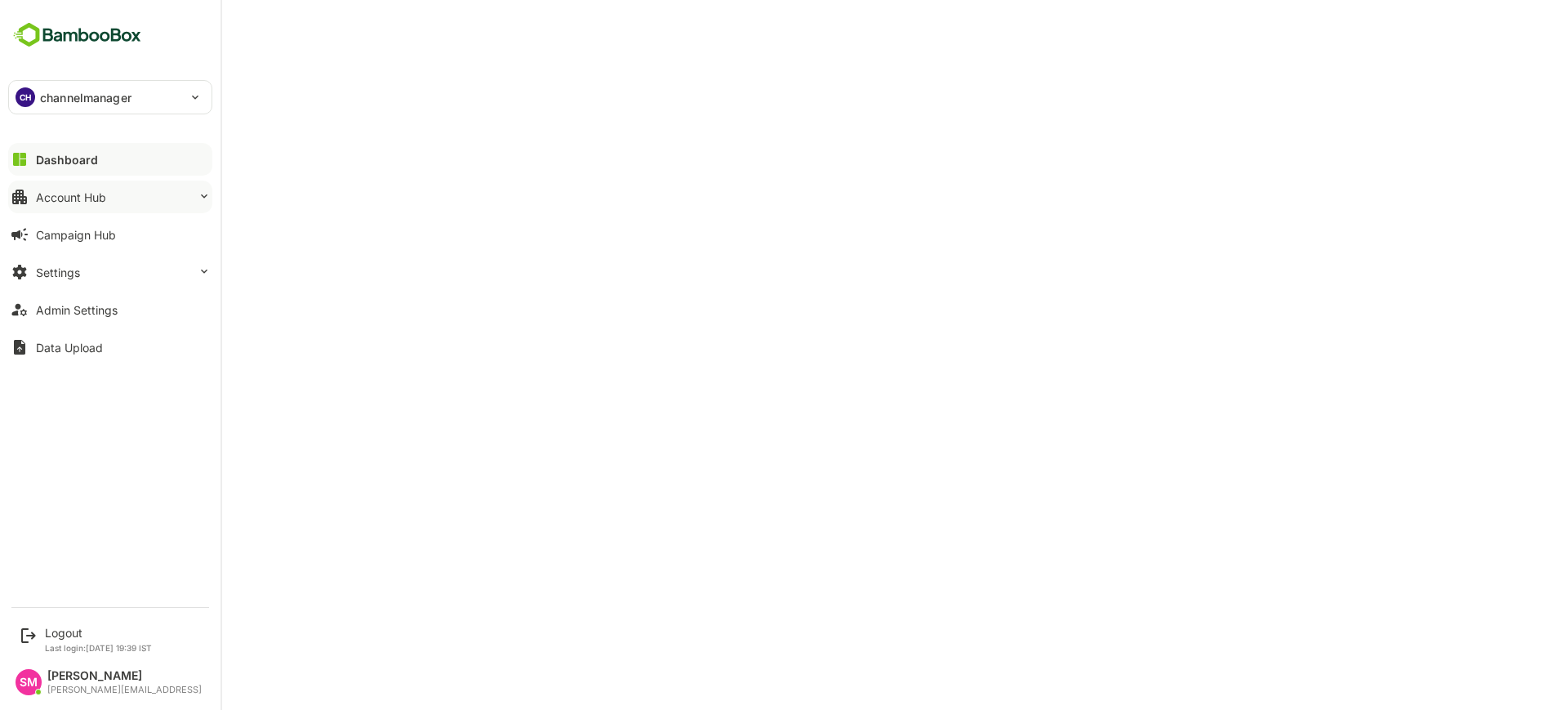
click at [62, 190] on div "Account Hub" at bounding box center [71, 196] width 70 height 14
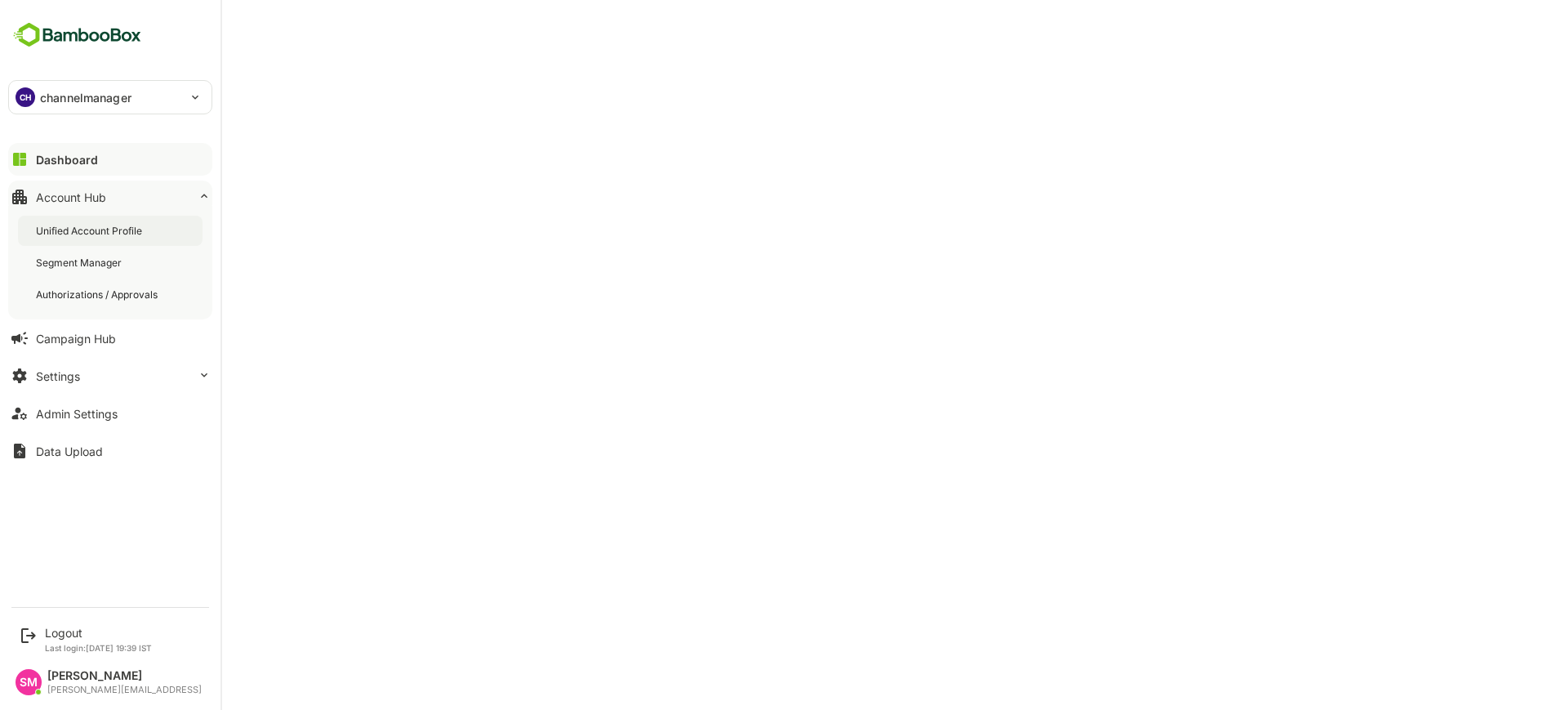
click at [91, 224] on div "Unified Account Profile" at bounding box center [91, 230] width 109 height 14
